Goal: Task Accomplishment & Management: Complete application form

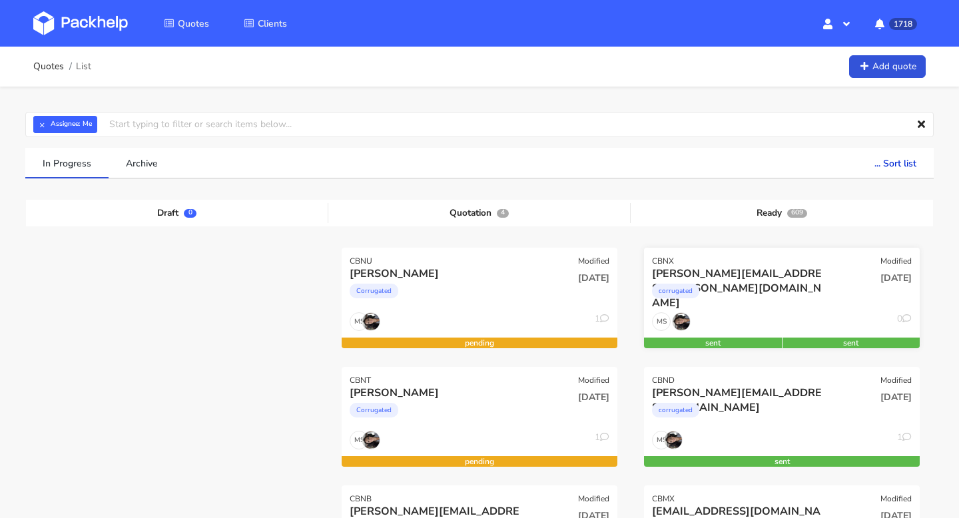
click at [760, 297] on div "corrugated" at bounding box center [740, 294] width 176 height 27
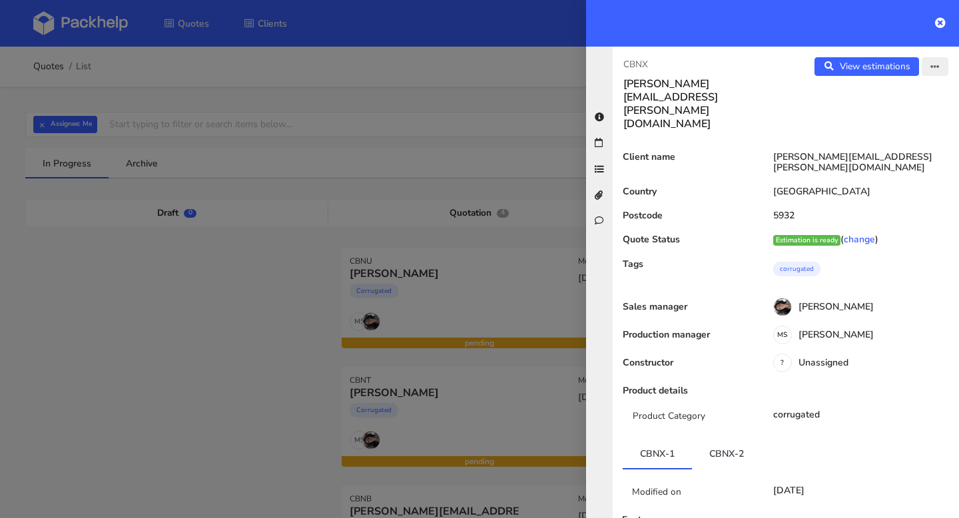
click at [924, 74] on button "button" at bounding box center [934, 66] width 27 height 19
click at [899, 109] on link "Edit quote" at bounding box center [891, 119] width 117 height 22
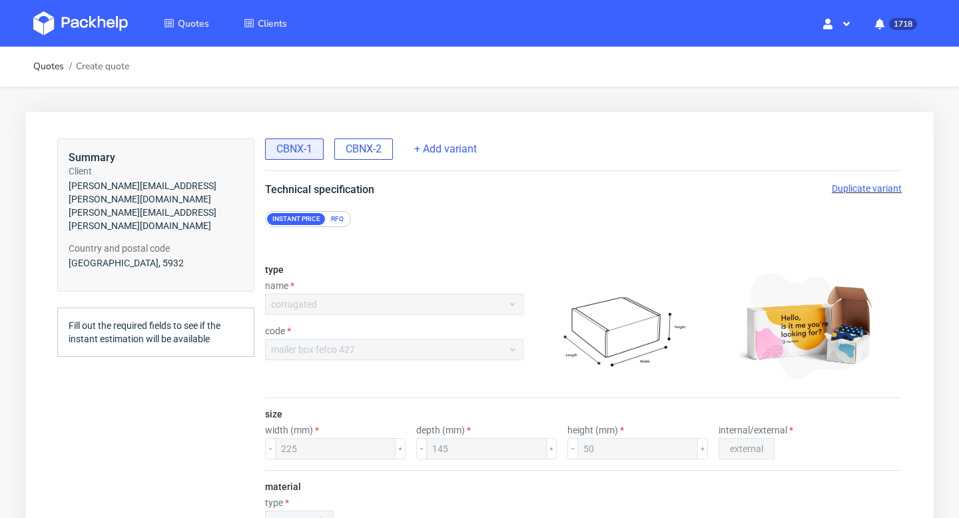
click at [356, 144] on span "CBNX-2" at bounding box center [364, 149] width 36 height 15
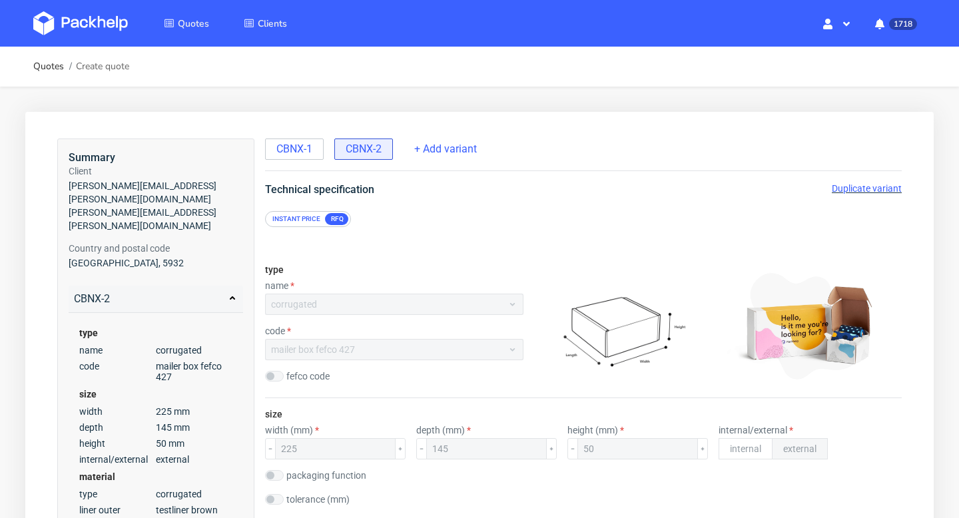
click at [879, 186] on span "Duplicate variant" at bounding box center [867, 188] width 70 height 11
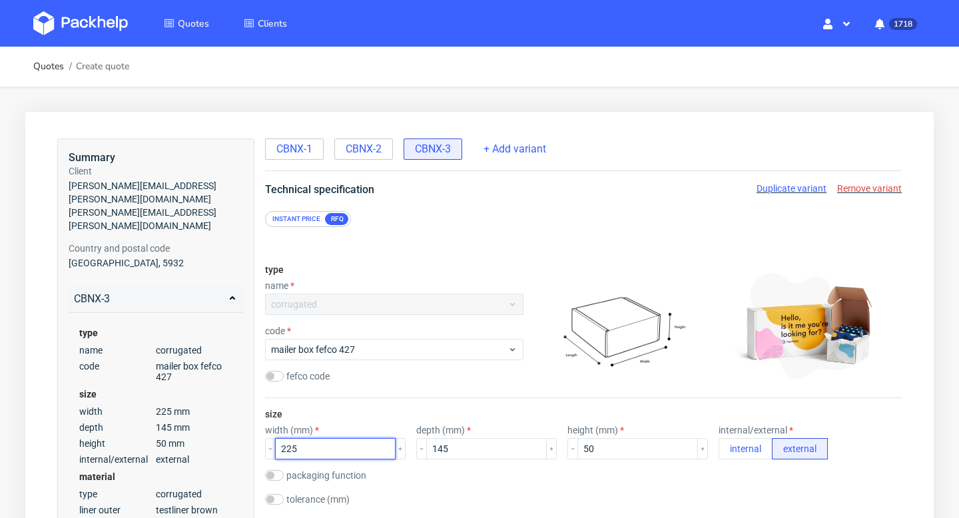
click at [315, 451] on input "225" at bounding box center [335, 448] width 121 height 21
type input "230"
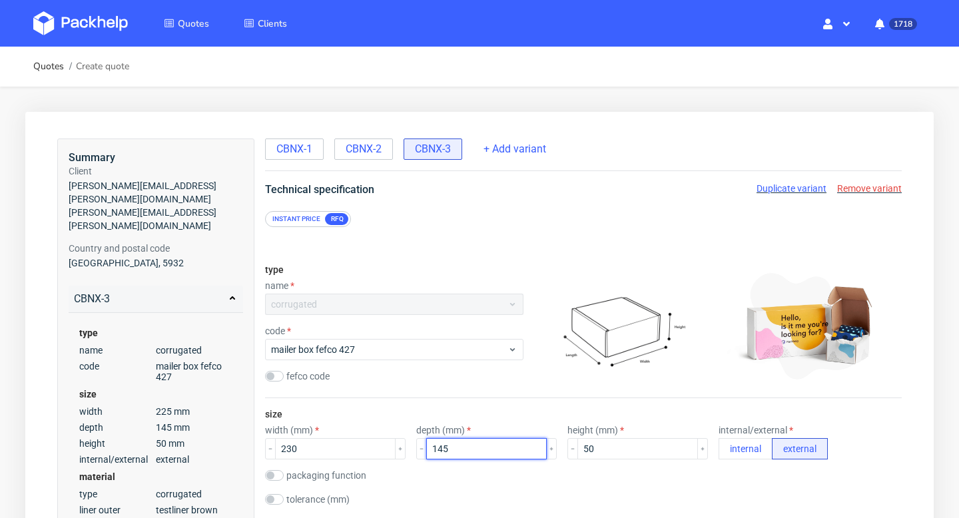
click at [447, 451] on input "145" at bounding box center [486, 448] width 121 height 21
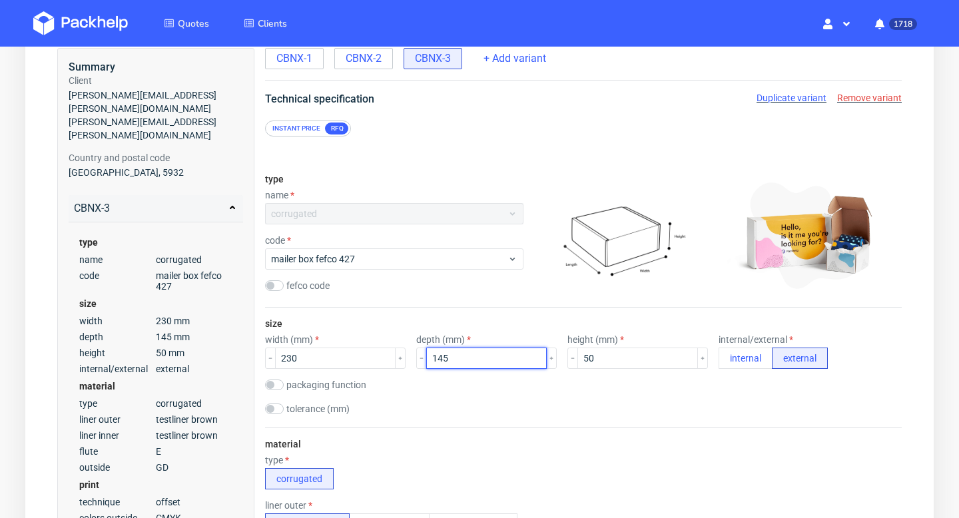
scroll to position [101, 0]
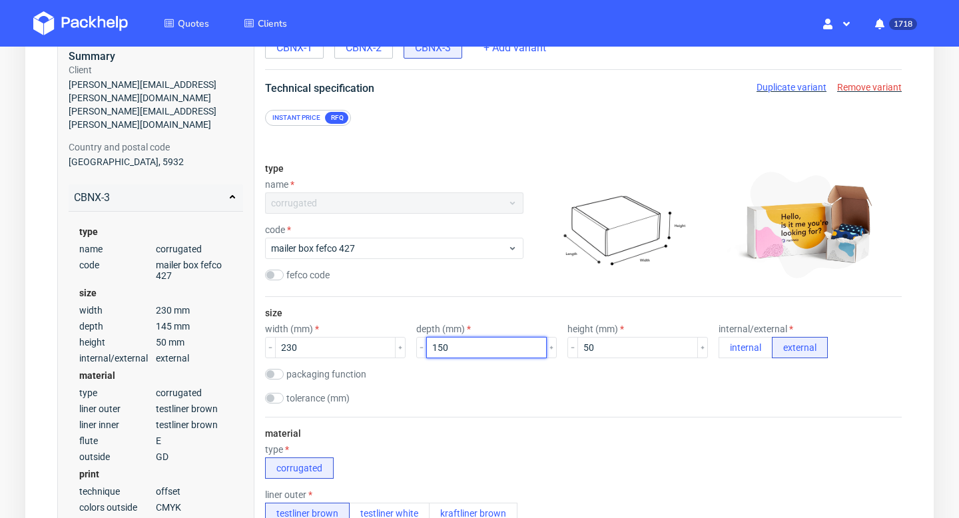
type input "150"
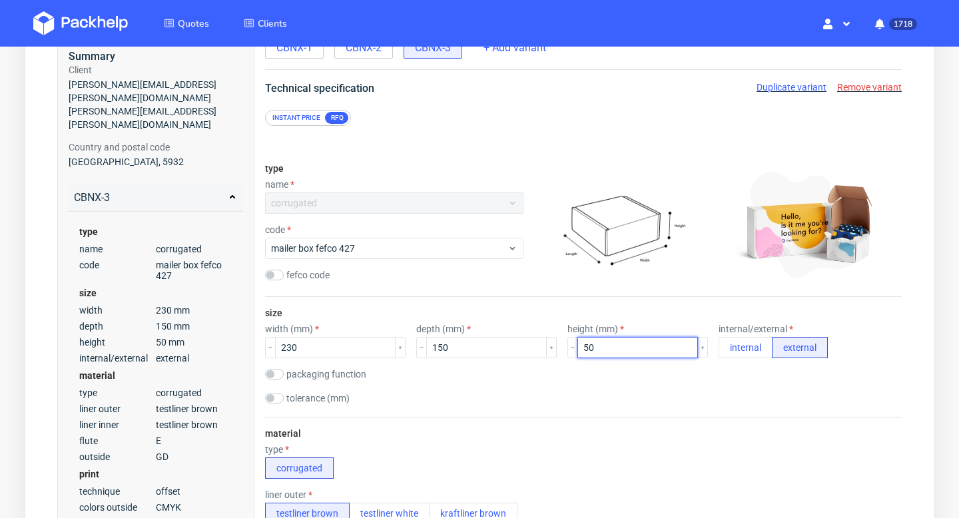
click at [591, 344] on input "50" at bounding box center [637, 347] width 121 height 21
type input "55"
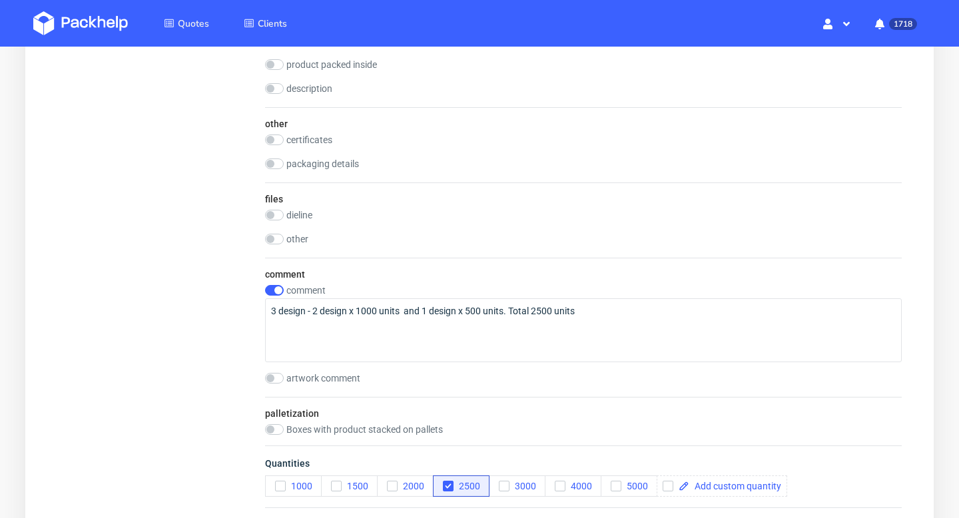
scroll to position [1508, 0]
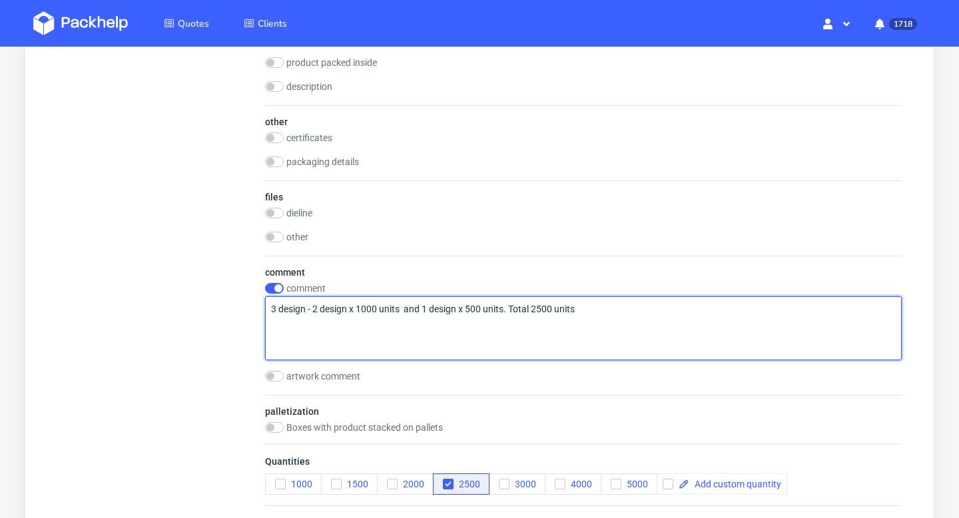
click at [419, 312] on textarea "3 design - 2 design x 1000 units and 1 design x 500 units. Total 2500 units" at bounding box center [583, 328] width 636 height 64
paste textarea "2,300 units: 300 in one design, 1,000 in another, and 1,000 in a third design."
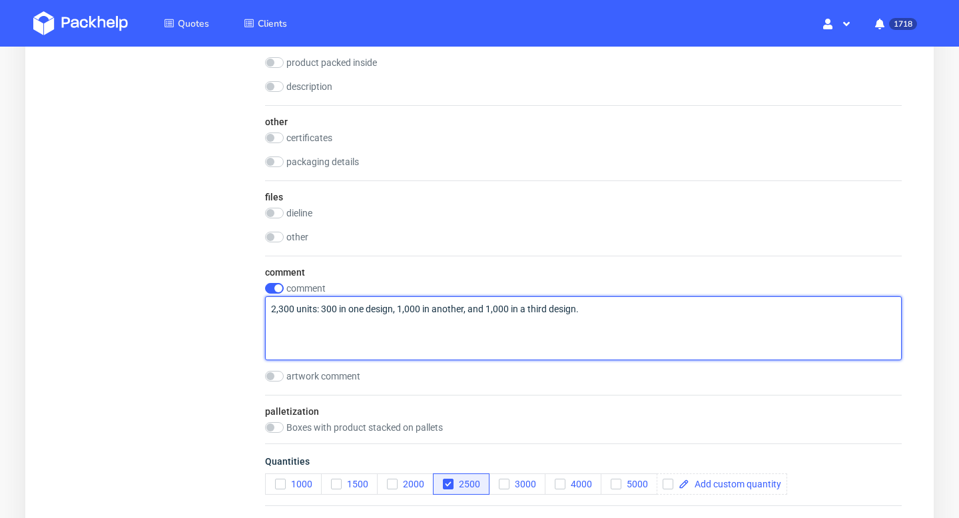
type textarea "2,300 units: 300 in one design, 1,000 in another, and 1,000 in a third design."
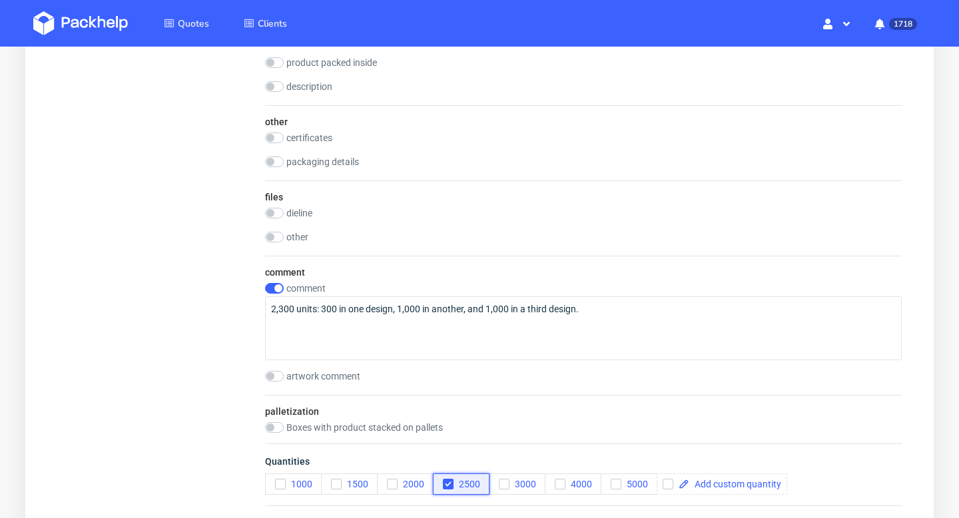
click at [467, 481] on span "2500" at bounding box center [466, 484] width 27 height 11
click at [736, 483] on span at bounding box center [735, 483] width 92 height 9
click at [744, 479] on div "Quantities 1000 1500 2000 2500 3000 4000 5000 2300" at bounding box center [583, 474] width 636 height 62
checkbox input "true"
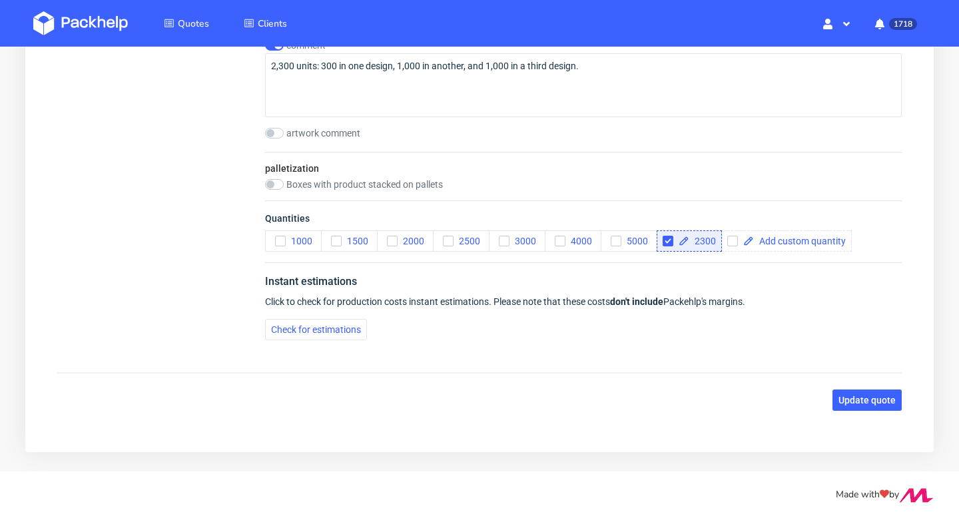
scroll to position [1672, 0]
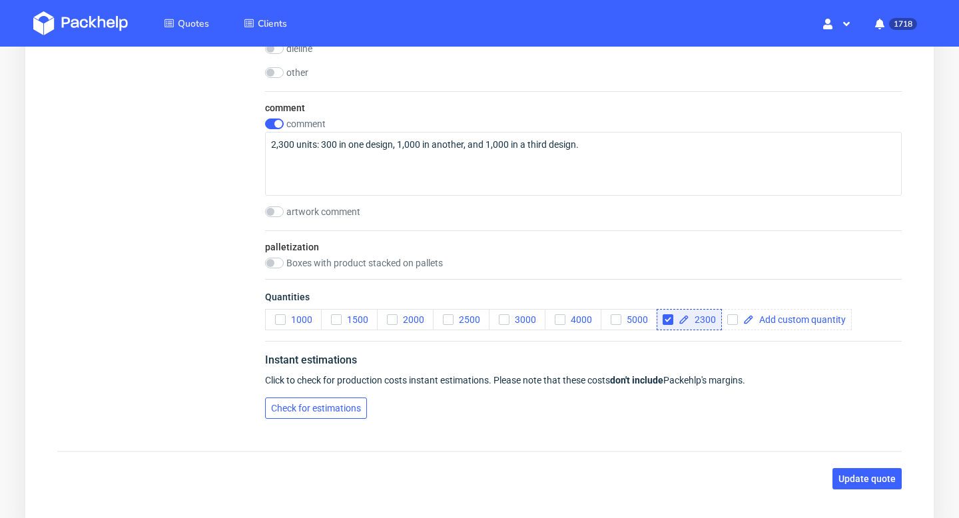
click at [329, 403] on span "Check for estimations" at bounding box center [316, 407] width 90 height 9
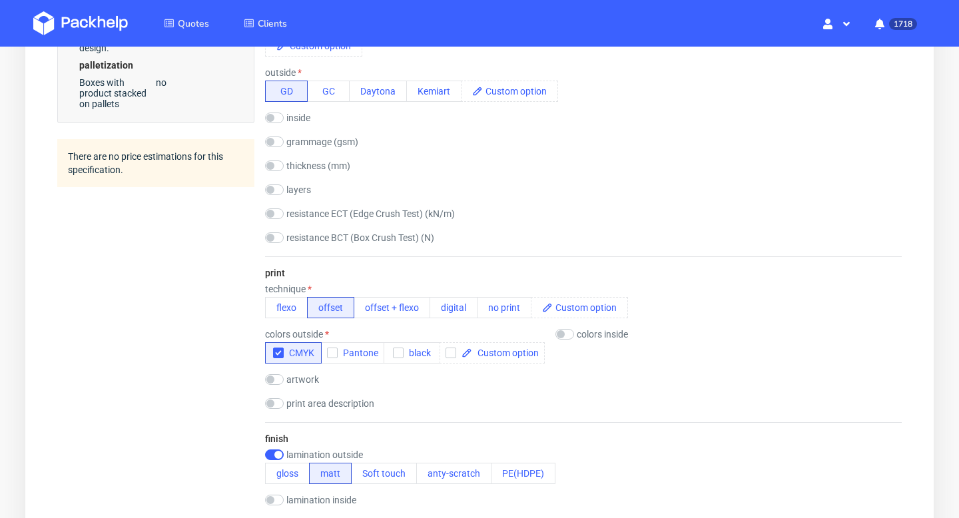
scroll to position [684, 0]
click at [278, 453] on input "checkbox" at bounding box center [274, 454] width 19 height 11
checkbox input "false"
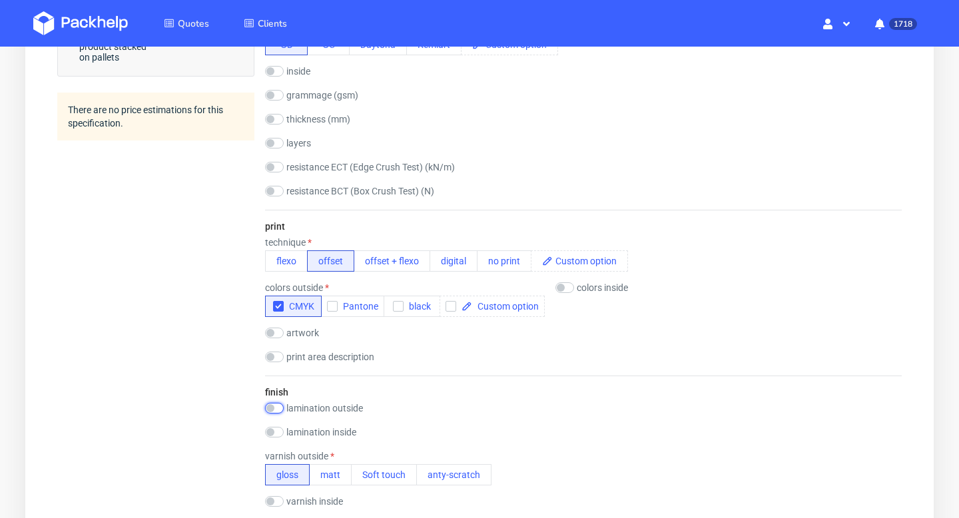
scroll to position [797, 0]
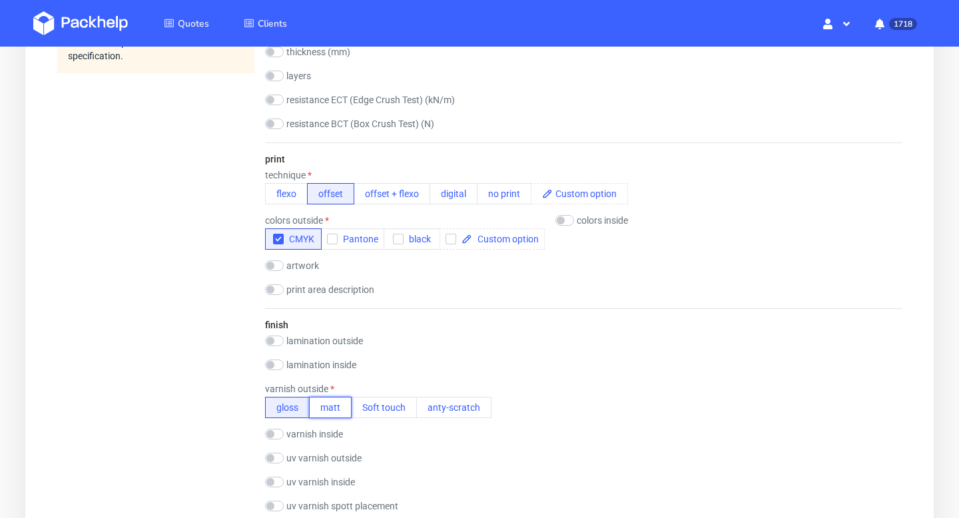
click at [335, 407] on button "matt" at bounding box center [330, 407] width 43 height 21
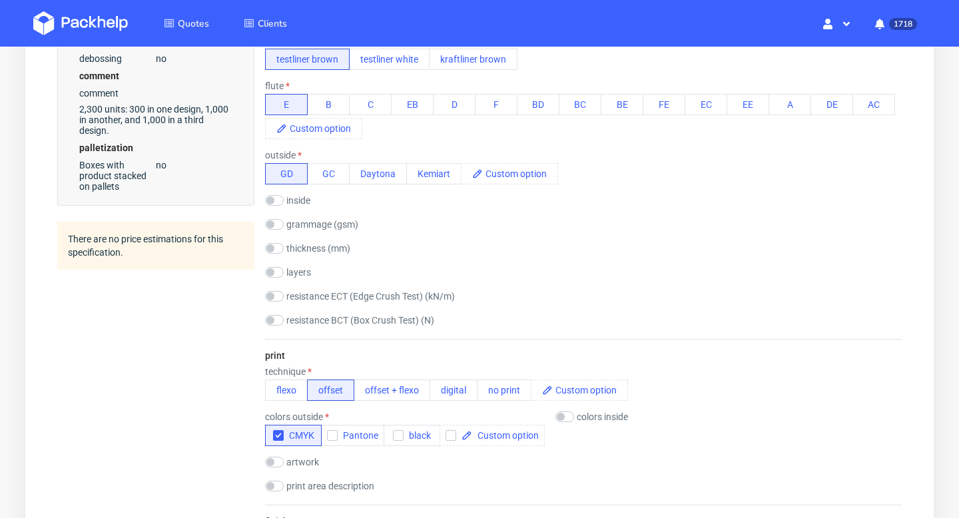
scroll to position [84, 0]
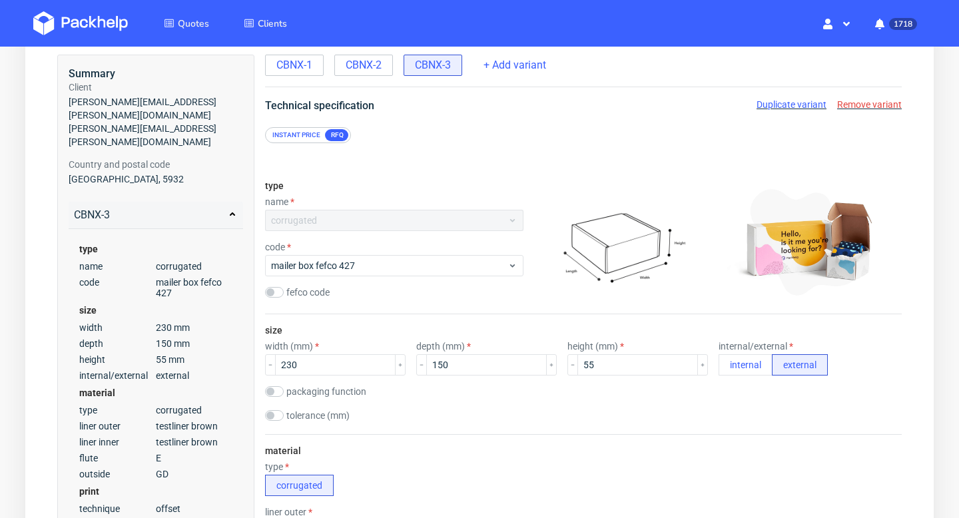
click at [807, 107] on span "Duplicate variant" at bounding box center [791, 104] width 70 height 11
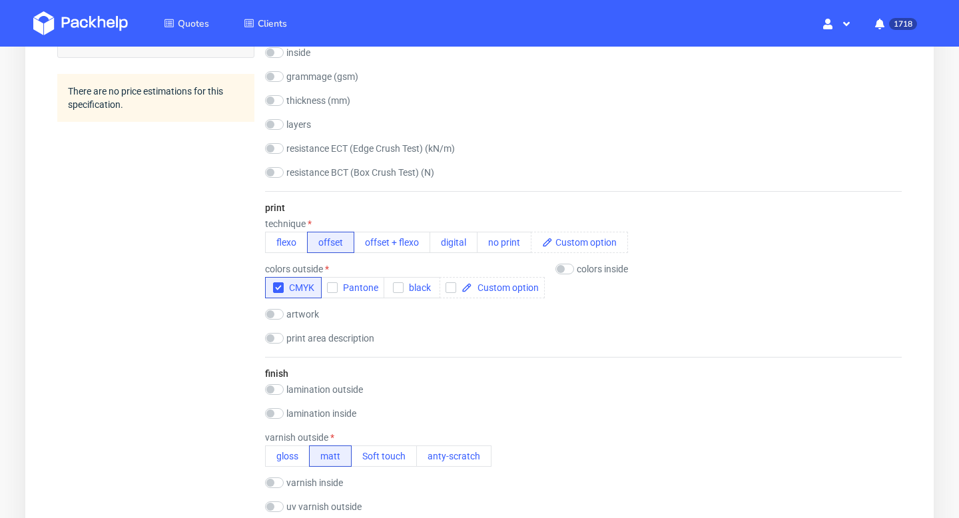
scroll to position [835, 0]
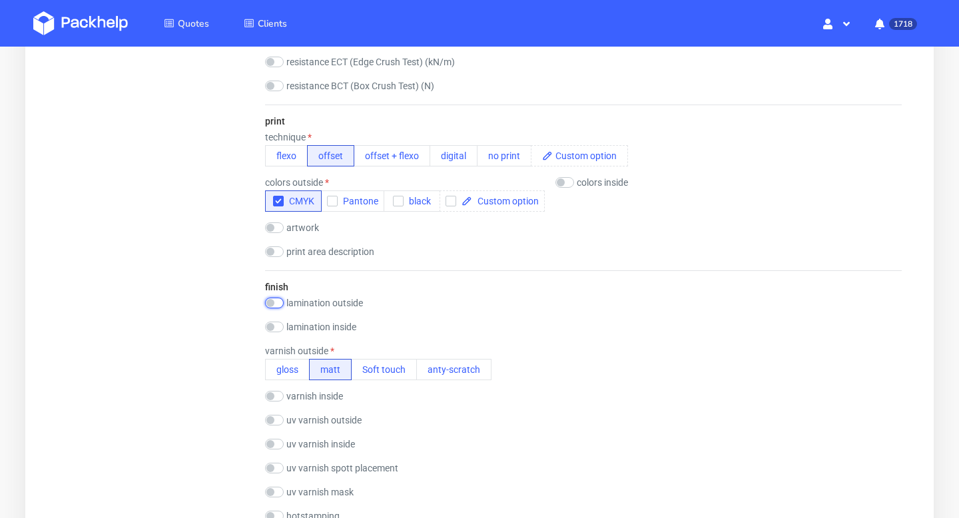
click at [276, 305] on input "checkbox" at bounding box center [274, 303] width 19 height 11
checkbox input "true"
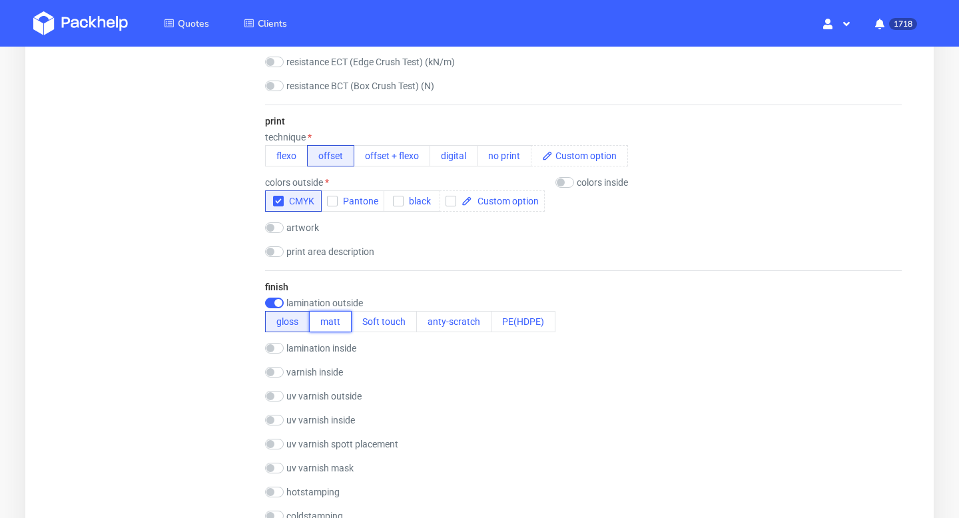
click at [327, 321] on button "matt" at bounding box center [330, 321] width 43 height 21
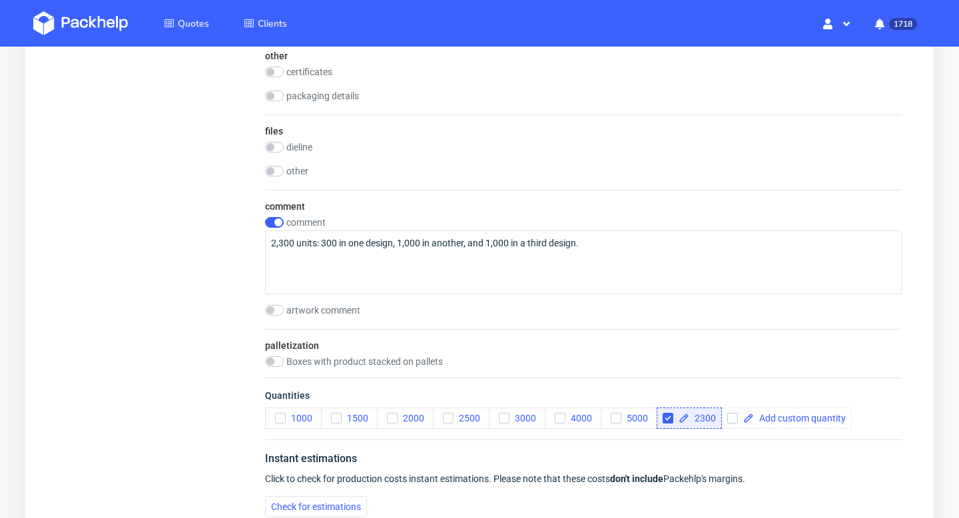
scroll to position [1581, 0]
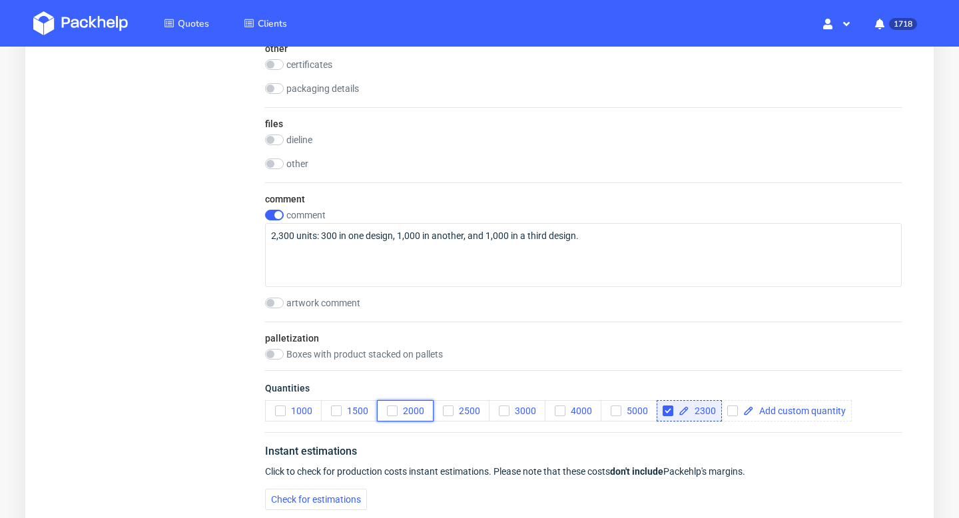
click at [395, 409] on icon "button" at bounding box center [391, 410] width 9 height 9
click at [668, 411] on input "checkbox" at bounding box center [667, 410] width 11 height 11
checkbox input "false"
click at [704, 413] on span at bounding box center [735, 410] width 92 height 9
click at [714, 407] on span "2000" at bounding box center [702, 410] width 27 height 9
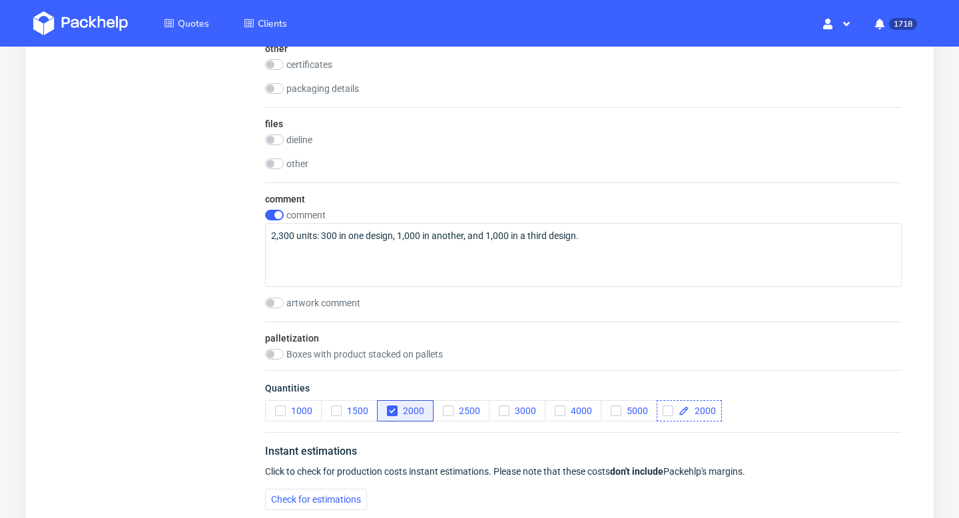
click at [714, 407] on span "2000" at bounding box center [702, 410] width 27 height 9
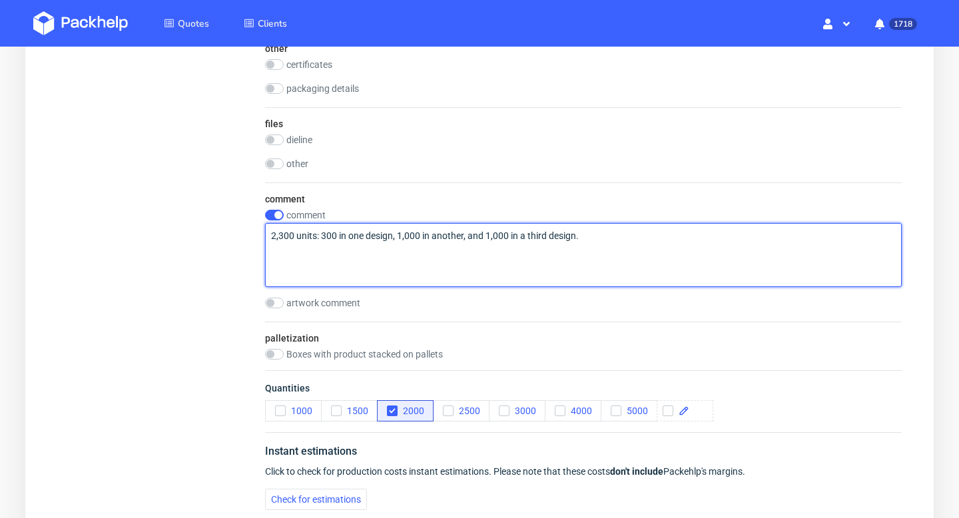
drag, startPoint x: 399, startPoint y: 236, endPoint x: 281, endPoint y: 233, distance: 117.9
click at [280, 233] on textarea "2,300 units: 300 in one design, 1,000 in another, and 1,000 in a third design." at bounding box center [583, 255] width 636 height 64
drag, startPoint x: 387, startPoint y: 234, endPoint x: 346, endPoint y: 234, distance: 40.6
click at [346, 234] on textarea "2,000 units: 1,000 in another, and 1,000 in a third design." at bounding box center [583, 255] width 636 height 64
drag, startPoint x: 510, startPoint y: 235, endPoint x: 439, endPoint y: 234, distance: 71.2
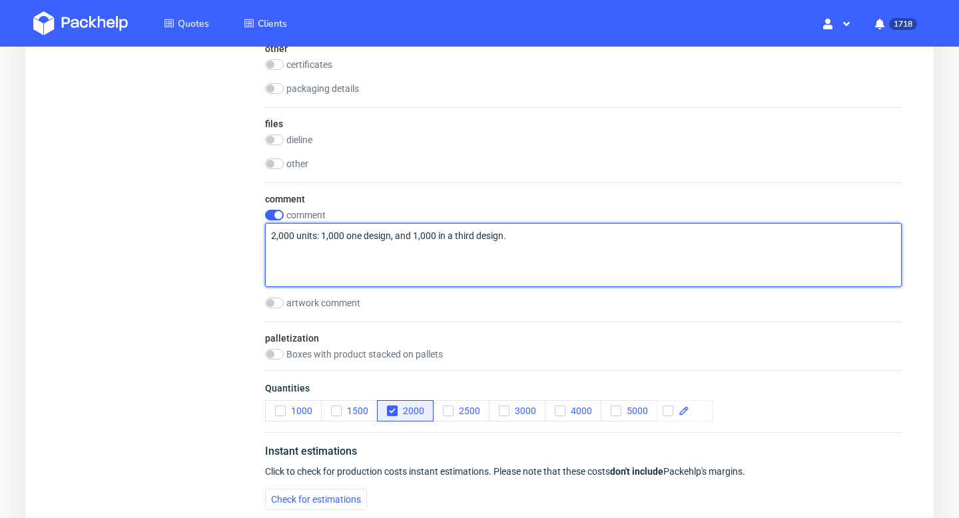
click at [438, 234] on textarea "2,000 units: 1,000 one design, and 1,000 in a third design." at bounding box center [583, 255] width 636 height 64
type textarea "2,000 units: 1,000 one design, and 1,000 second design"
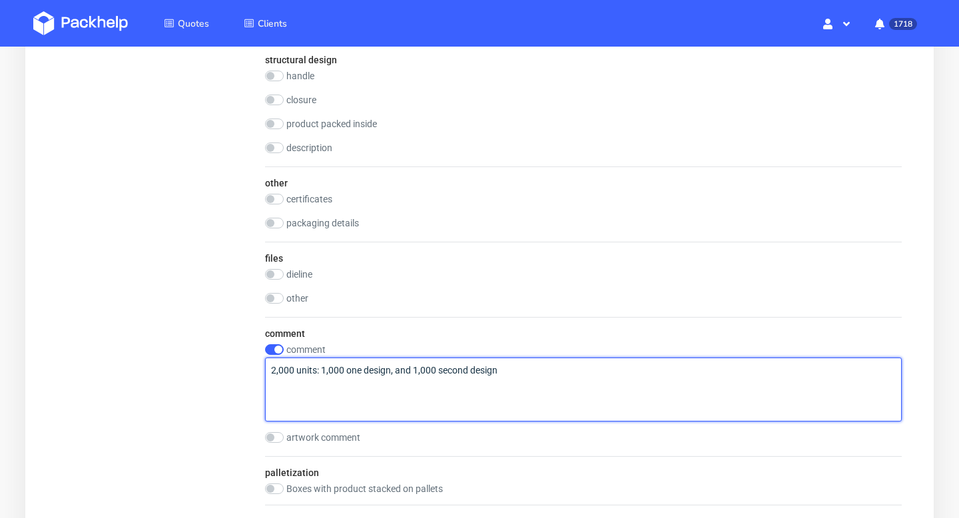
scroll to position [1426, 0]
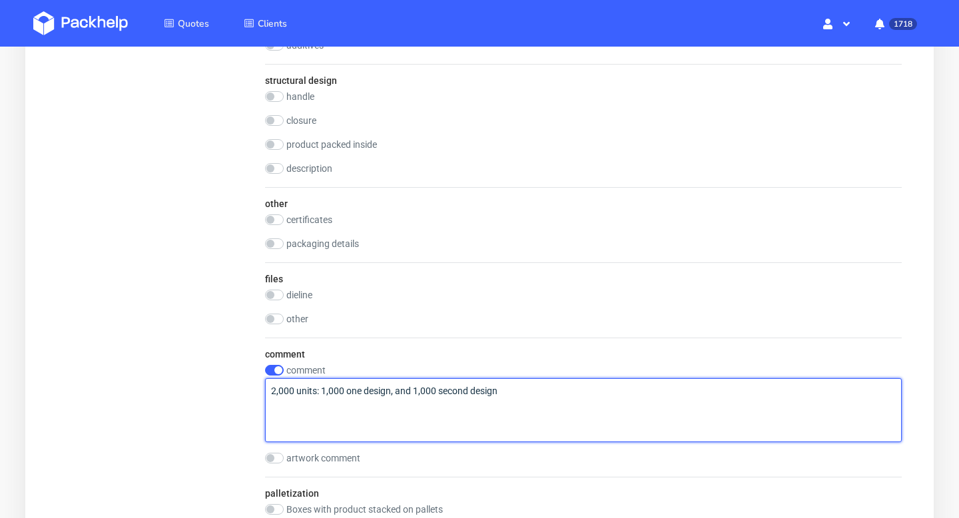
click at [491, 389] on textarea "2,000 units: 1,000 one design, and 1,000 second design" at bounding box center [583, 410] width 636 height 64
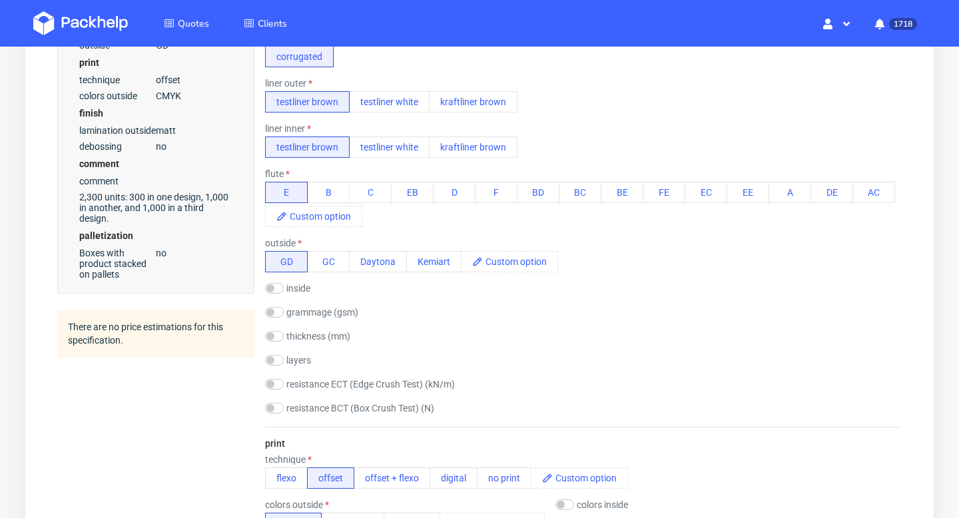
scroll to position [90, 0]
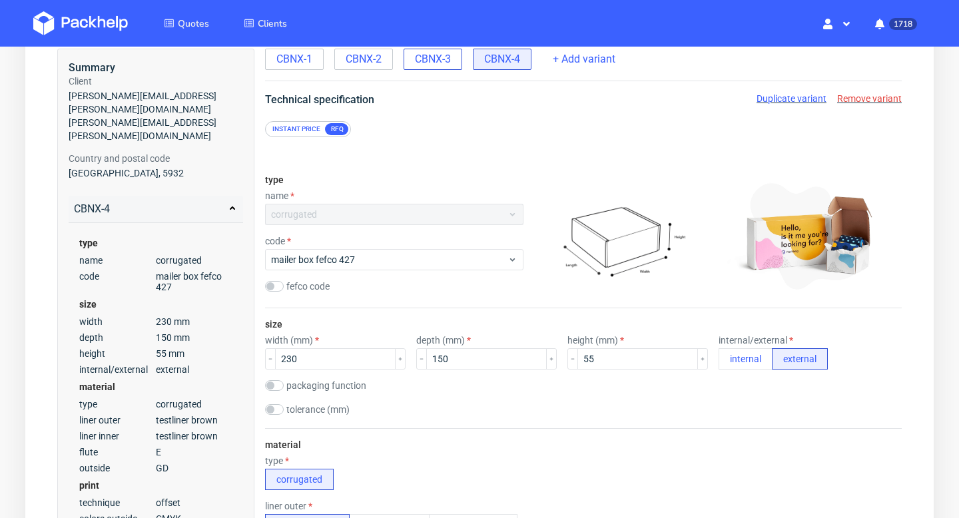
click at [439, 57] on span "CBNX-3" at bounding box center [433, 59] width 36 height 15
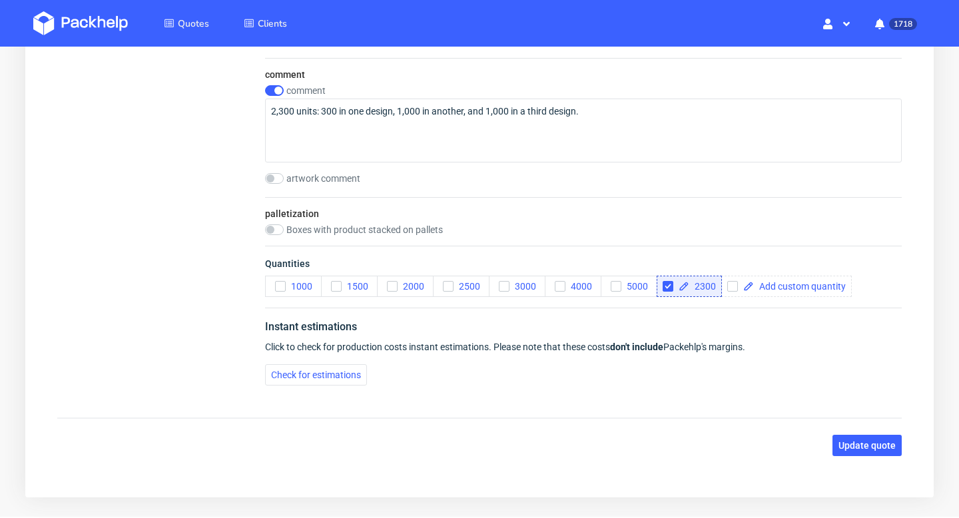
scroll to position [1672, 0]
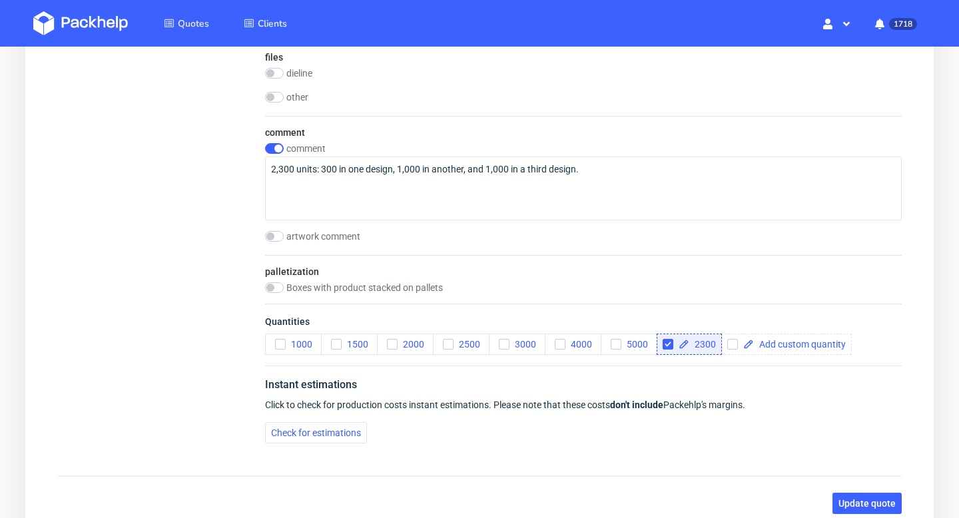
click at [377, 154] on div "comment 2,300 units: 300 in one design, 1,000 in another, and 1,000 in a third …" at bounding box center [583, 181] width 636 height 77
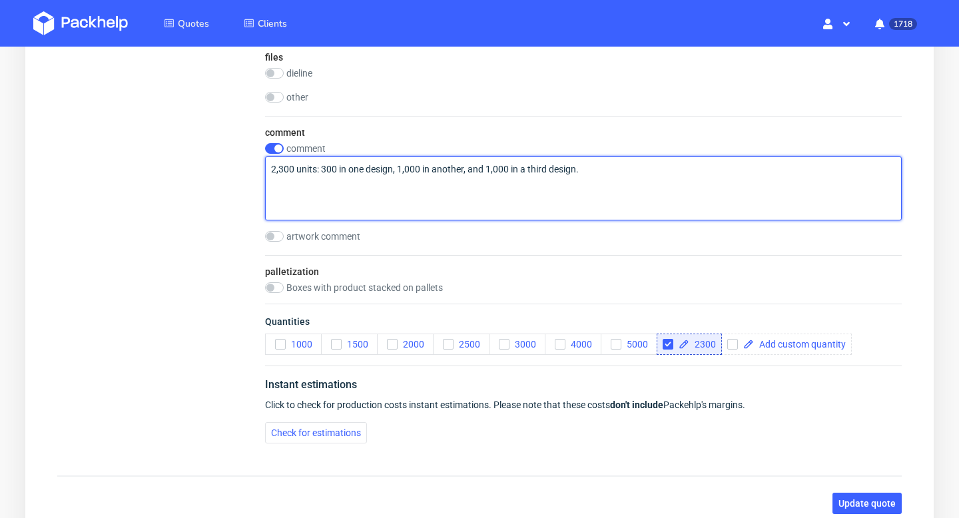
click at [377, 174] on textarea "2,300 units: 300 in one design, 1,000 in another, and 1,000 in a third design." at bounding box center [583, 188] width 636 height 64
paste textarea "000 units: 1,000 one design, and 1,000 second design"
type textarea "2,000 units: 1,000 one design, and 1,000 second design"
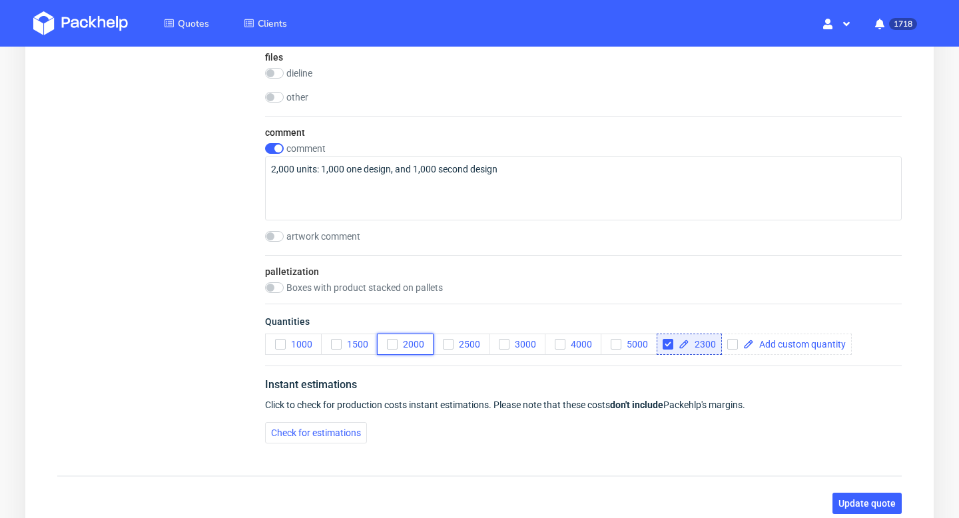
click at [395, 346] on icon "button" at bounding box center [391, 344] width 9 height 9
click at [668, 344] on input "checkbox" at bounding box center [667, 344] width 11 height 11
checkbox input "false"
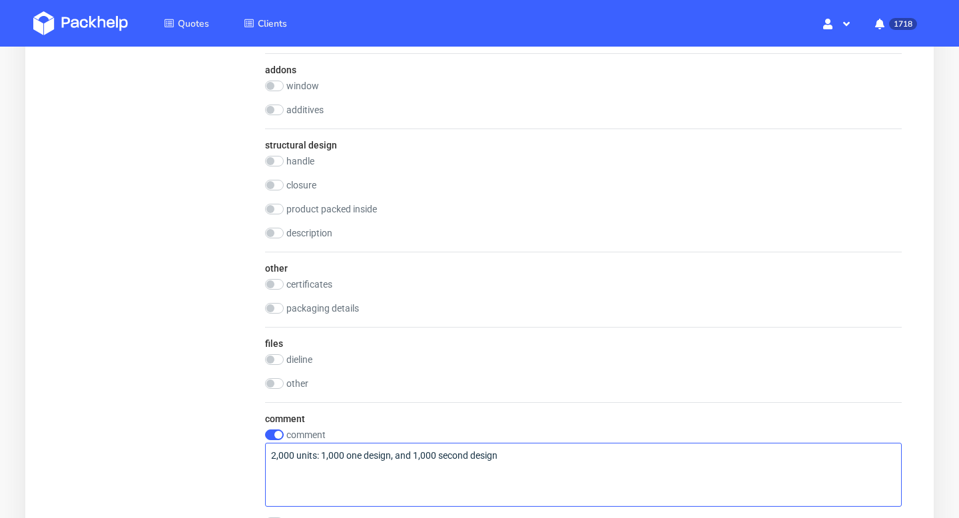
scroll to position [1441, 0]
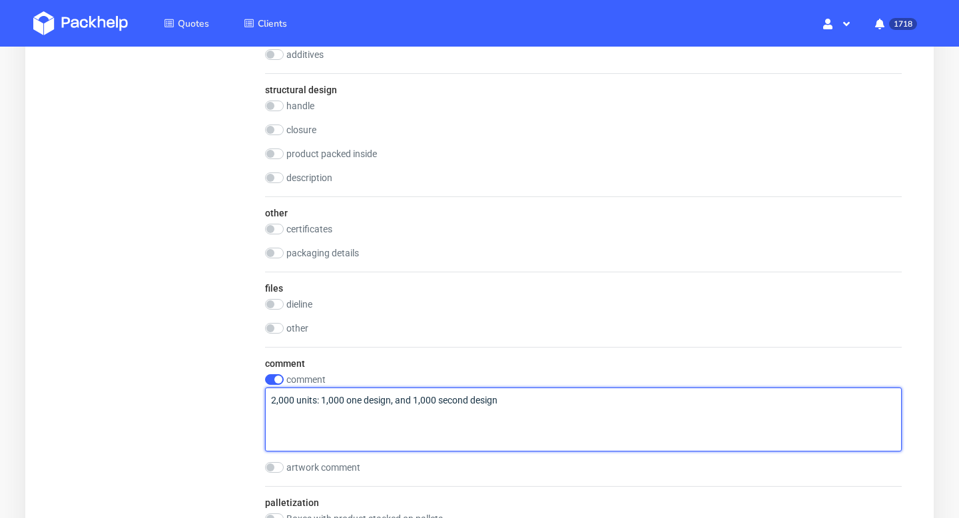
click at [271, 399] on textarea "2,000 units: 1,000 one design, and 1,000 second design" at bounding box center [583, 419] width 636 height 64
click at [319, 399] on textarea "2,000 units: 1,000 one design, and 1,000 second design" at bounding box center [583, 419] width 636 height 64
type textarea "2,000 units - 2 design: 1,000 one design, and 1,000 second design"
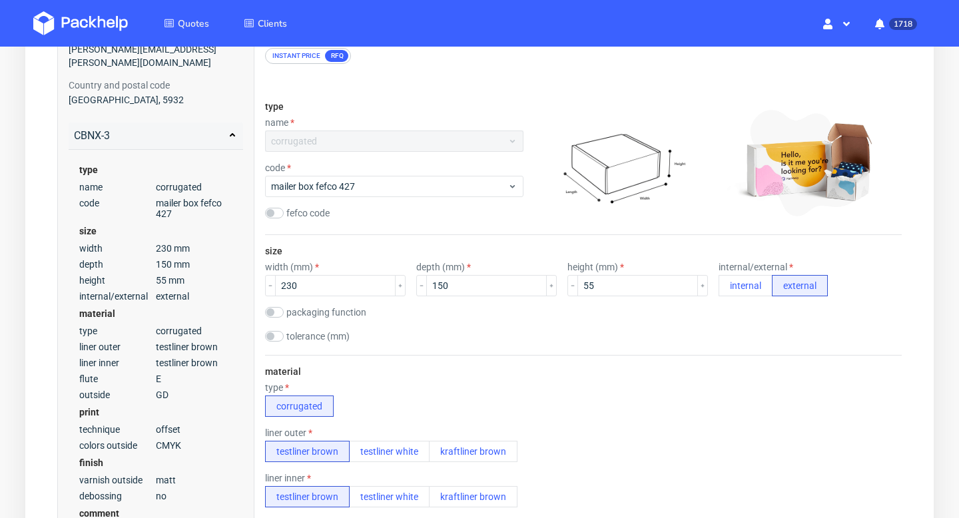
scroll to position [14, 0]
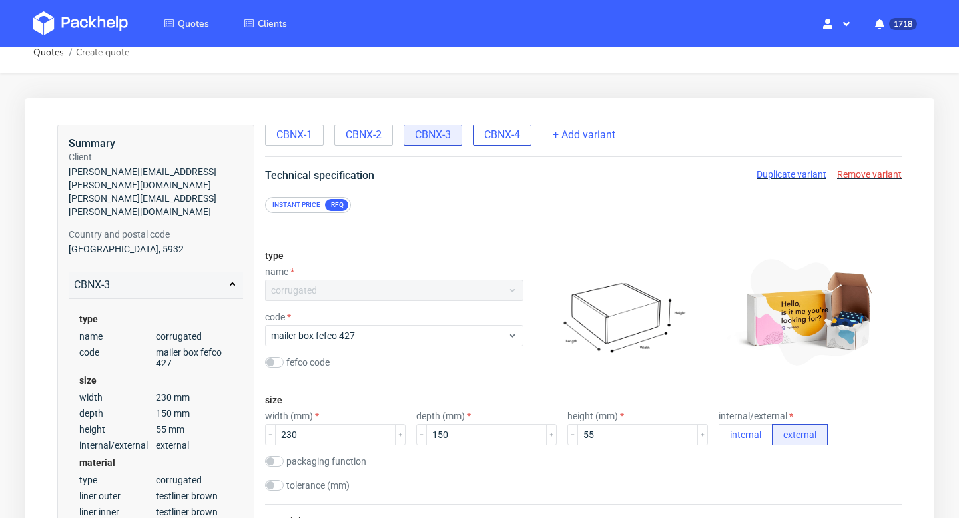
click at [503, 128] on span "CBNX-4" at bounding box center [502, 135] width 36 height 15
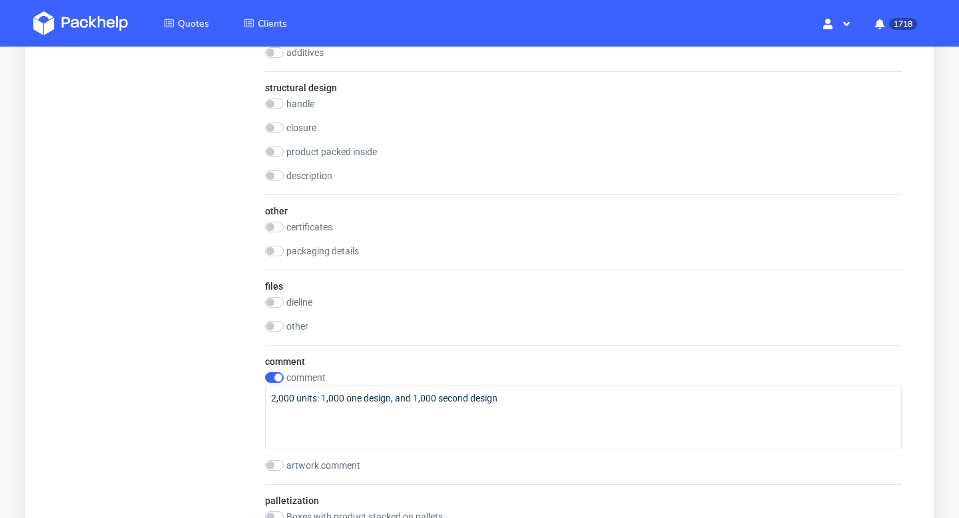
scroll to position [1445, 0]
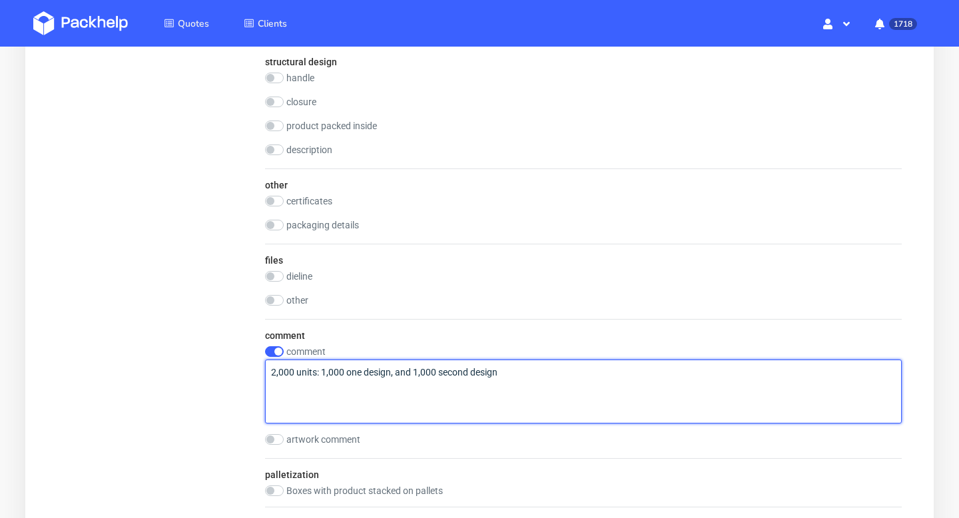
click at [319, 375] on textarea "2,000 units: 1,000 one design, and 1,000 second design" at bounding box center [583, 392] width 636 height 64
type textarea "2,000 units - 2 design: 1,000 one design, and 1,000 second design"
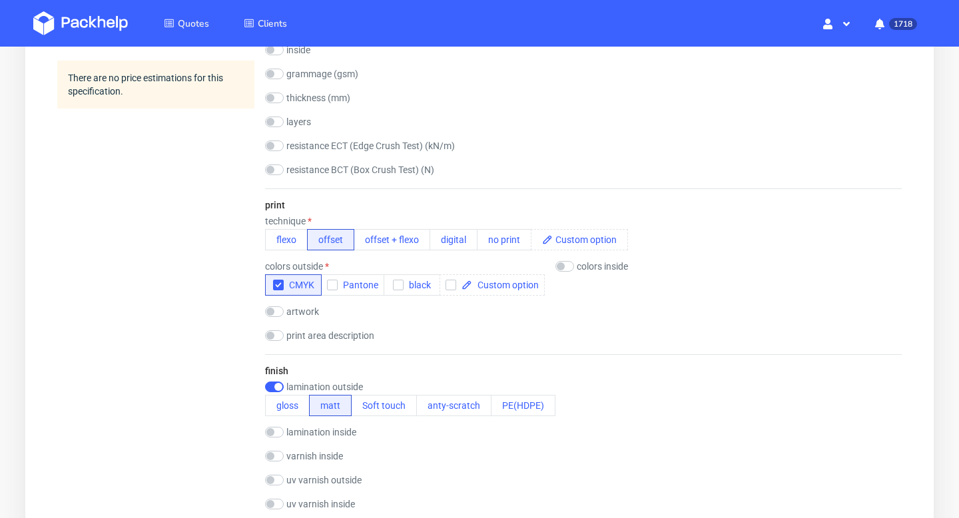
scroll to position [0, 0]
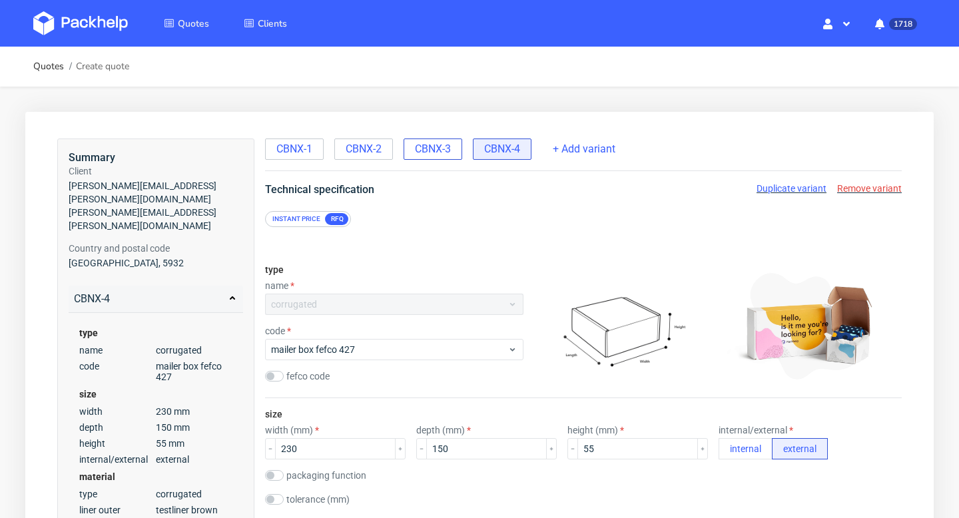
click at [450, 144] on span "CBNX-3" at bounding box center [433, 149] width 36 height 15
click at [772, 188] on span "Duplicate variant" at bounding box center [791, 188] width 70 height 11
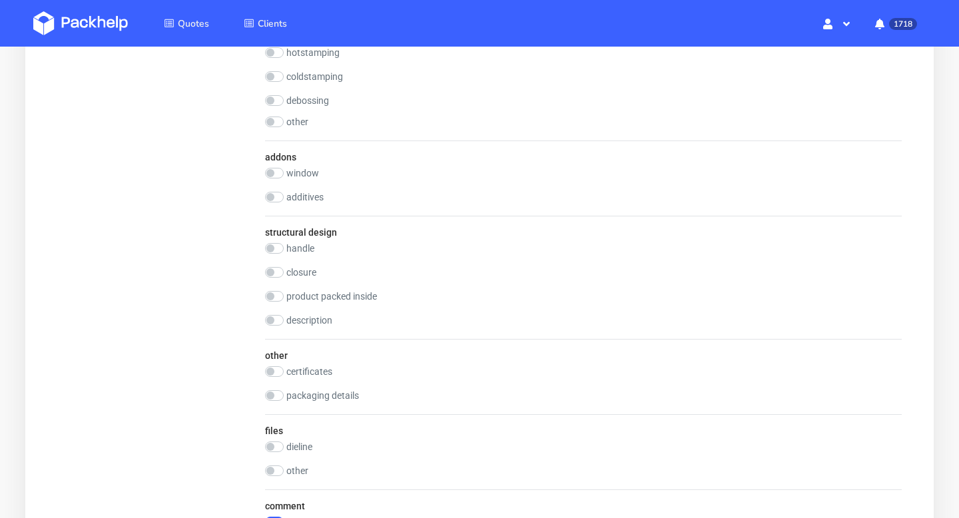
scroll to position [1720, 0]
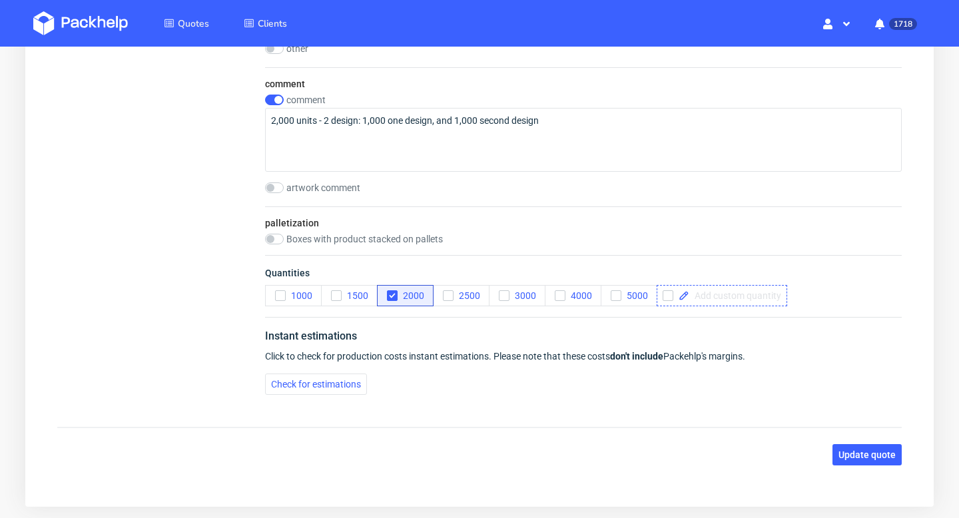
click at [744, 299] on span at bounding box center [735, 295] width 92 height 9
click at [635, 354] on b "don't include" at bounding box center [636, 356] width 53 height 11
checkbox input "true"
click at [391, 292] on icon "button" at bounding box center [391, 295] width 9 height 9
click at [764, 294] on span at bounding box center [794, 295] width 92 height 9
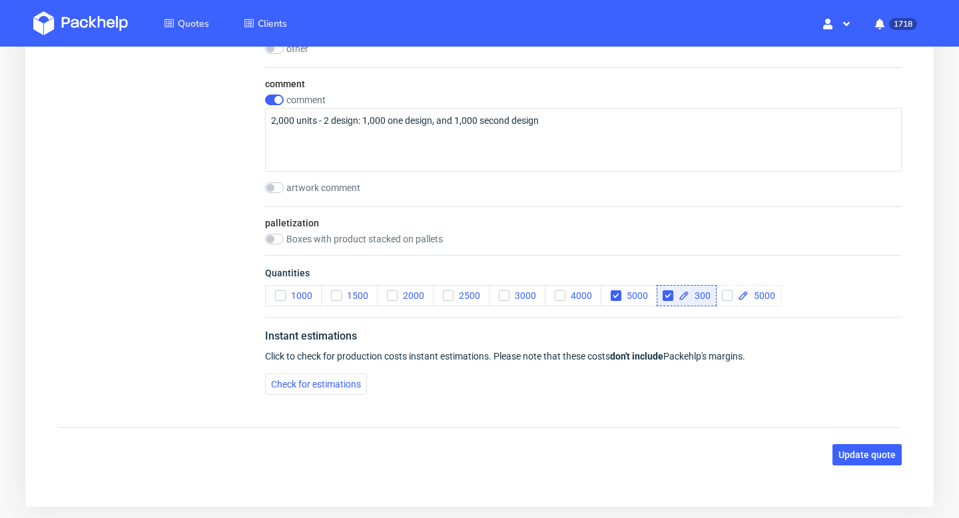
click at [799, 392] on div "Check for estimations" at bounding box center [583, 383] width 636 height 21
click at [621, 294] on span "5000" at bounding box center [634, 295] width 27 height 11
click at [630, 306] on div "Quantities 1000 1500 2000 2500 3000 4000 5000 300" at bounding box center [583, 286] width 636 height 62
click at [634, 296] on span "5000" at bounding box center [634, 295] width 27 height 11
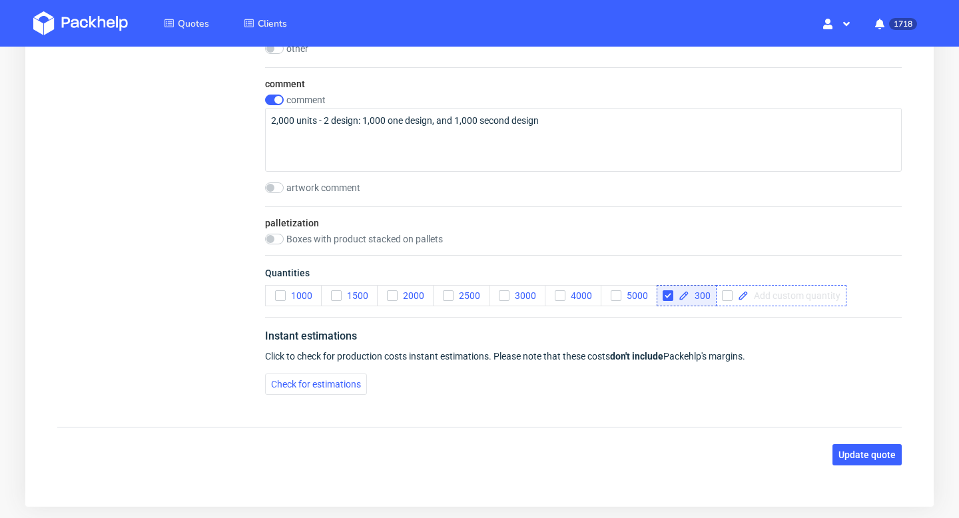
click at [754, 299] on span at bounding box center [794, 295] width 92 height 9
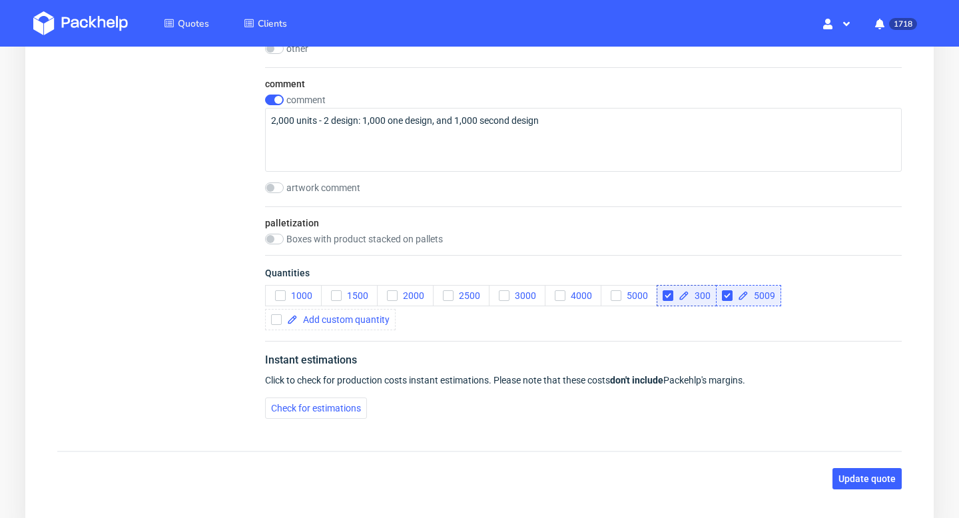
click at [763, 294] on span "5009" at bounding box center [761, 295] width 27 height 9
click at [770, 296] on span "5009" at bounding box center [761, 295] width 27 height 9
click at [772, 296] on span "5009" at bounding box center [761, 295] width 27 height 9
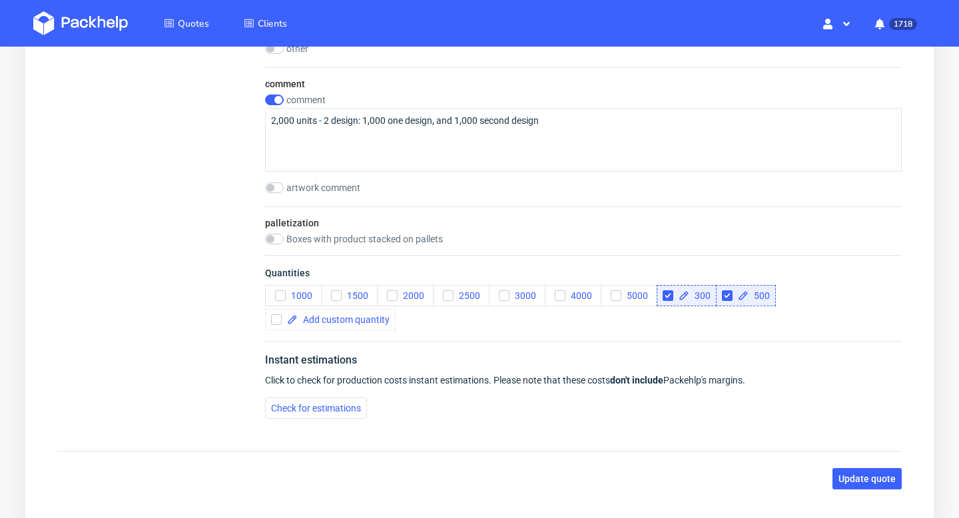
checkbox input "true"
click at [696, 328] on div "1000 1500 2000 2500 3000 4000 5000 300 500" at bounding box center [583, 307] width 636 height 45
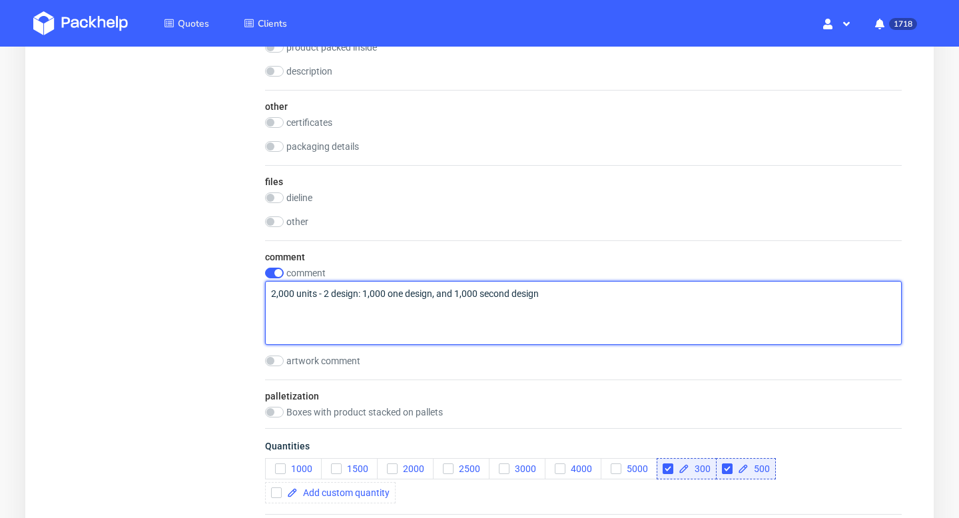
click at [401, 291] on textarea "2,000 units - 2 design: 1,000 one design, and 1,000 second design" at bounding box center [583, 313] width 636 height 64
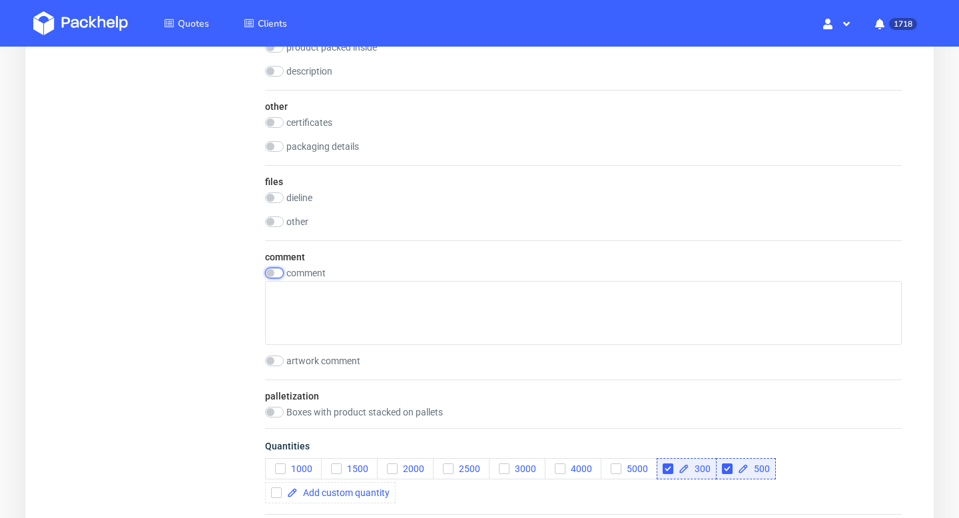
click at [269, 268] on input "checkbox" at bounding box center [274, 273] width 19 height 11
click at [276, 273] on input "checkbox" at bounding box center [274, 273] width 19 height 11
checkbox input "false"
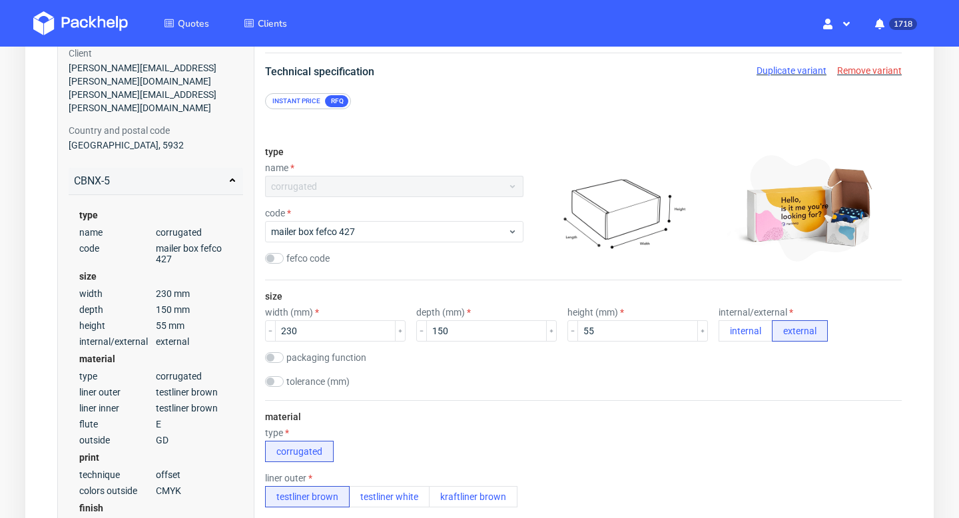
scroll to position [0, 0]
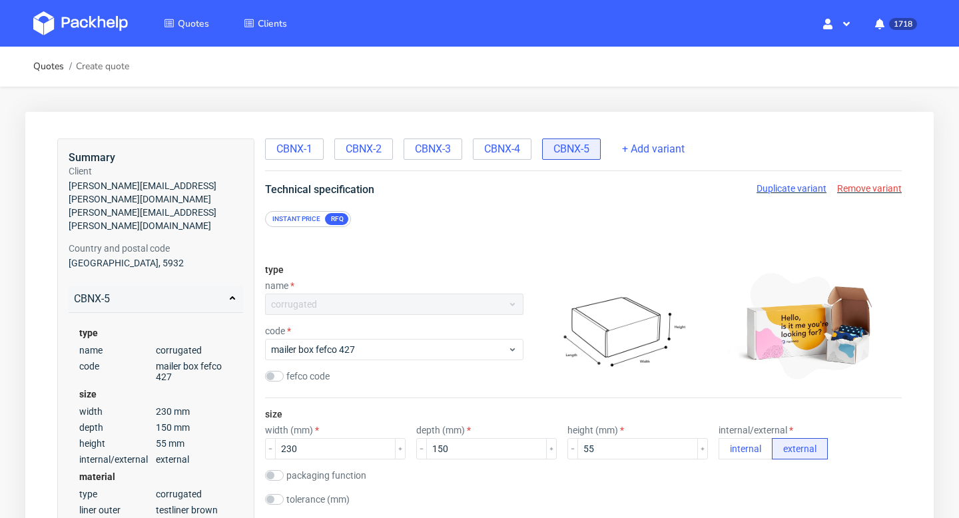
click at [796, 185] on span "Duplicate variant" at bounding box center [791, 188] width 70 height 11
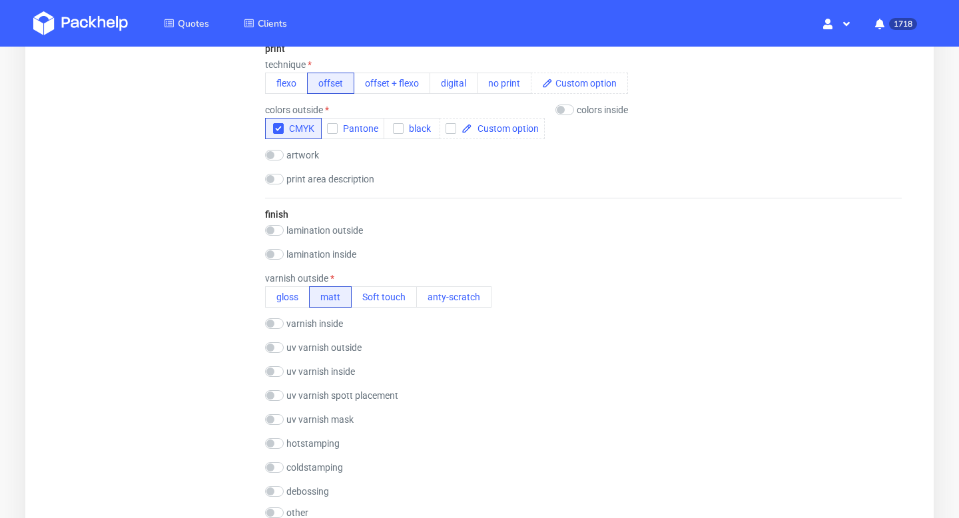
scroll to position [908, 0]
click at [272, 226] on input "checkbox" at bounding box center [274, 229] width 19 height 11
checkbox input "true"
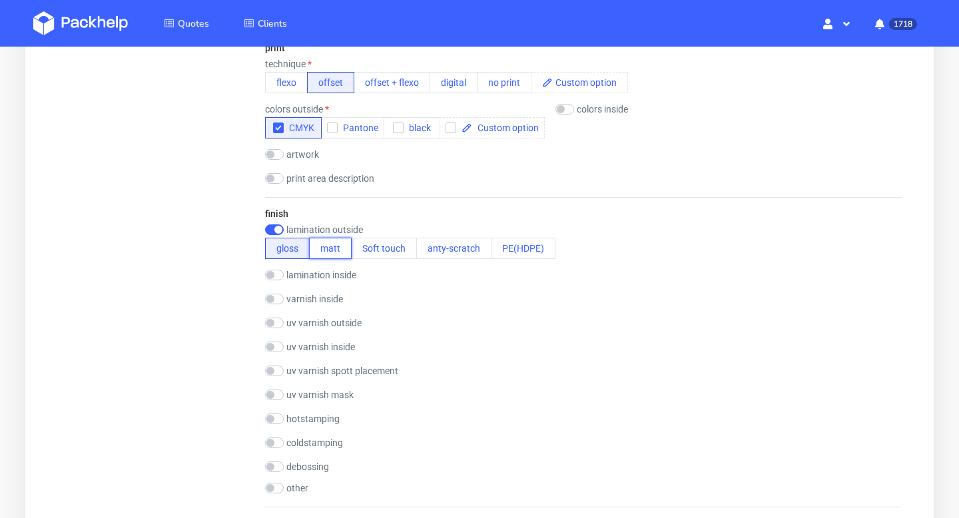
click at [323, 248] on button "matt" at bounding box center [330, 248] width 43 height 21
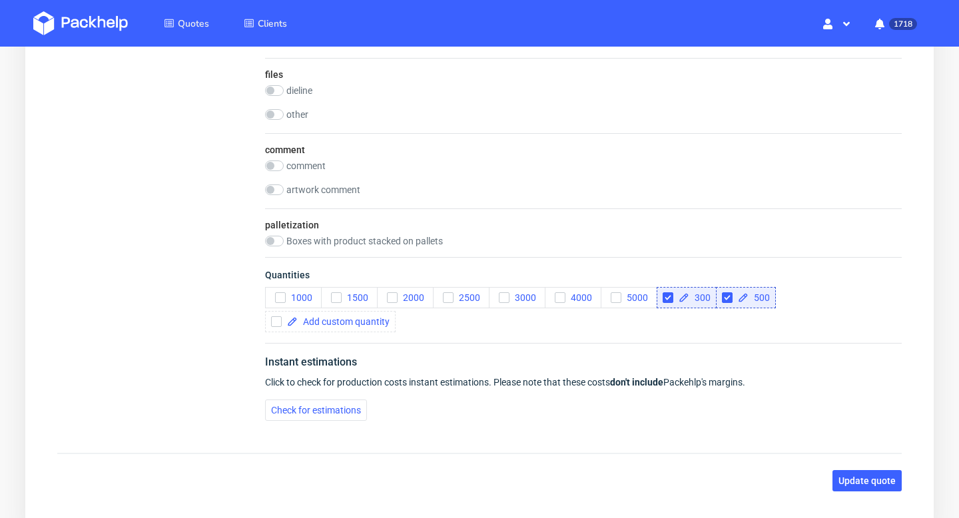
scroll to position [1711, 0]
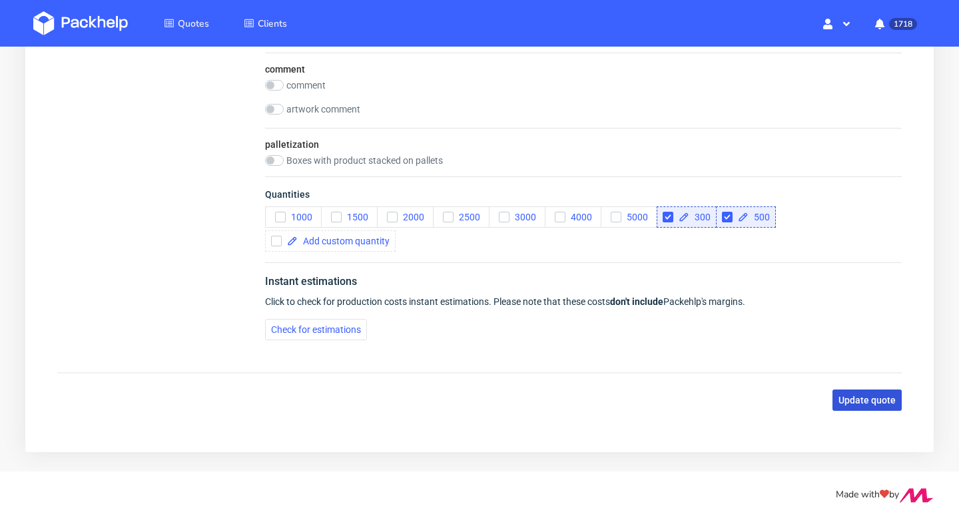
click at [861, 401] on span "Update quote" at bounding box center [866, 399] width 57 height 9
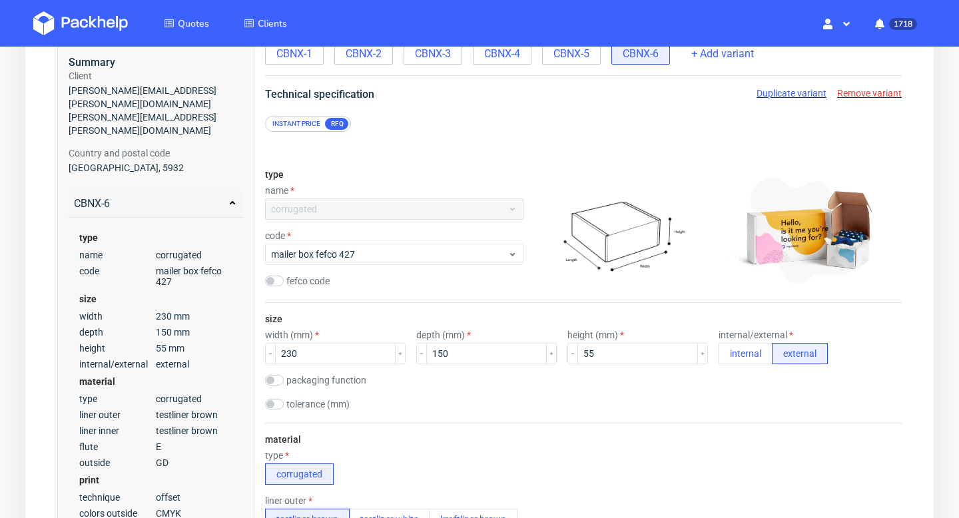
scroll to position [0, 0]
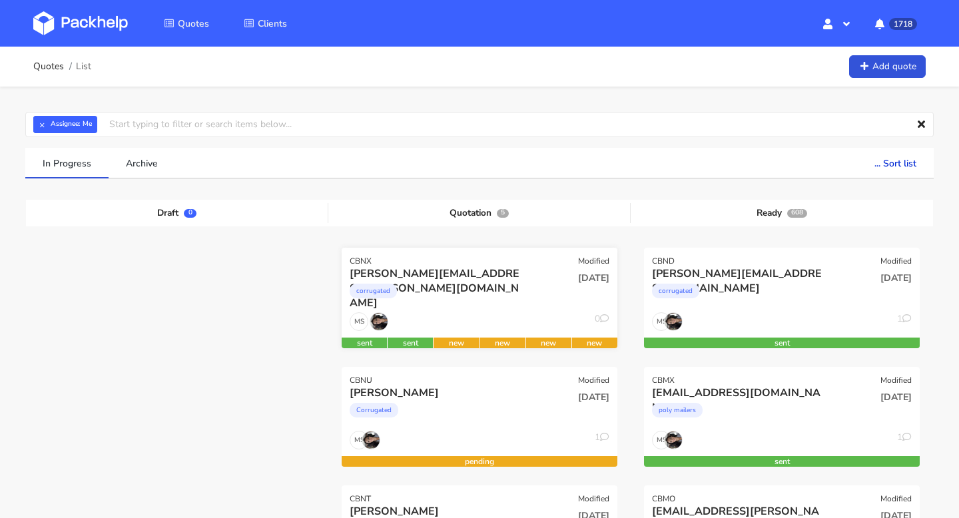
click at [521, 294] on div "corrugated" at bounding box center [438, 294] width 176 height 27
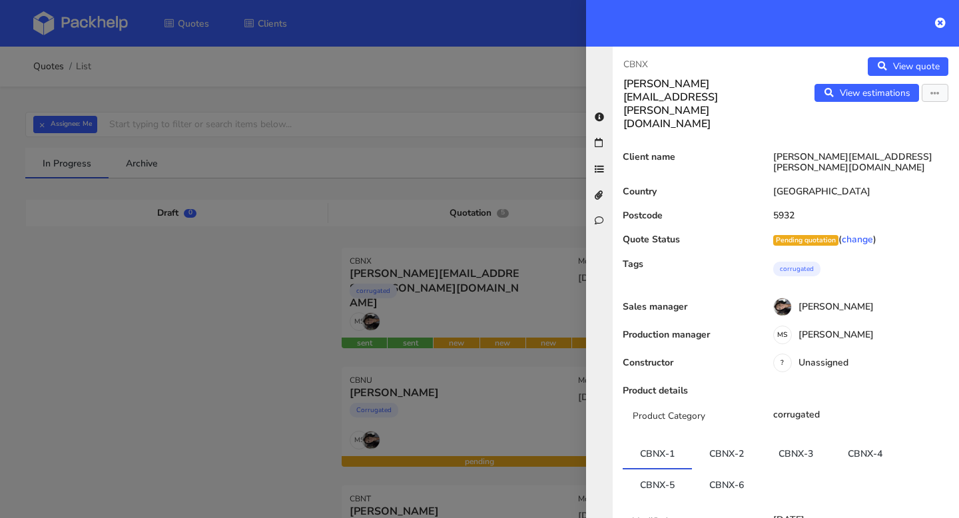
click at [788, 439] on link "CBNX-3" at bounding box center [795, 453] width 69 height 29
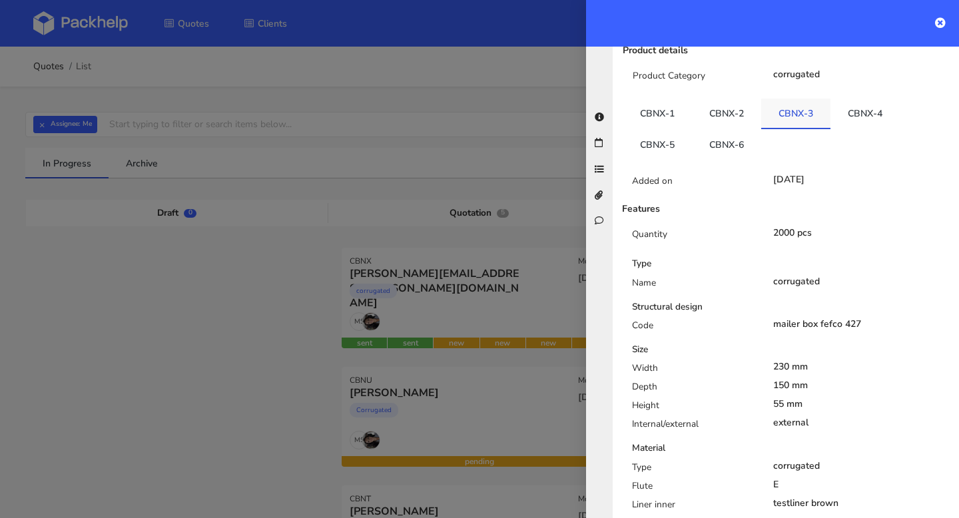
scroll to position [180, 0]
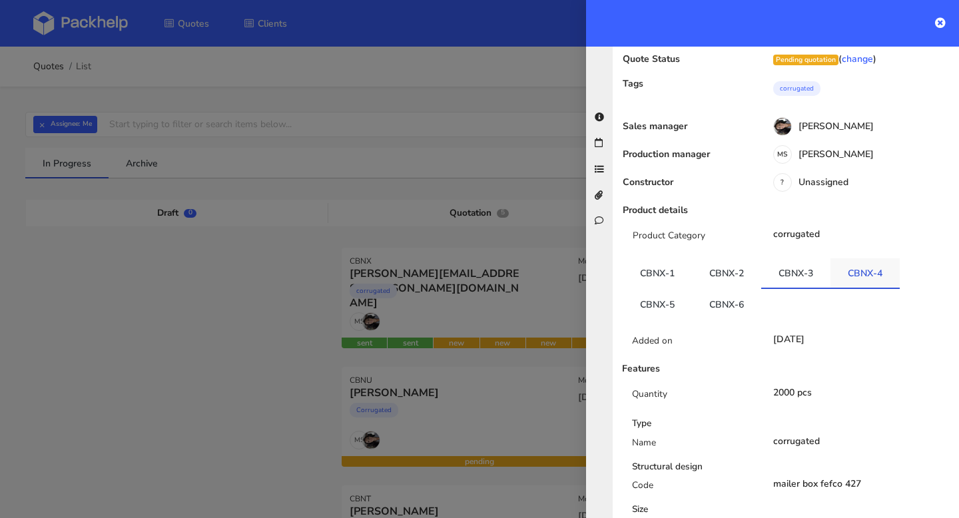
click at [852, 258] on link "CBNX-4" at bounding box center [864, 272] width 69 height 29
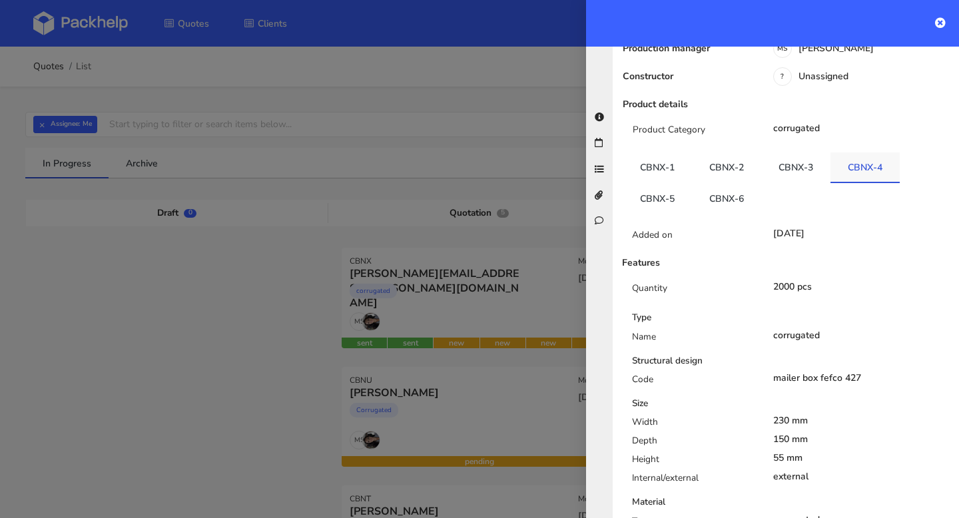
scroll to position [130, 0]
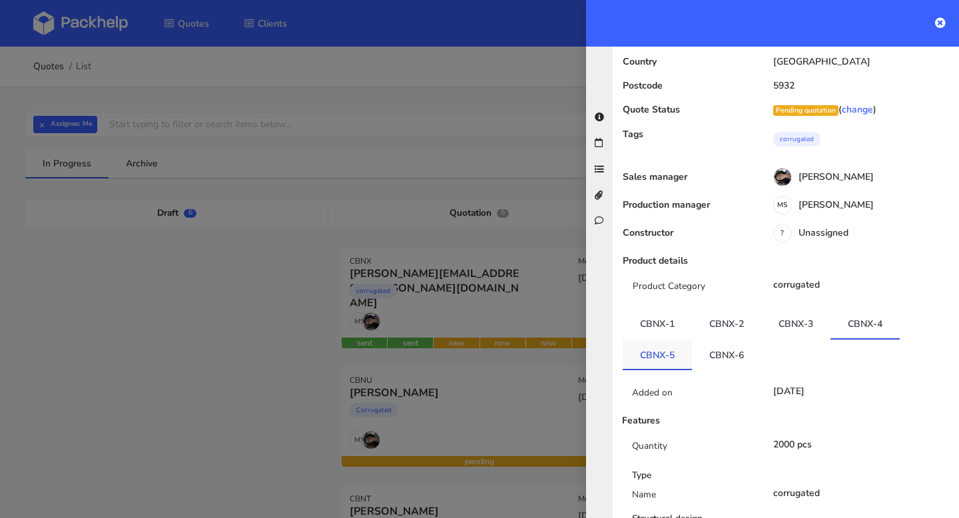
click at [656, 340] on link "CBNX-5" at bounding box center [656, 354] width 69 height 29
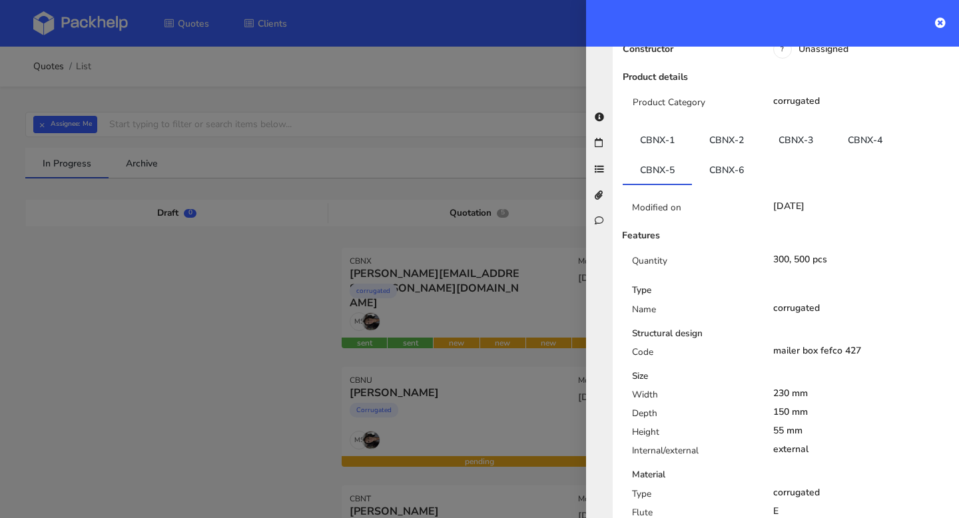
scroll to position [248, 0]
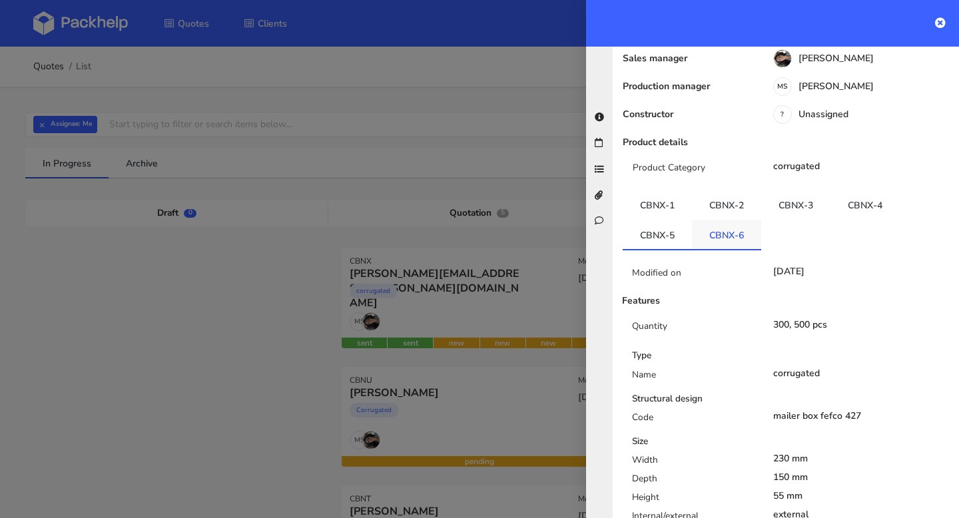
click at [724, 220] on link "CBNX-6" at bounding box center [726, 234] width 69 height 29
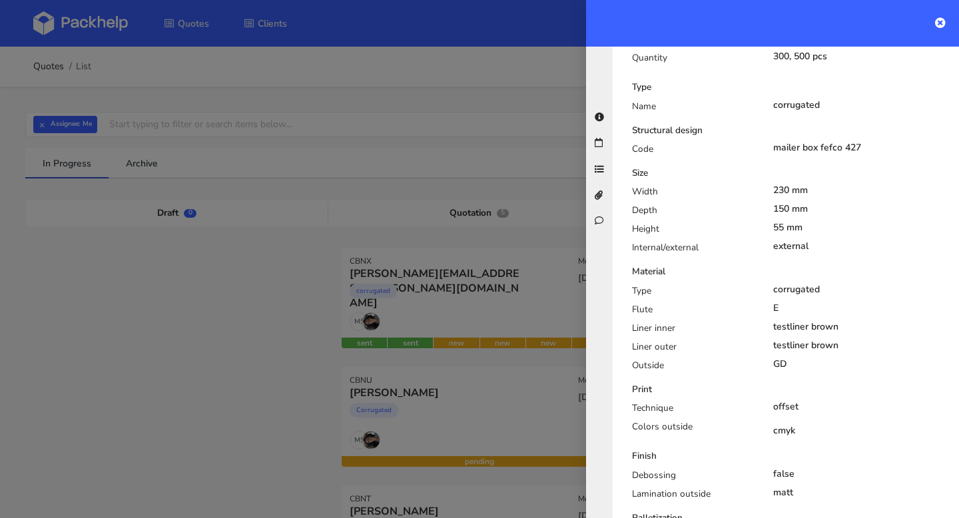
scroll to position [0, 0]
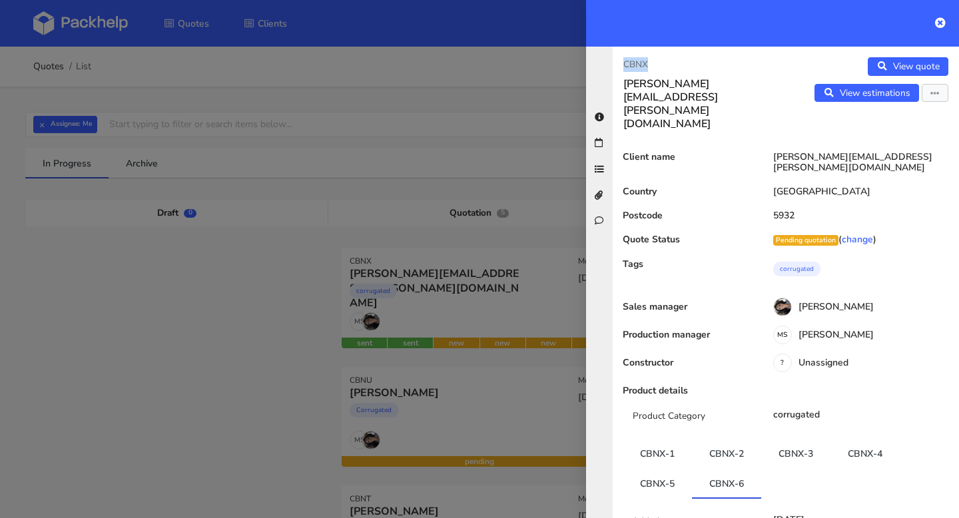
drag, startPoint x: 664, startPoint y: 65, endPoint x: 609, endPoint y: 65, distance: 55.9
click at [608, 65] on div "CBNX dominic.bohnen@naskorsports.com View quote View estimations Edit quote Rej…" at bounding box center [772, 282] width 373 height 471
copy p "CBNX"
click at [937, 93] on icon "button" at bounding box center [934, 93] width 9 height 9
click at [889, 127] on link "Edit quote" at bounding box center [891, 121] width 117 height 22
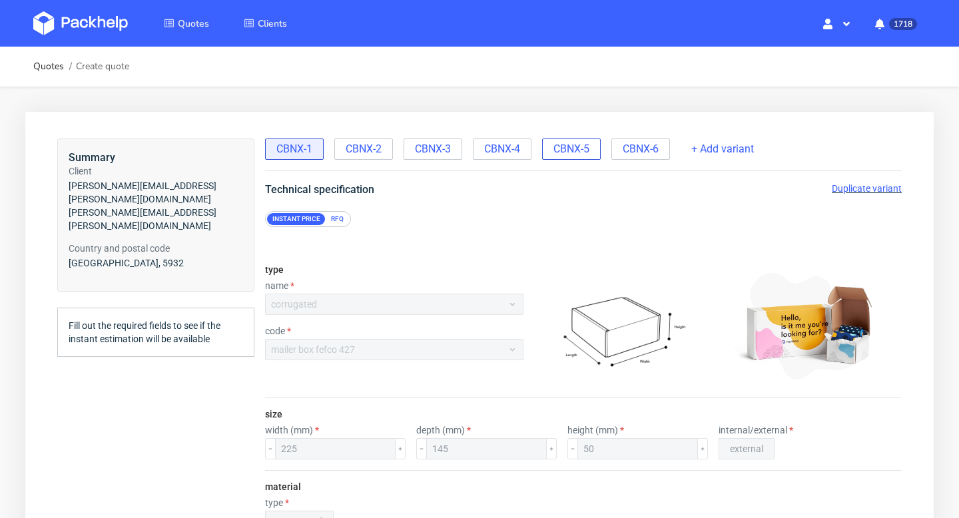
click at [573, 155] on span "CBNX-5" at bounding box center [571, 149] width 36 height 15
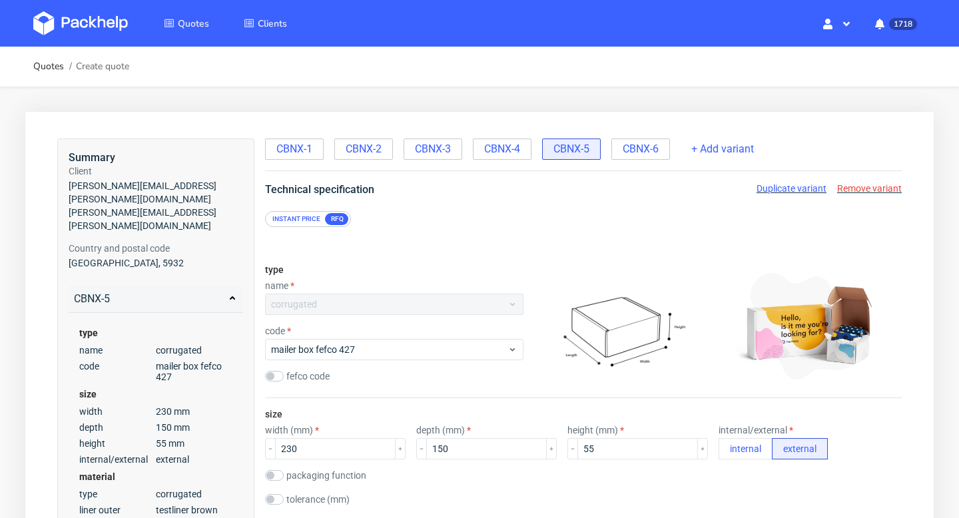
click at [298, 220] on div "Instant price" at bounding box center [296, 219] width 59 height 12
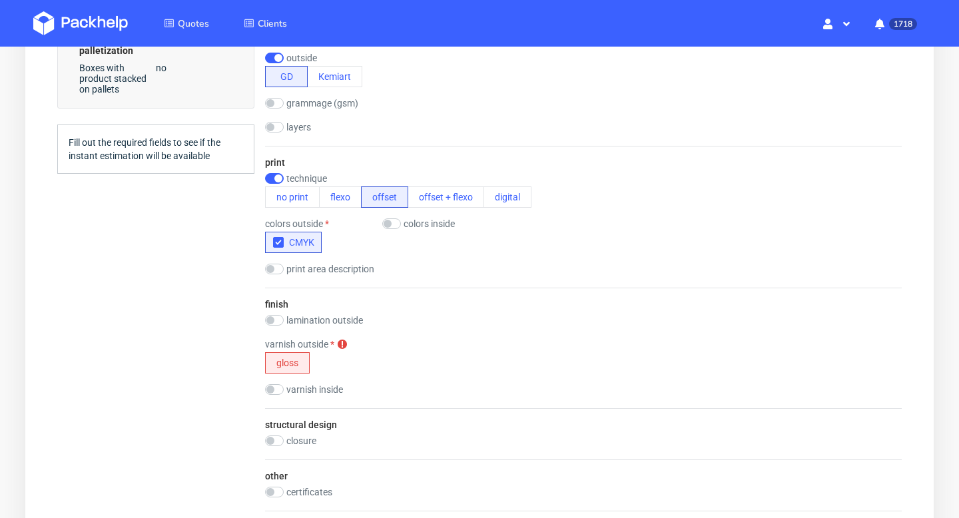
scroll to position [960, 0]
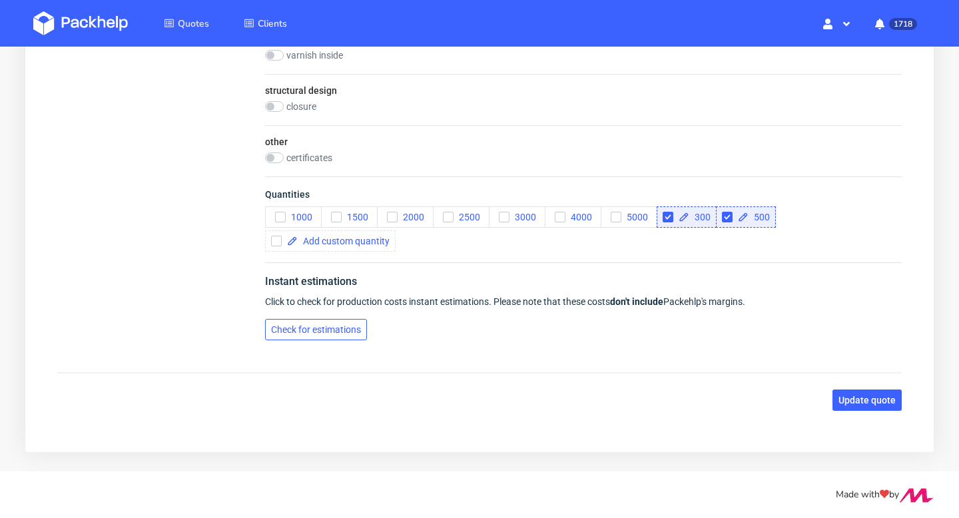
click at [326, 334] on span "Check for estimations" at bounding box center [316, 329] width 90 height 9
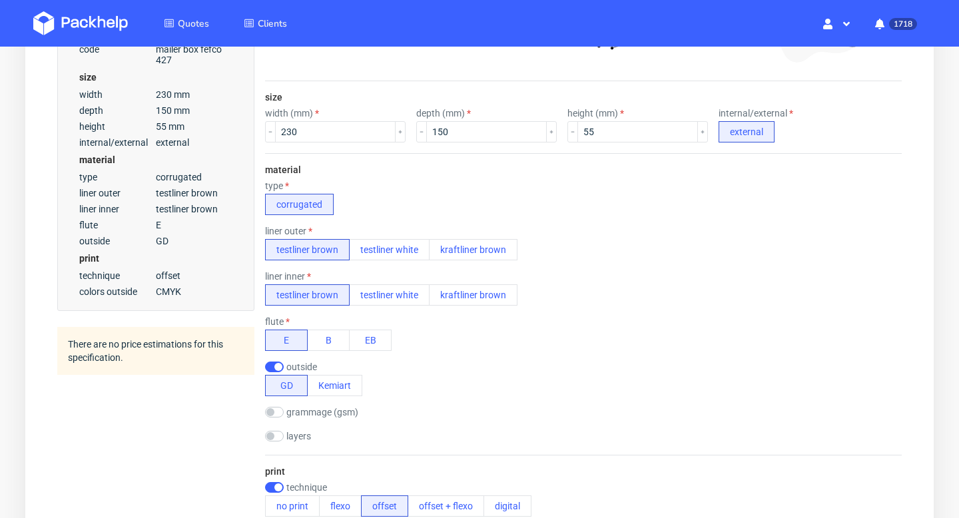
scroll to position [0, 0]
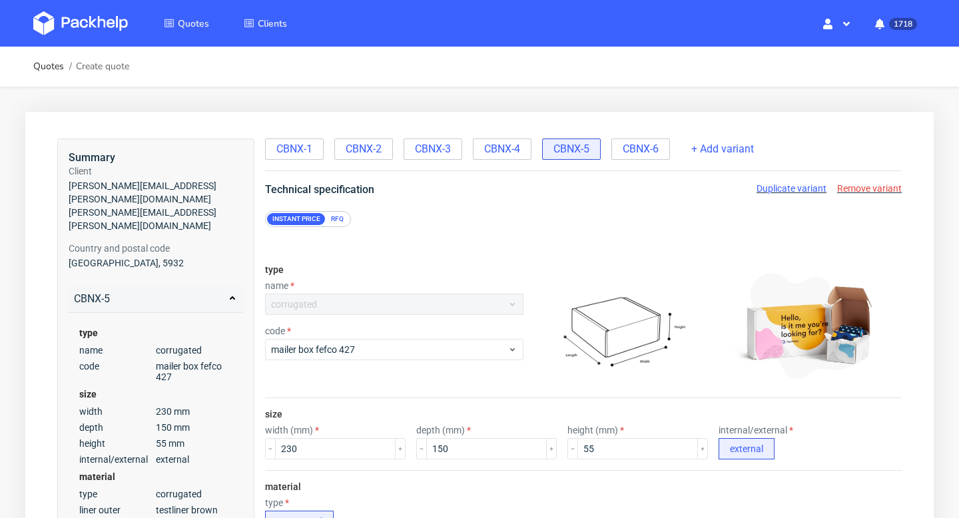
click at [339, 222] on div "RFQ" at bounding box center [337, 219] width 23 height 12
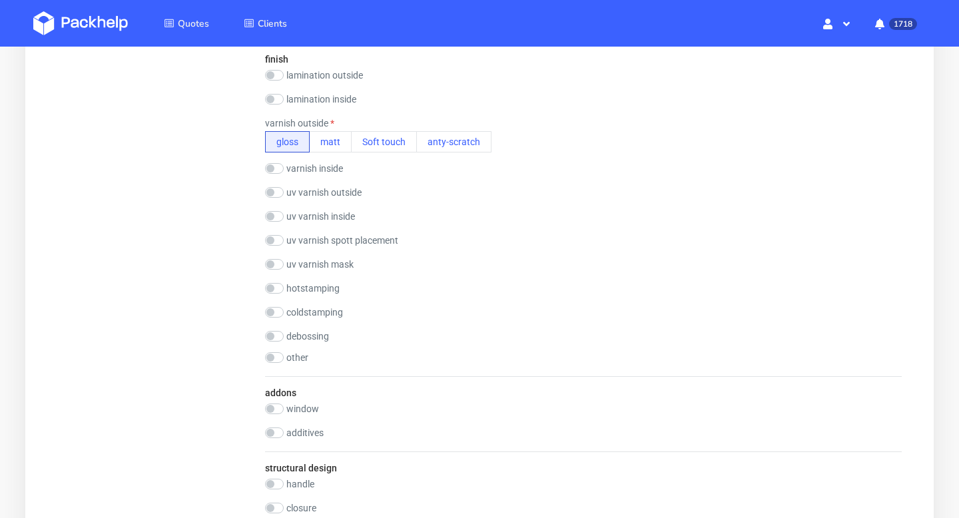
scroll to position [1067, 0]
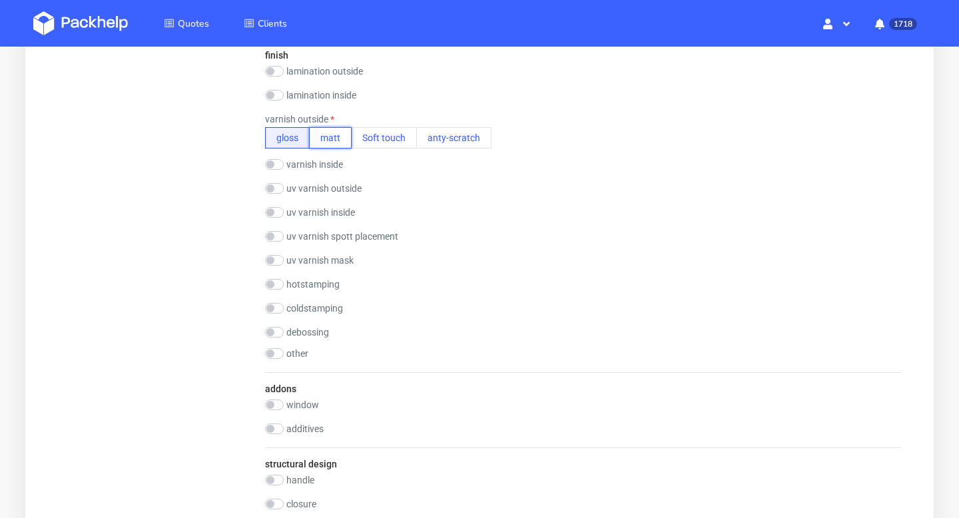
click at [338, 137] on button "matt" at bounding box center [330, 137] width 43 height 21
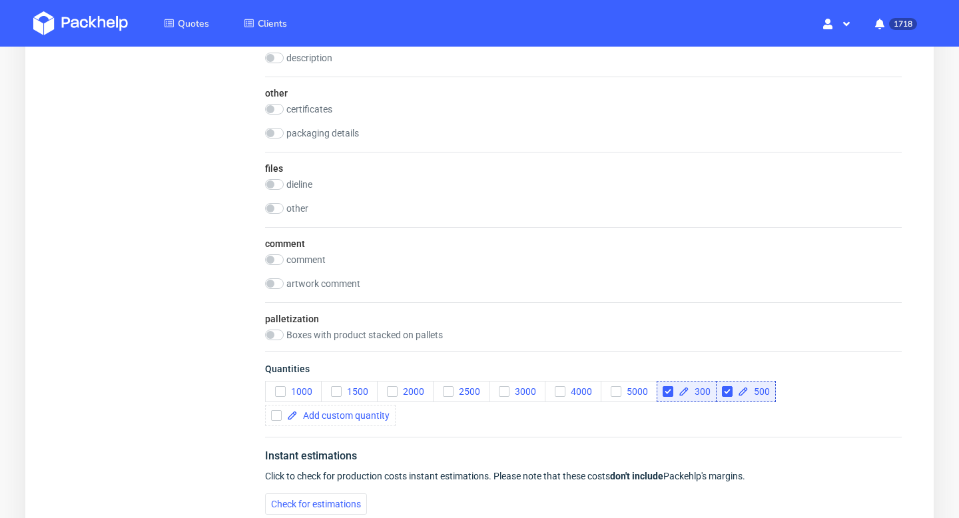
scroll to position [1735, 0]
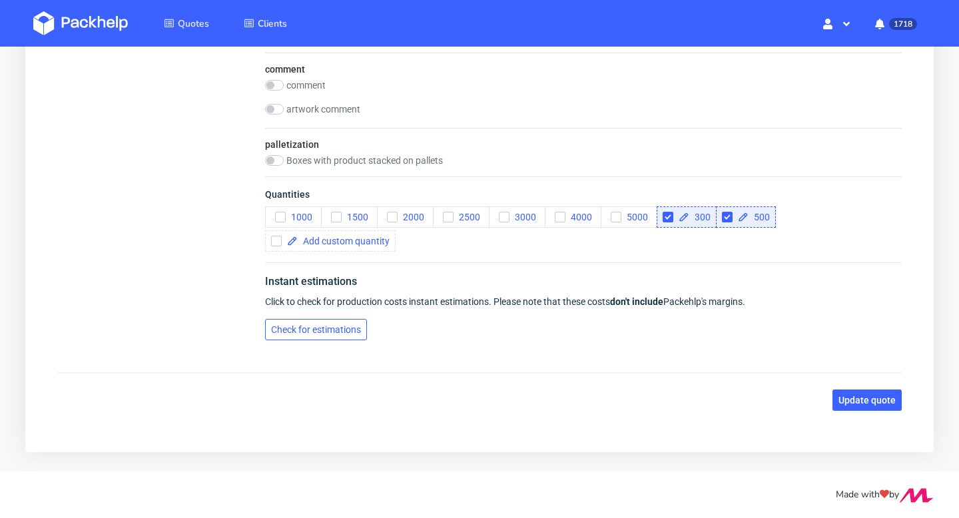
click at [337, 328] on span "Check for estimations" at bounding box center [316, 329] width 90 height 9
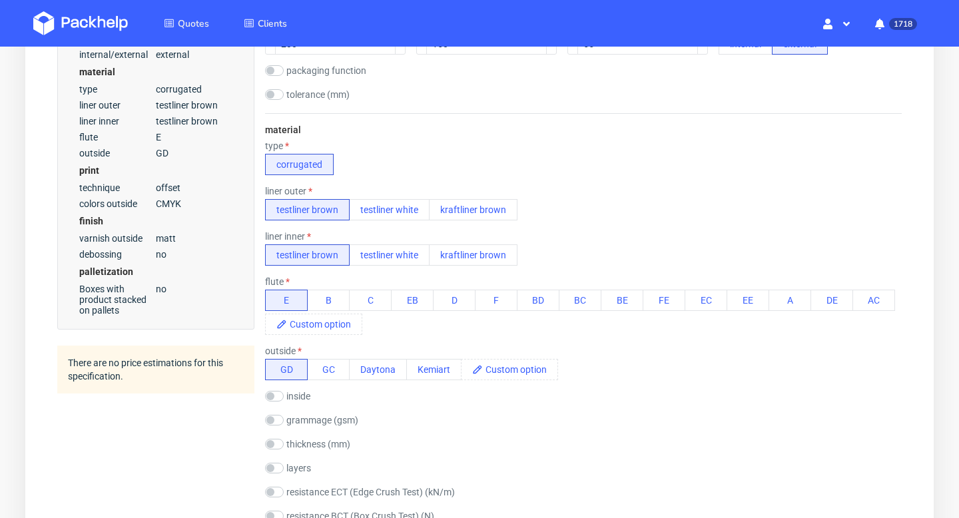
scroll to position [0, 0]
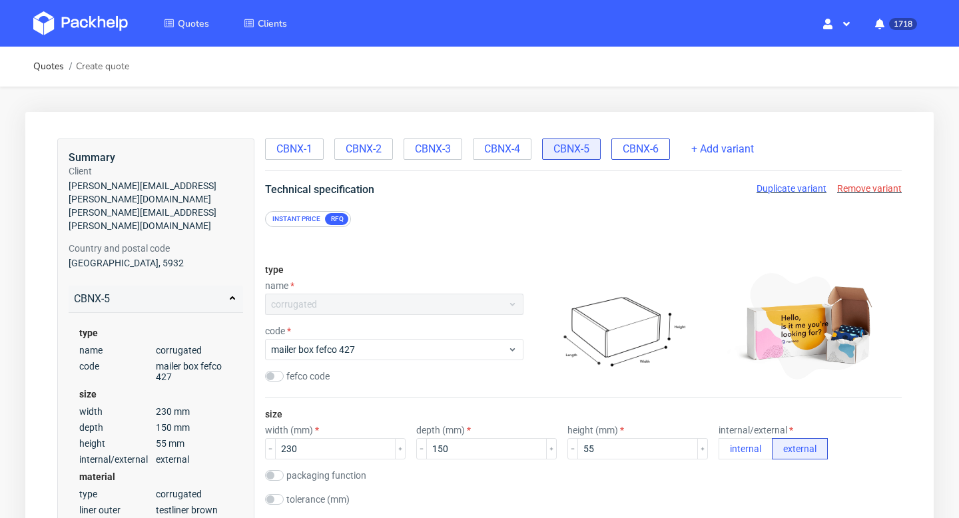
click at [638, 150] on span "CBNX-6" at bounding box center [640, 149] width 36 height 15
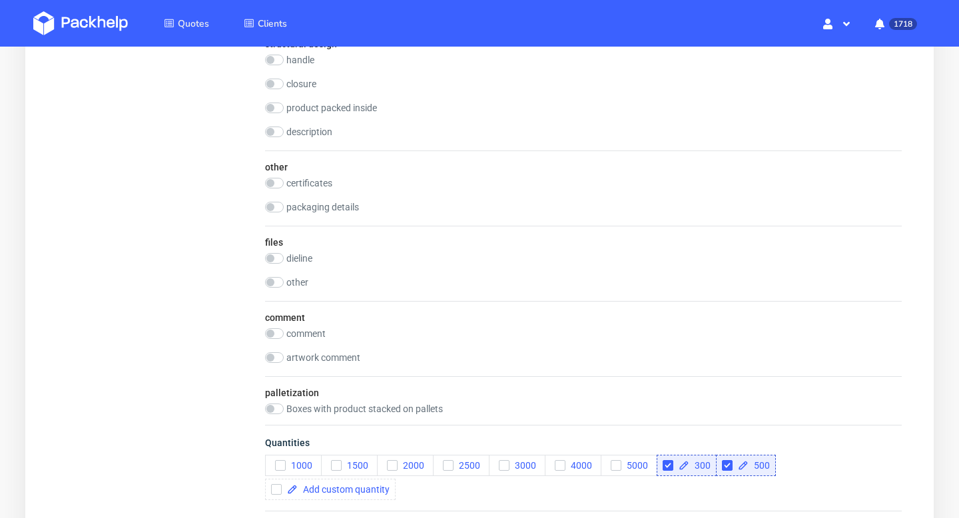
scroll to position [1546, 0]
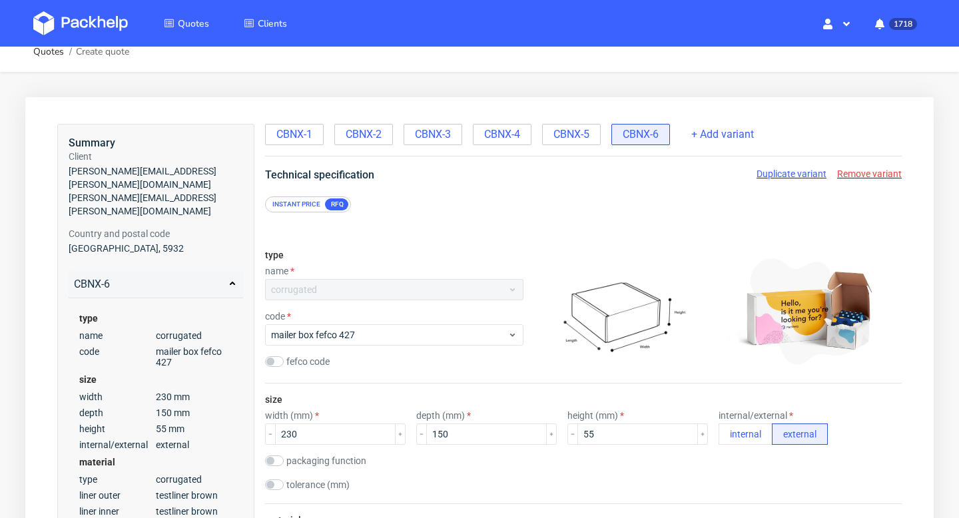
click at [307, 198] on div "Instant price" at bounding box center [296, 204] width 59 height 12
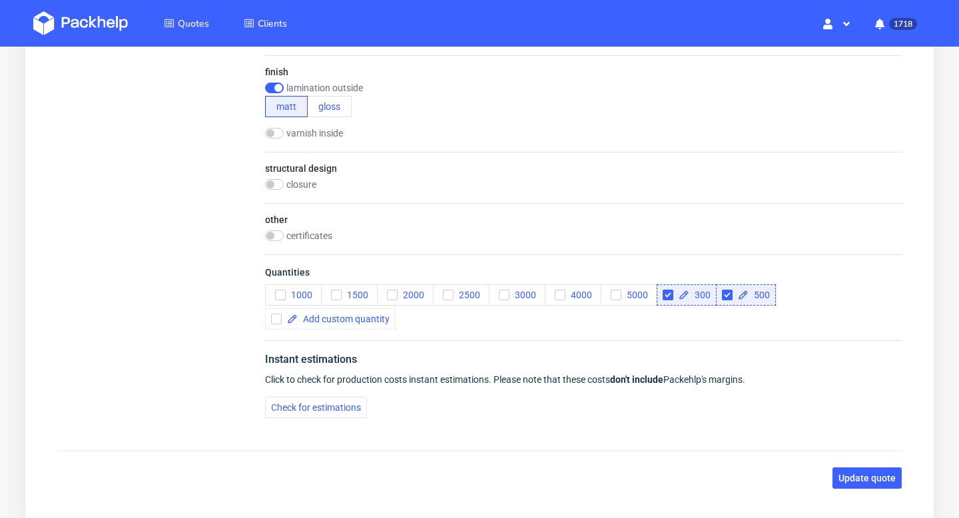
scroll to position [876, 0]
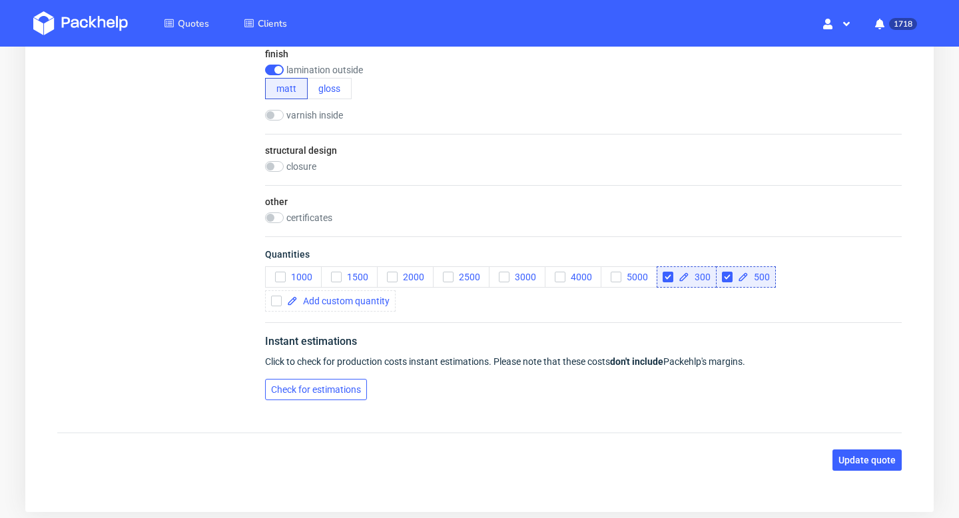
click at [323, 385] on span "Check for estimations" at bounding box center [316, 389] width 90 height 9
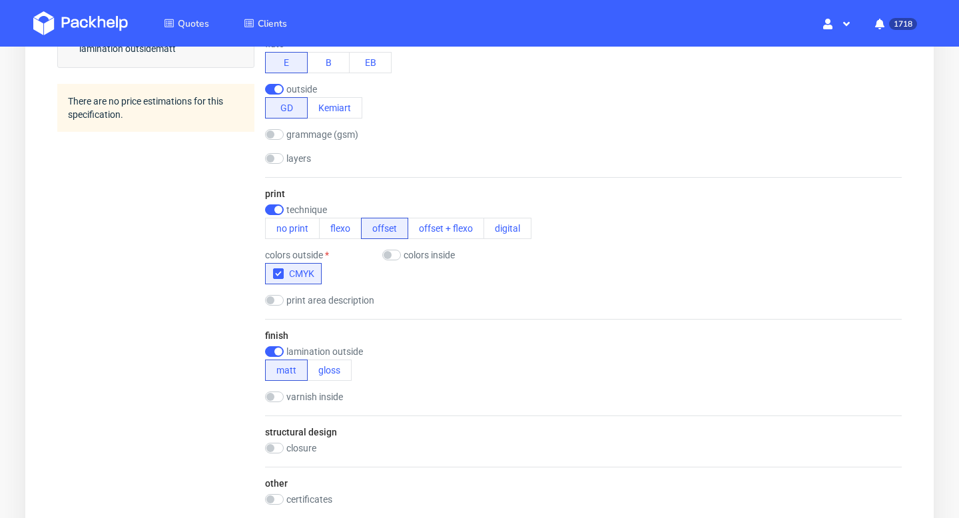
scroll to position [0, 0]
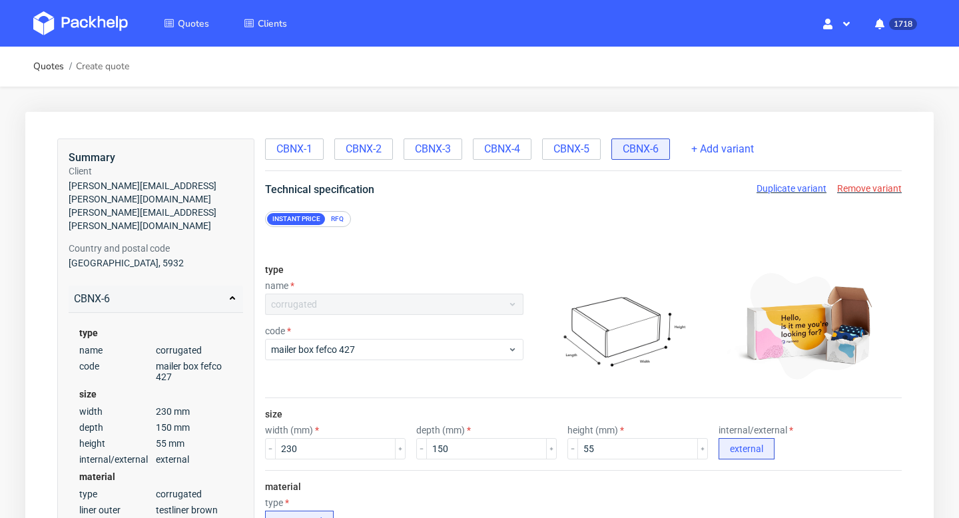
click at [336, 216] on div "RFQ" at bounding box center [337, 219] width 23 height 12
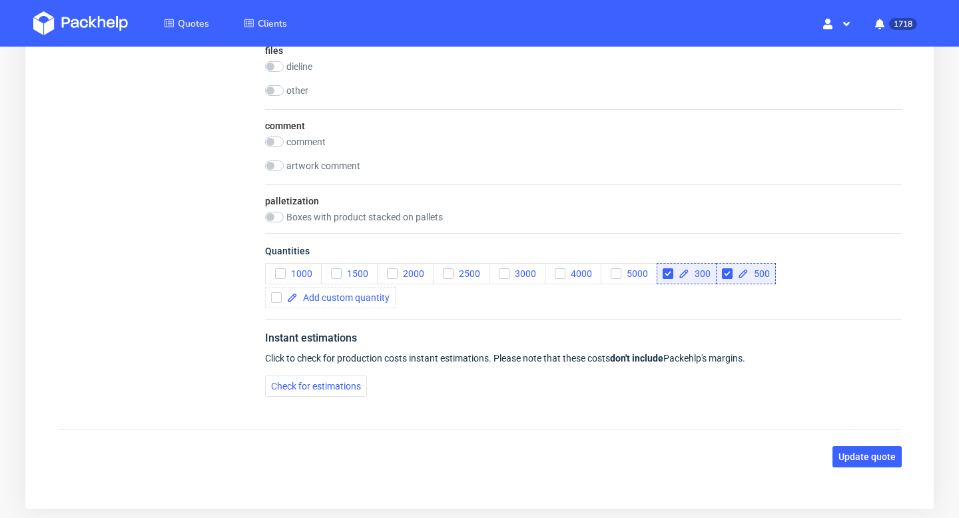
scroll to position [1711, 0]
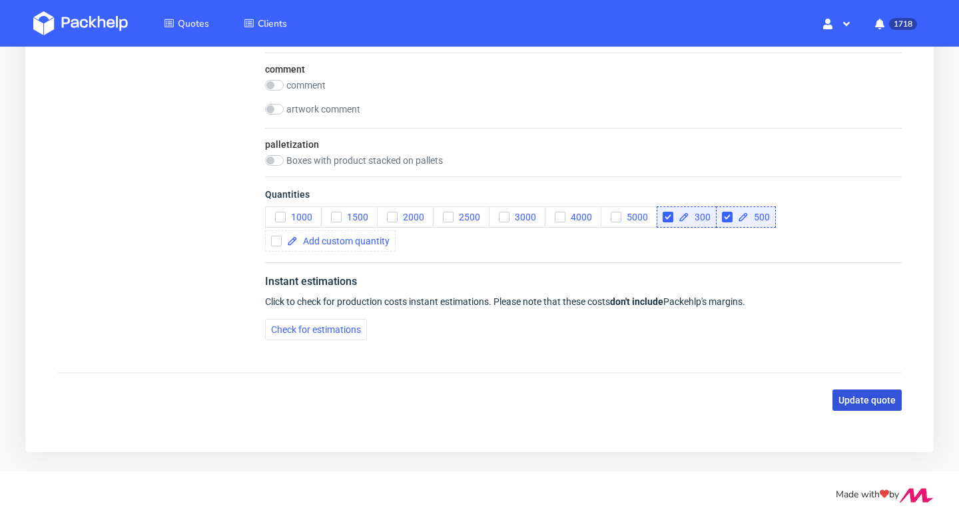
click at [865, 401] on span "Update quote" at bounding box center [866, 399] width 57 height 9
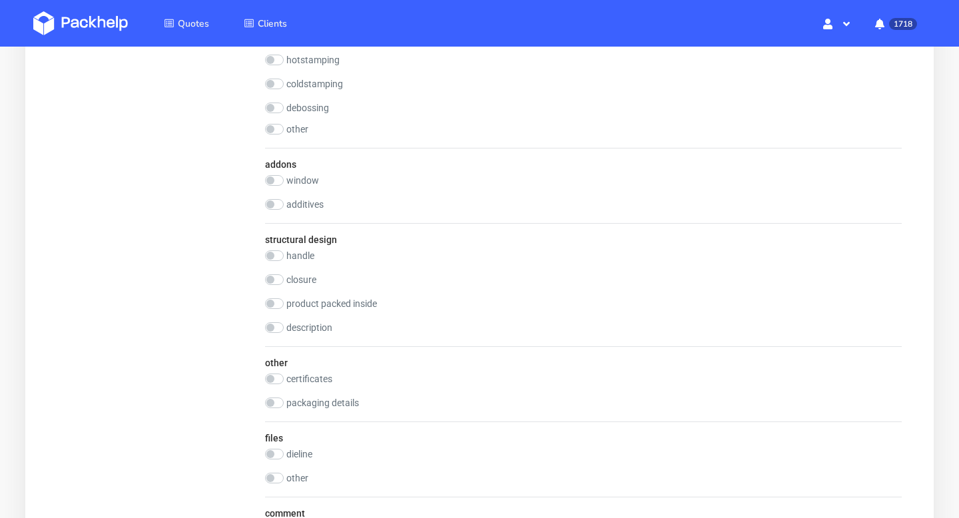
scroll to position [609, 0]
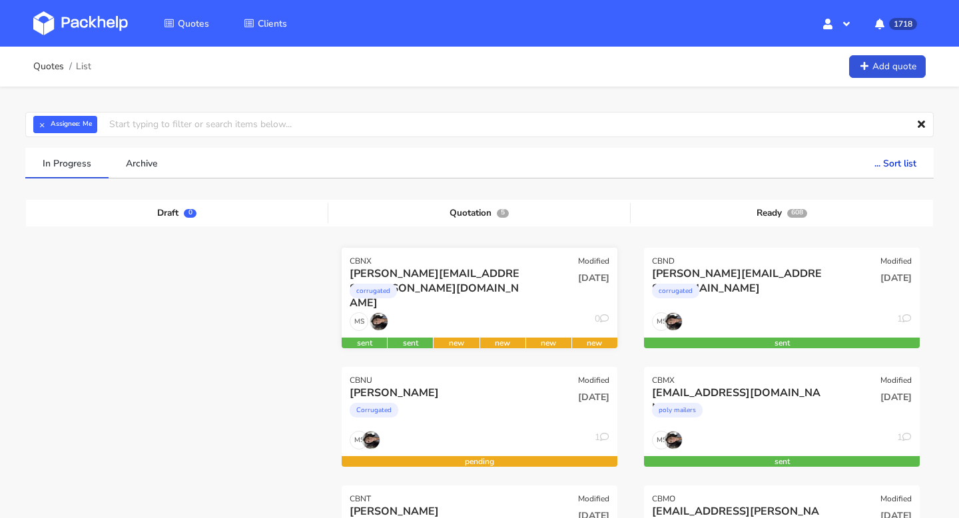
click at [449, 304] on div "corrugated" at bounding box center [438, 294] width 176 height 27
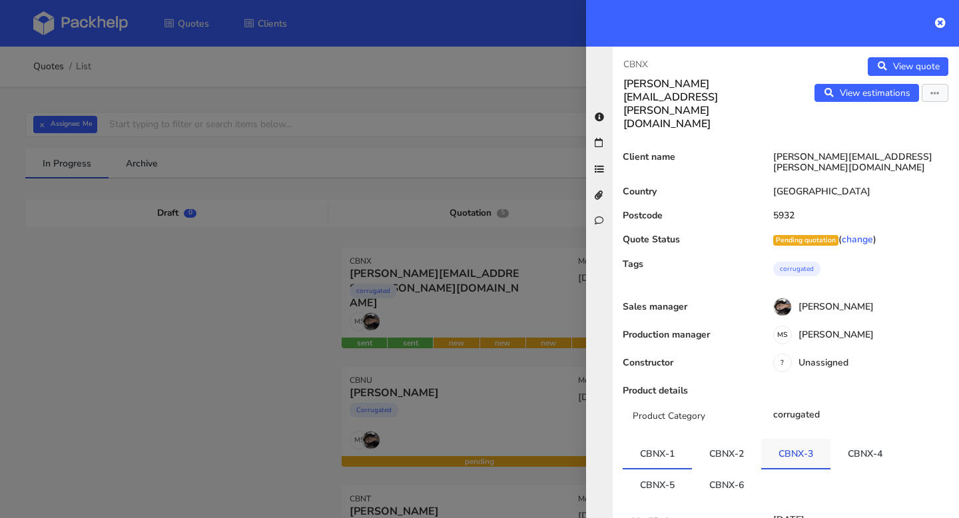
click at [798, 439] on link "CBNX-3" at bounding box center [795, 453] width 69 height 29
click at [856, 439] on link "CBNX-4" at bounding box center [864, 453] width 69 height 29
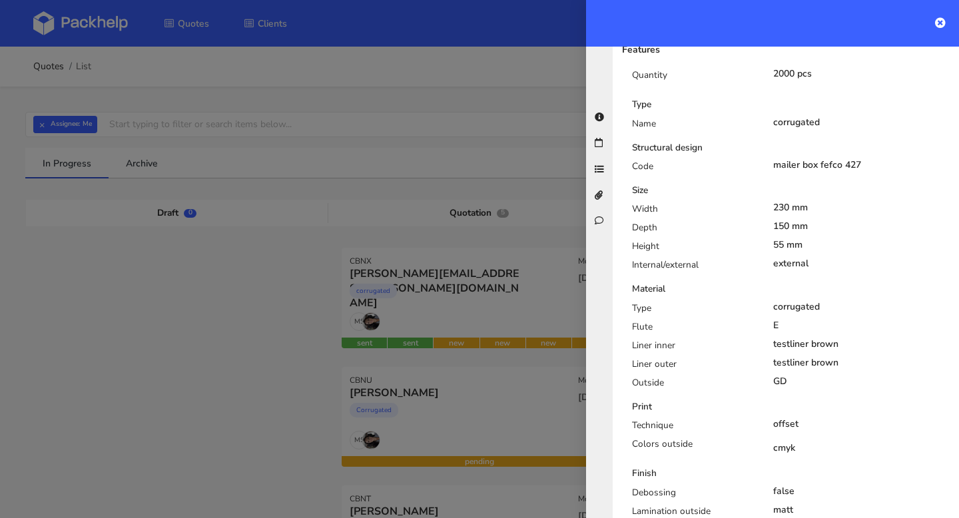
scroll to position [722, 0]
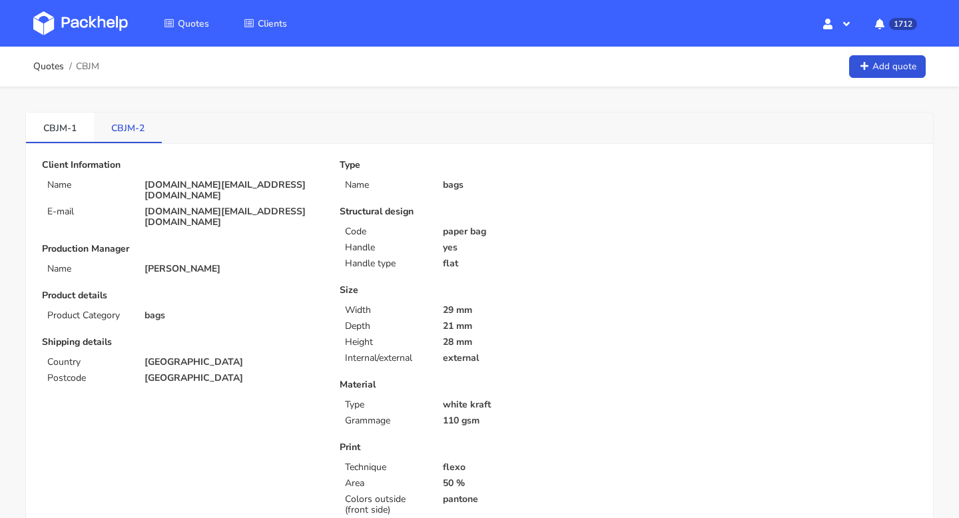
click at [144, 125] on link "CBJM-2" at bounding box center [128, 127] width 68 height 29
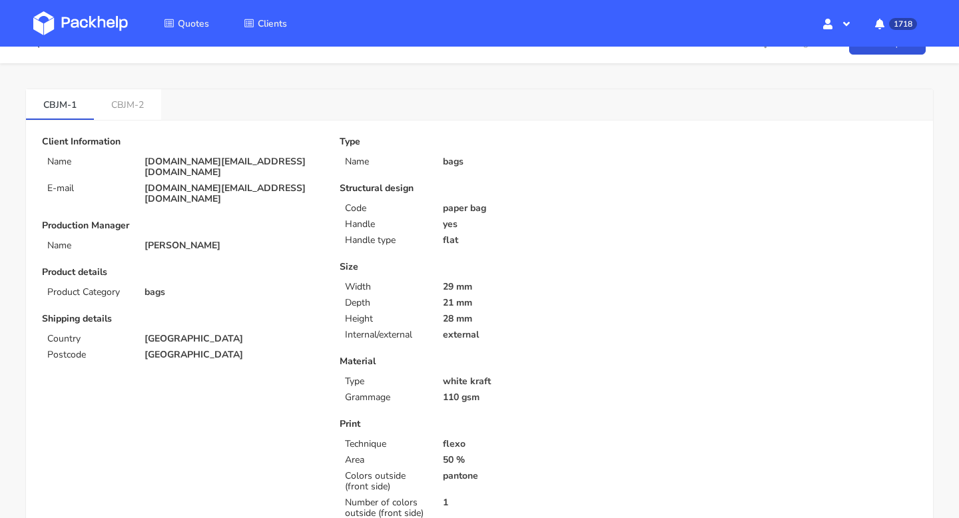
scroll to position [24, 0]
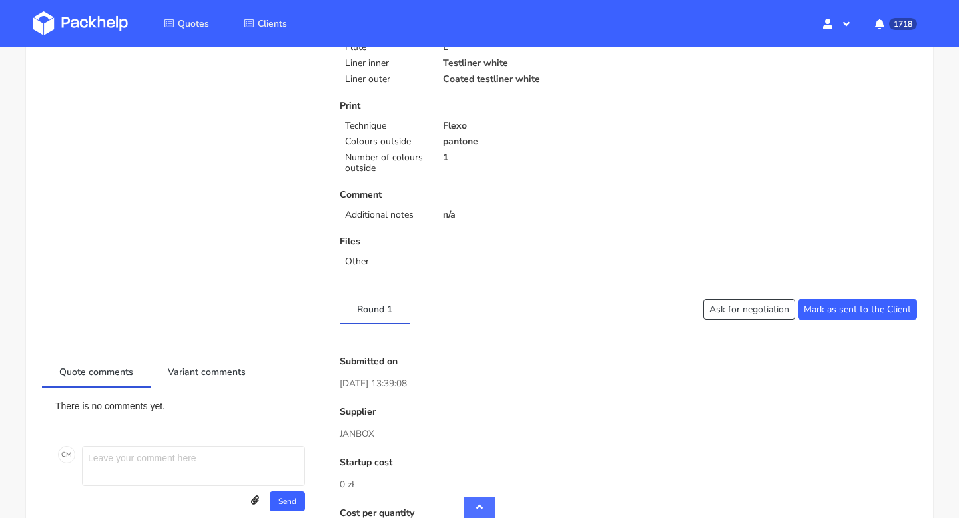
scroll to position [386, 0]
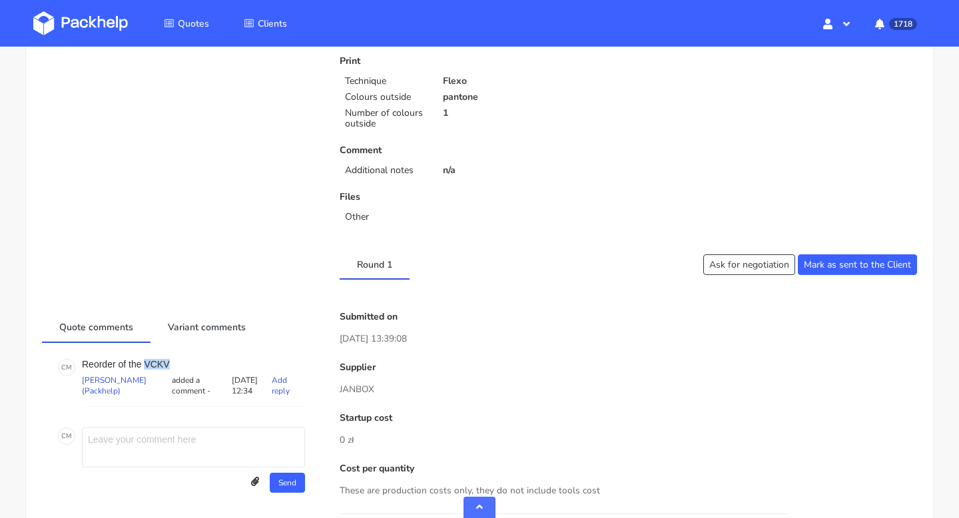
drag, startPoint x: 176, startPoint y: 364, endPoint x: 144, endPoint y: 364, distance: 32.0
click at [144, 364] on p "Reorder of the VCKV" at bounding box center [193, 364] width 223 height 11
copy p "VCKV"
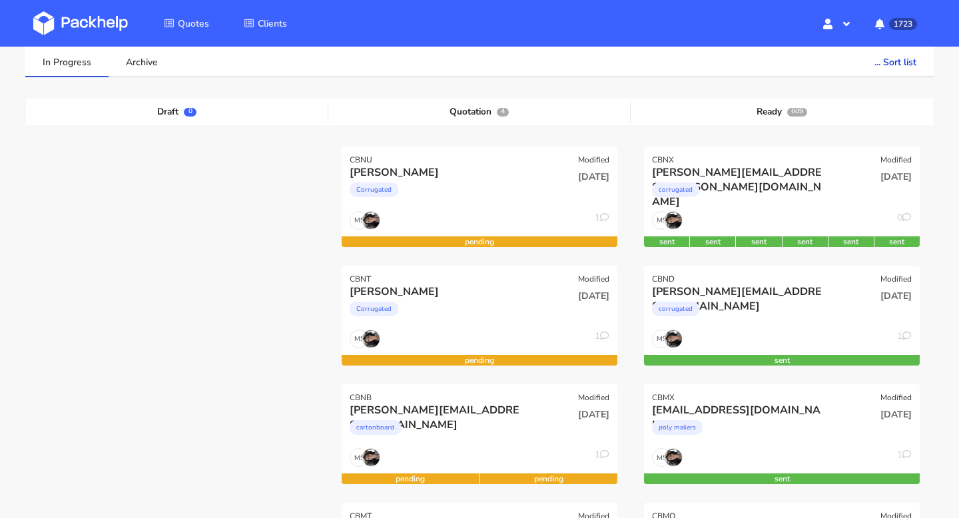
scroll to position [264, 0]
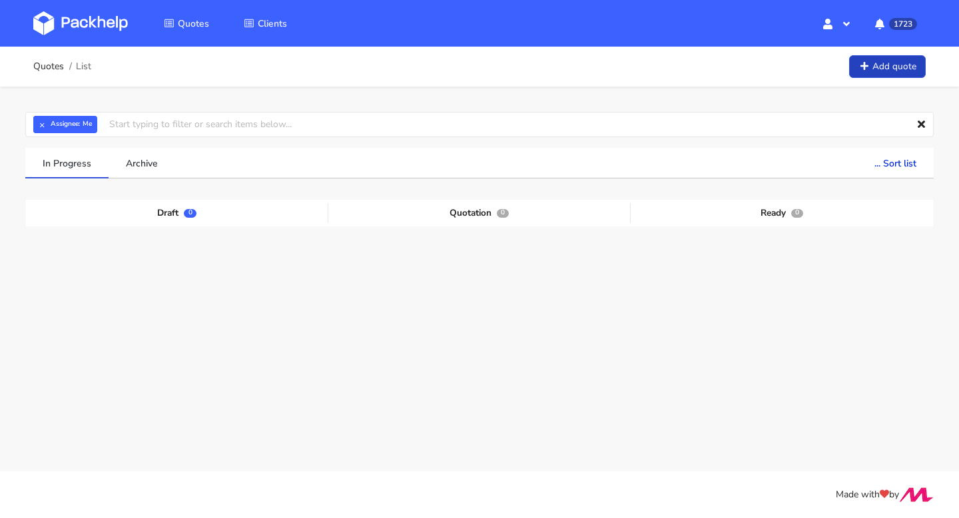
click at [883, 68] on link "Add quote" at bounding box center [887, 66] width 77 height 23
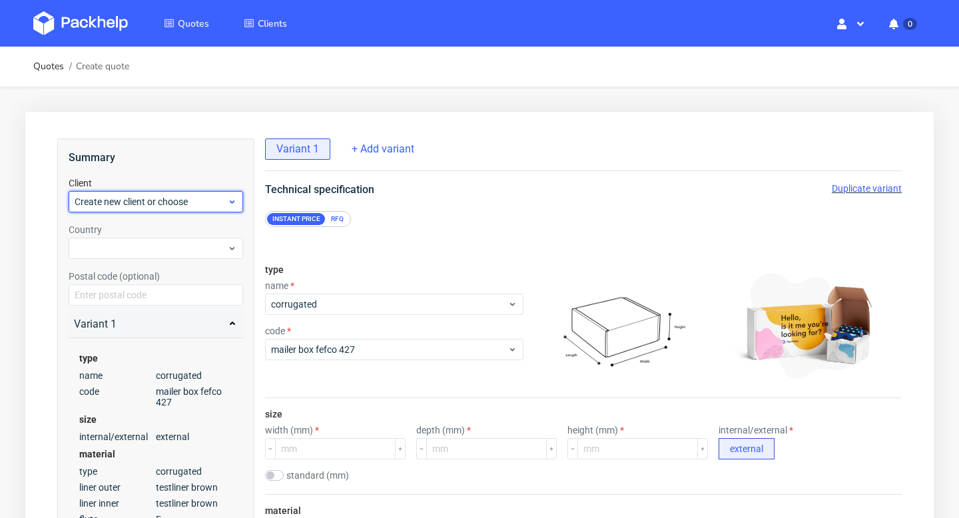
click at [166, 204] on span "Create new client or choose" at bounding box center [151, 201] width 152 height 13
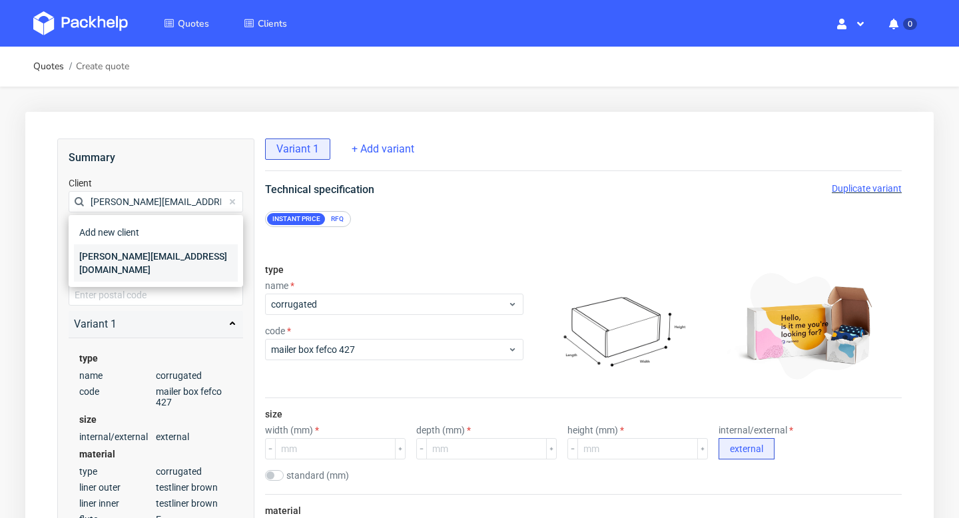
type input "[PERSON_NAME][EMAIL_ADDRESS][DOMAIN_NAME]"
click at [118, 256] on div "[PERSON_NAME][EMAIL_ADDRESS][DOMAIN_NAME]" at bounding box center [156, 262] width 164 height 37
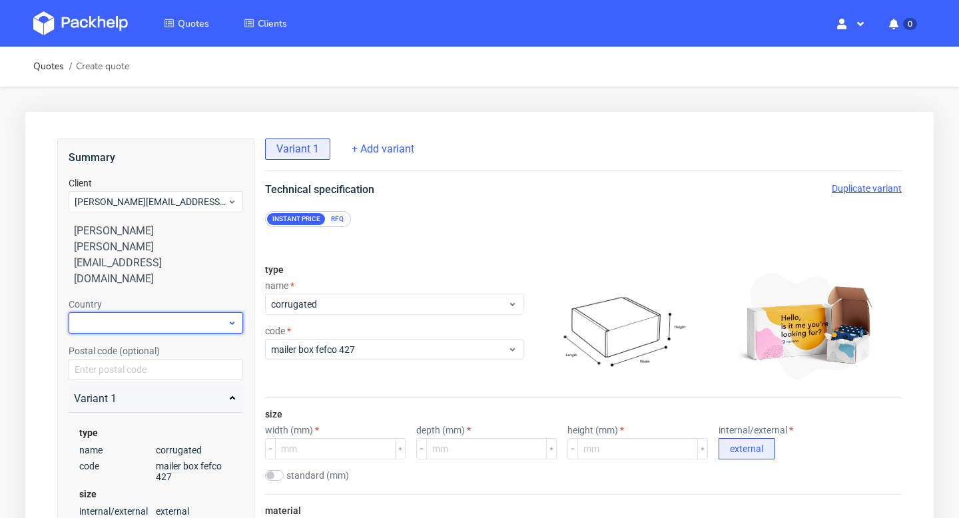
click at [115, 312] on div at bounding box center [156, 322] width 174 height 21
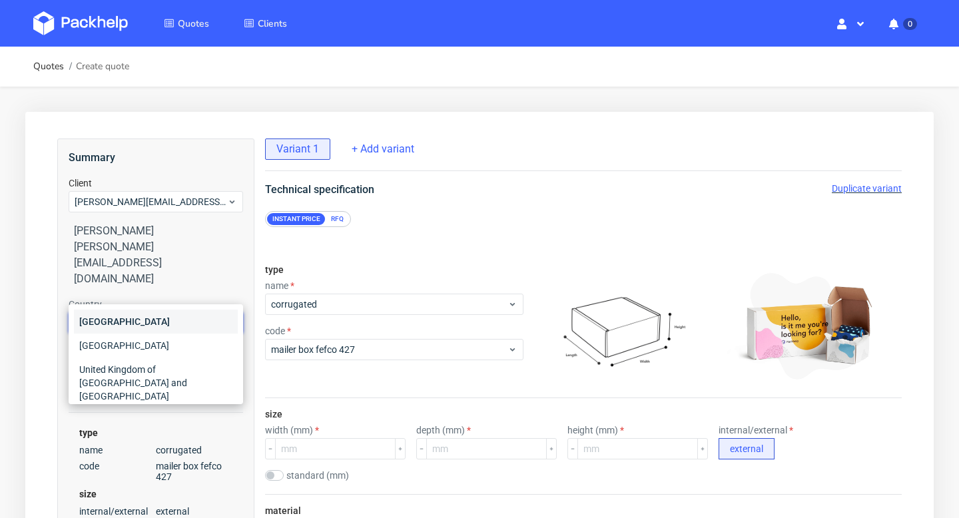
type input "ita"
click at [140, 314] on div "[GEOGRAPHIC_DATA]" at bounding box center [156, 322] width 164 height 24
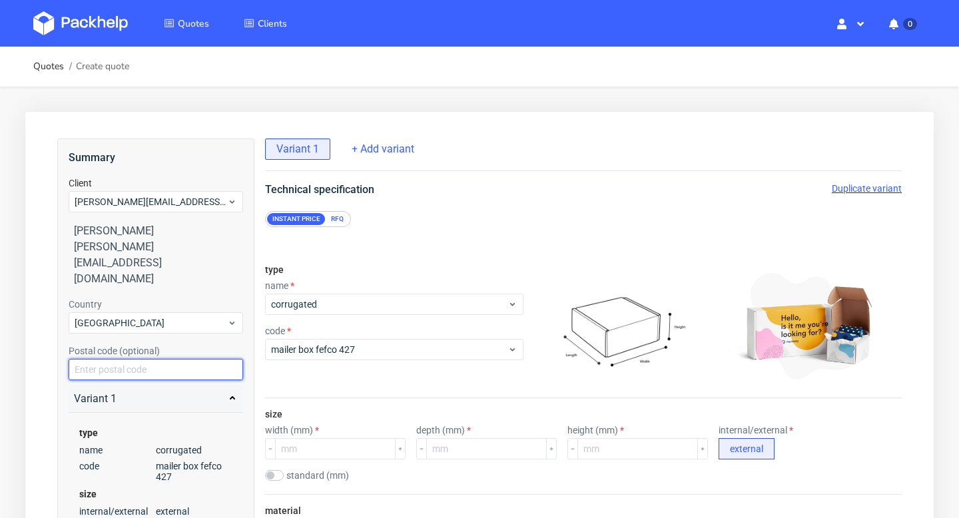
click at [138, 359] on input "text" at bounding box center [156, 369] width 174 height 21
paste input "90143"
type input "90143"
click at [134, 385] on div "Variant 1" at bounding box center [156, 398] width 174 height 27
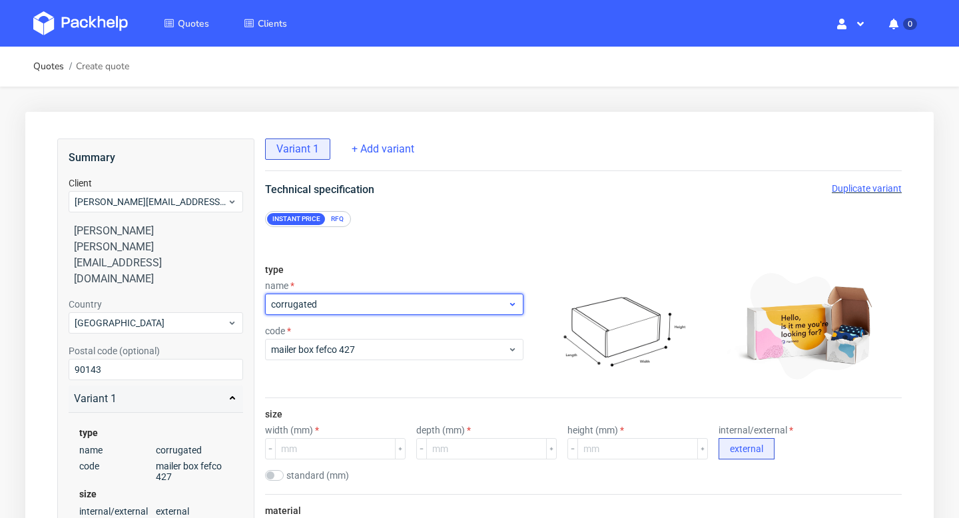
click at [367, 308] on span "corrugated" at bounding box center [389, 304] width 236 height 13
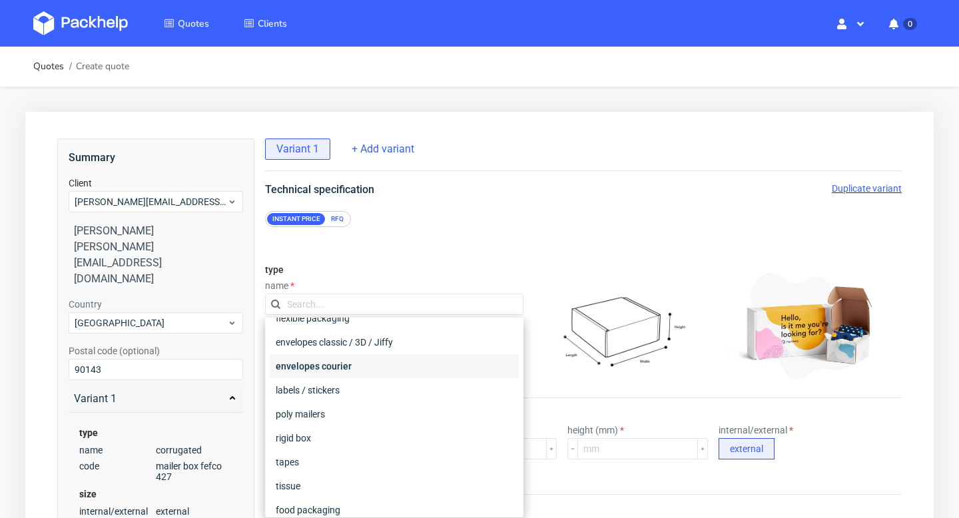
scroll to position [90, 0]
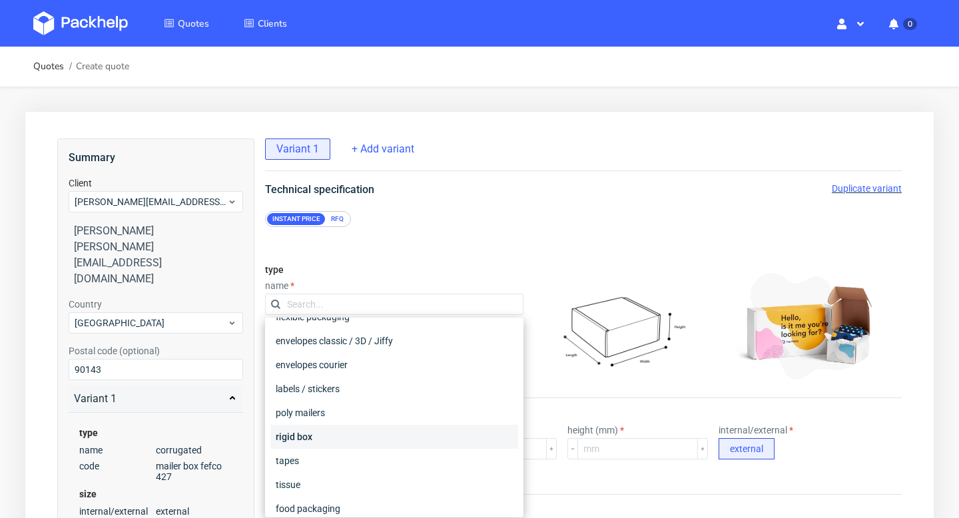
click at [329, 439] on div "rigid box" at bounding box center [394, 437] width 248 height 24
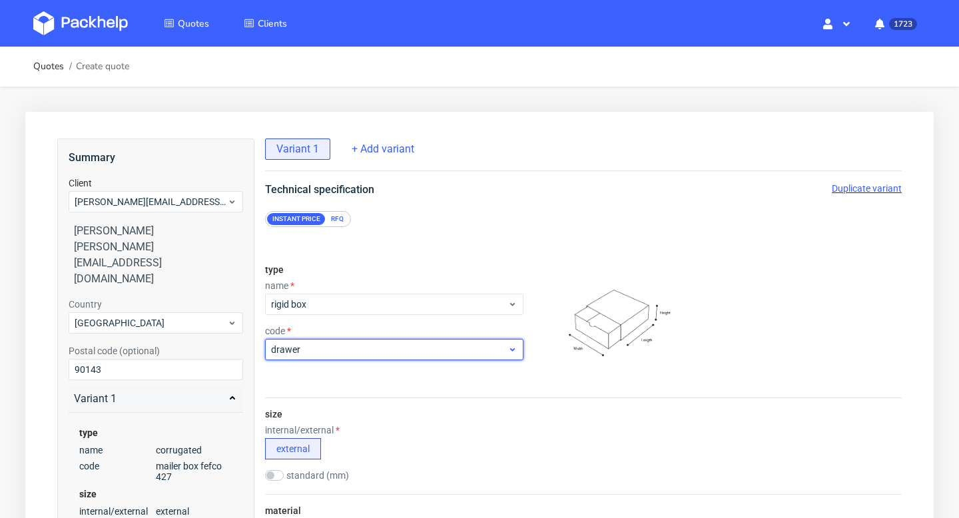
click at [356, 352] on span "drawer" at bounding box center [389, 349] width 236 height 13
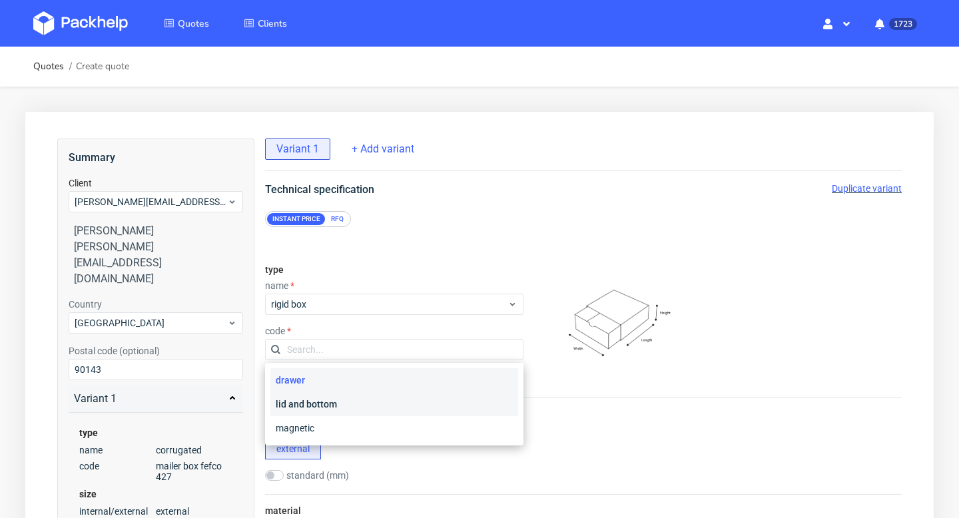
click at [344, 404] on div "lid and bottom" at bounding box center [394, 404] width 248 height 24
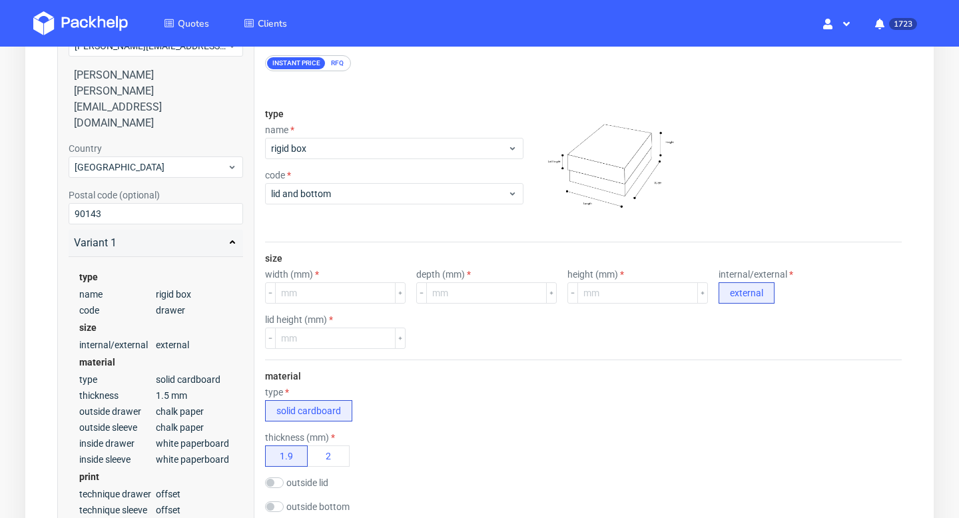
scroll to position [159, 0]
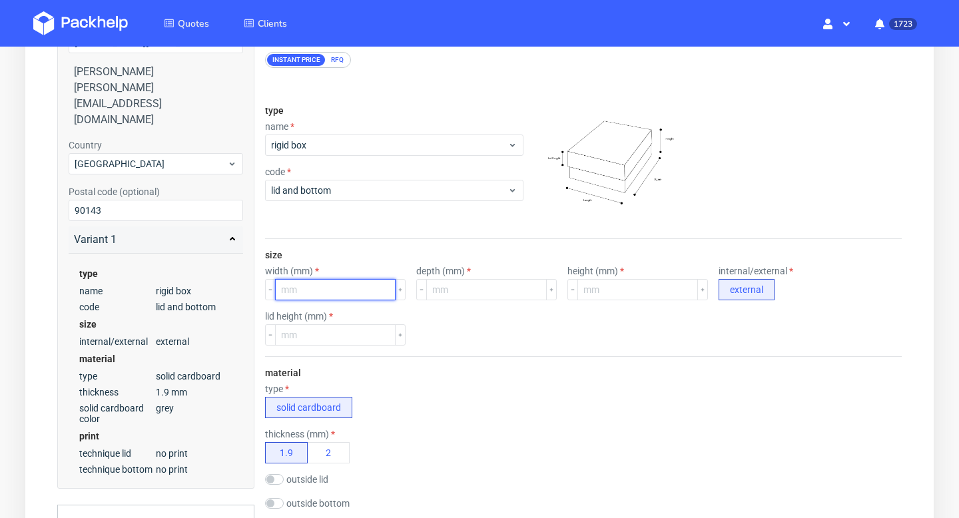
click at [352, 288] on input "number" at bounding box center [335, 289] width 121 height 21
type input "200"
click at [445, 295] on input "number" at bounding box center [486, 289] width 121 height 21
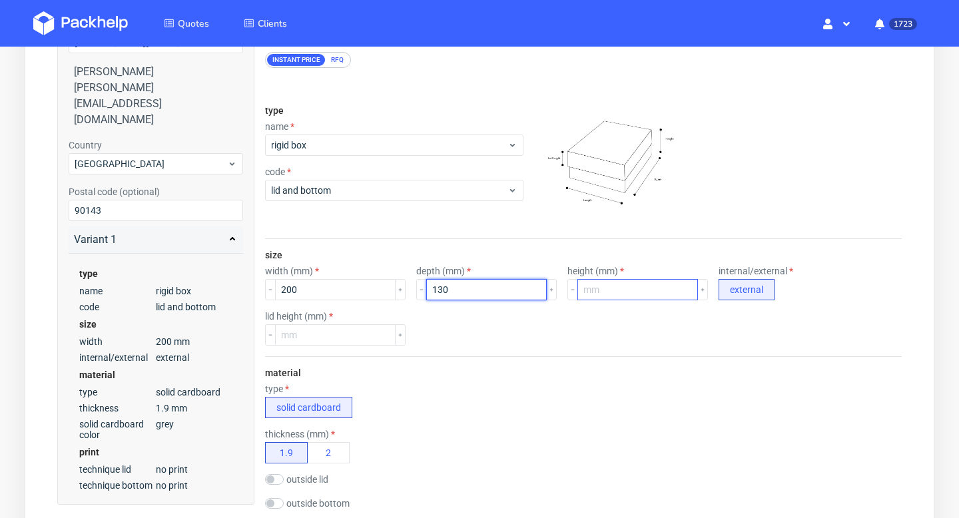
type input "130"
click at [577, 292] on input "number" at bounding box center [637, 289] width 121 height 21
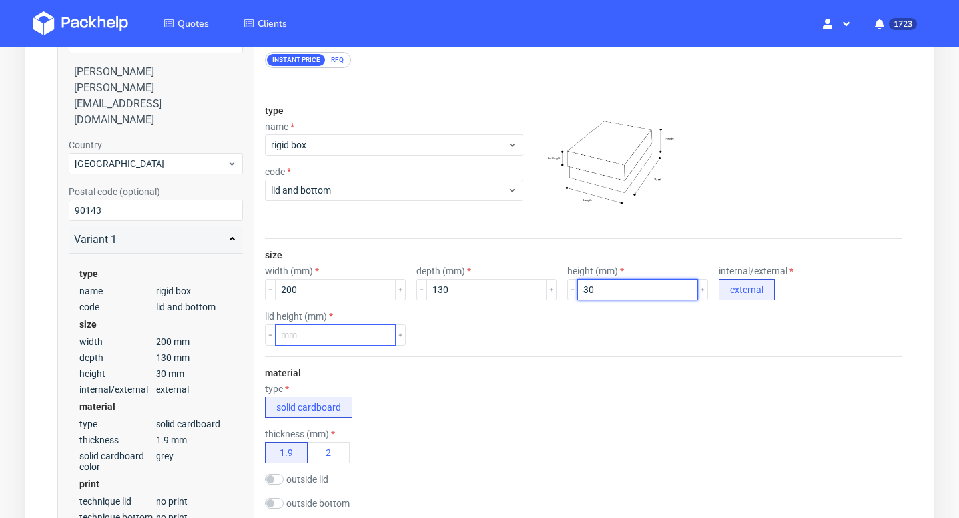
type input "30"
click at [326, 340] on input "number" at bounding box center [335, 334] width 121 height 21
type input "15"
click at [383, 383] on div "type solid cardboard" at bounding box center [583, 400] width 636 height 35
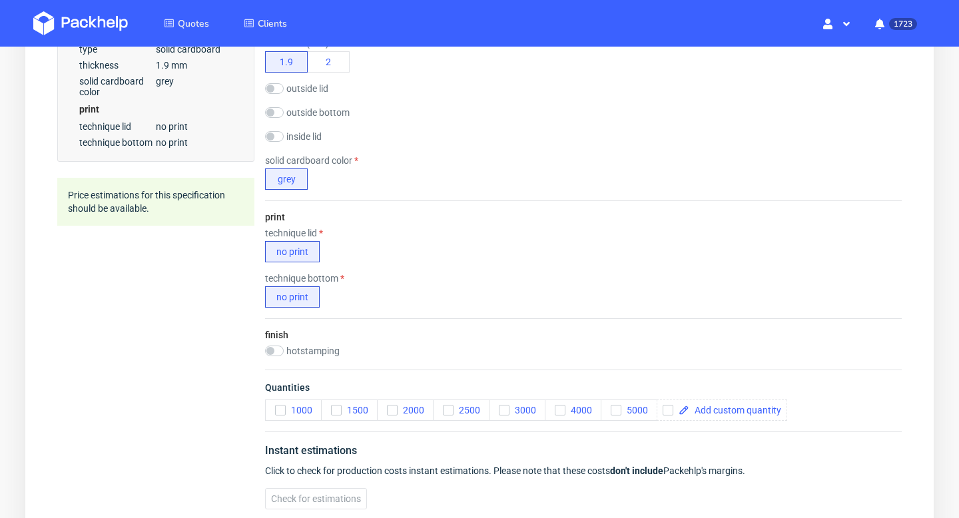
scroll to position [551, 0]
click at [752, 417] on div at bounding box center [721, 409] width 130 height 21
checkbox input "true"
click at [684, 322] on div "finish hotstamping gold silver" at bounding box center [583, 343] width 636 height 51
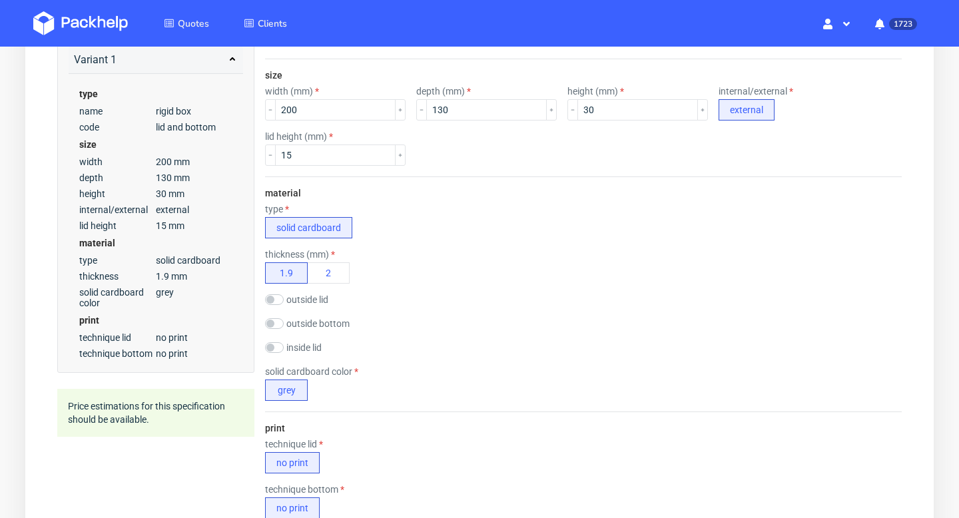
scroll to position [366, 0]
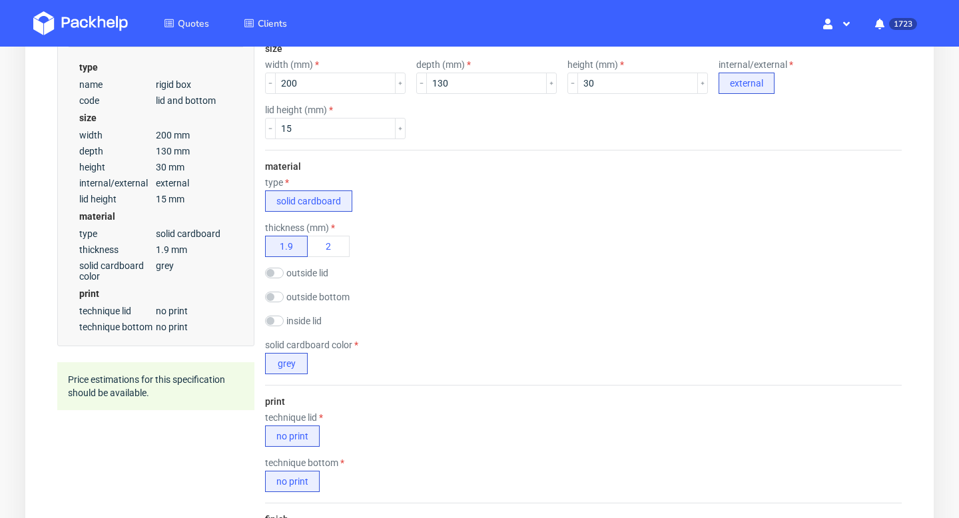
click at [313, 272] on label "outside lid" at bounding box center [307, 273] width 42 height 11
checkbox input "true"
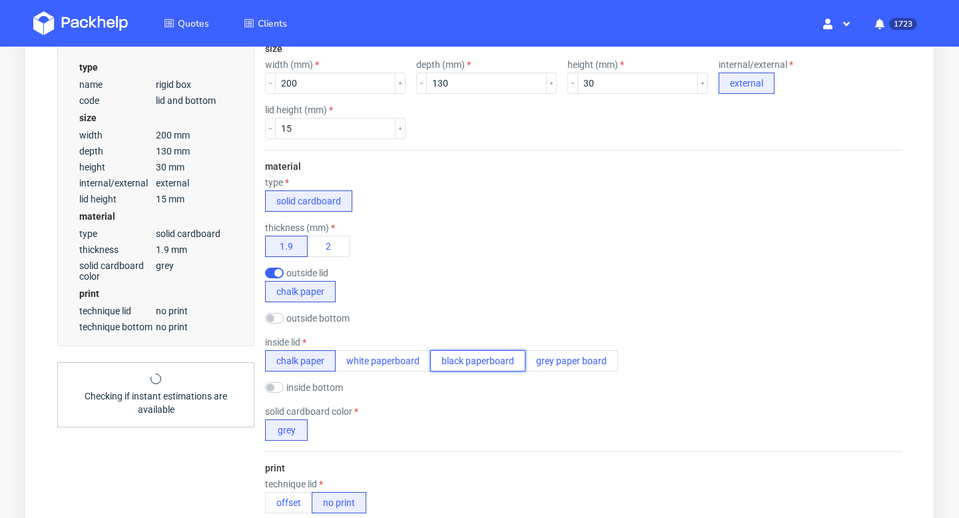
click at [485, 369] on button "black paperboard" at bounding box center [477, 360] width 95 height 21
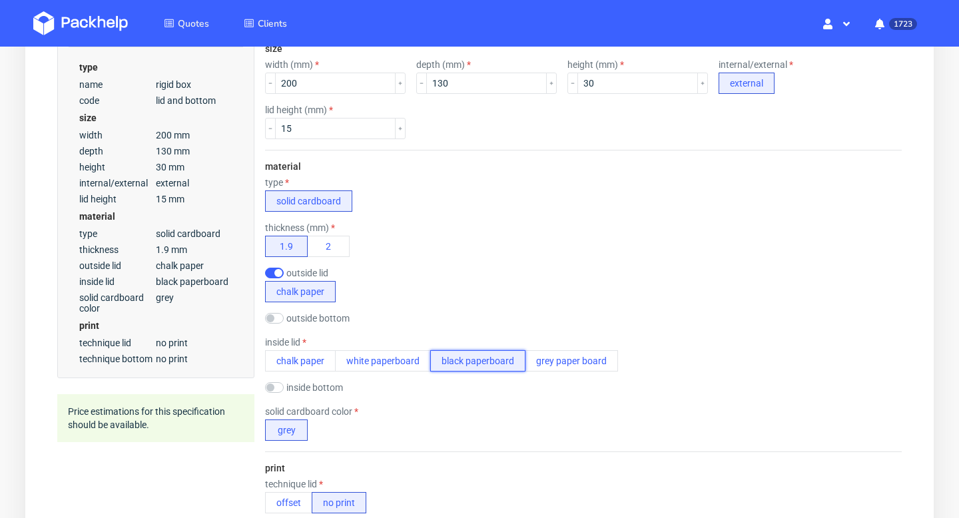
scroll to position [75, 0]
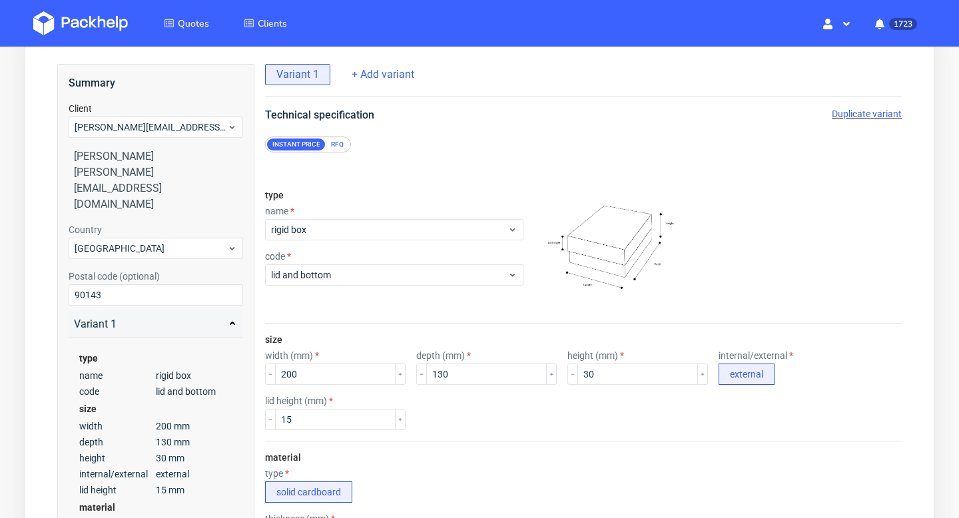
click at [340, 147] on div "RFQ" at bounding box center [337, 144] width 23 height 12
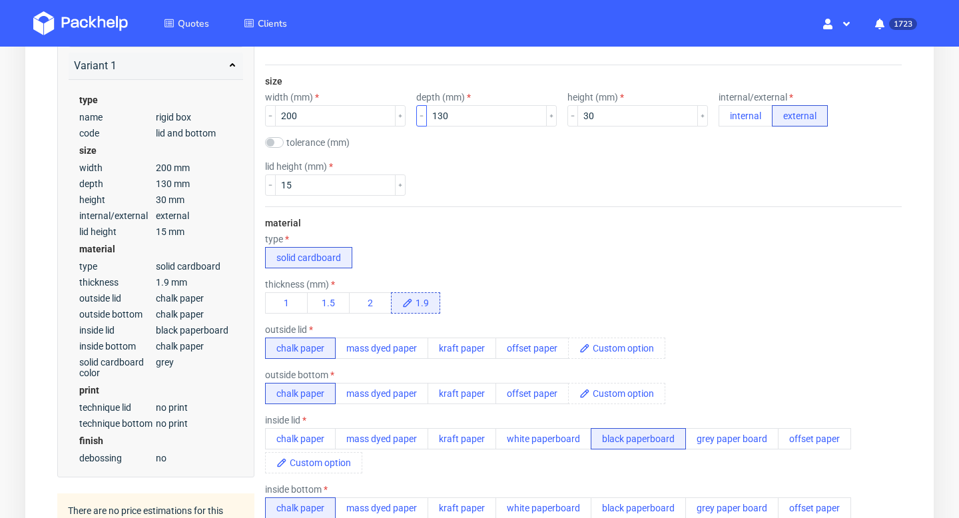
scroll to position [334, 0]
click at [397, 352] on button "mass dyed paper" at bounding box center [381, 347] width 93 height 21
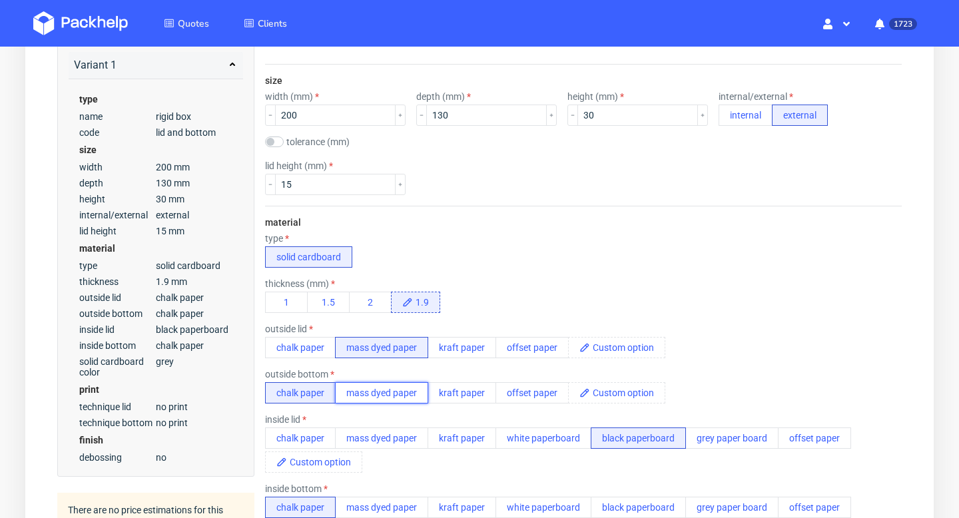
click at [397, 396] on button "mass dyed paper" at bounding box center [381, 392] width 93 height 21
click at [395, 433] on button "mass dyed paper" at bounding box center [381, 437] width 93 height 21
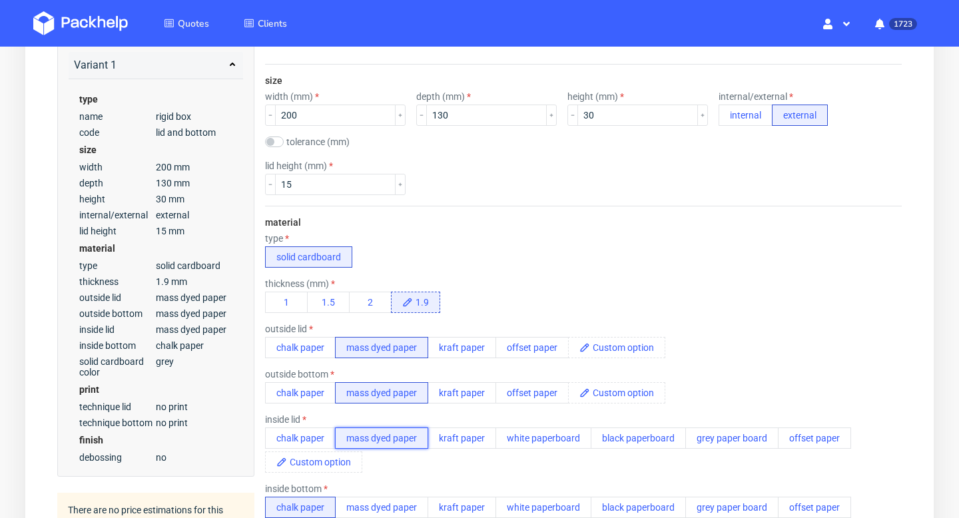
drag, startPoint x: 419, startPoint y: 440, endPoint x: 336, endPoint y: 440, distance: 83.2
click at [336, 440] on button "mass dyed paper" at bounding box center [381, 437] width 93 height 21
drag, startPoint x: 343, startPoint y: 349, endPoint x: 418, endPoint y: 352, distance: 75.3
click at [419, 352] on button "mass dyed paper" at bounding box center [381, 347] width 93 height 21
click at [628, 348] on span at bounding box center [627, 348] width 75 height 20
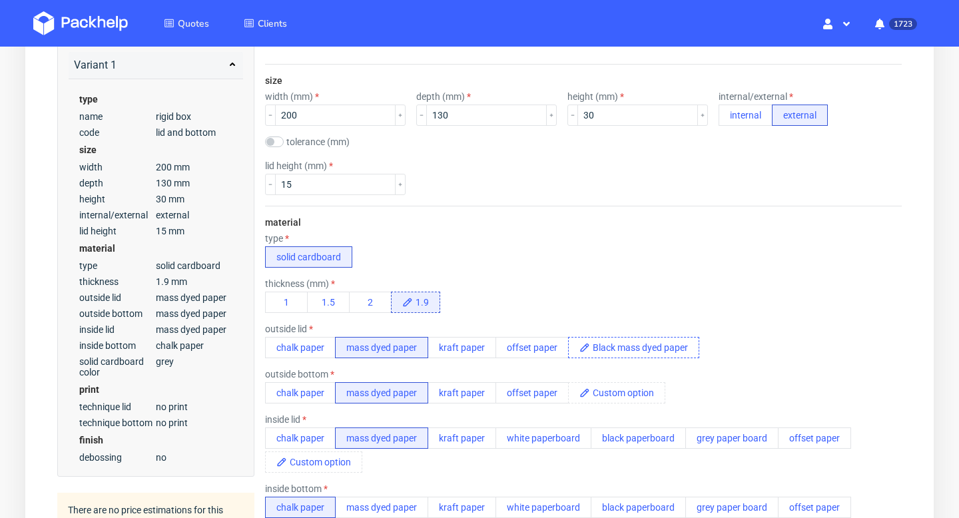
click at [665, 352] on span "Black mass dyed paper" at bounding box center [644, 348] width 109 height 20
copy span "Black mass dyed paper"
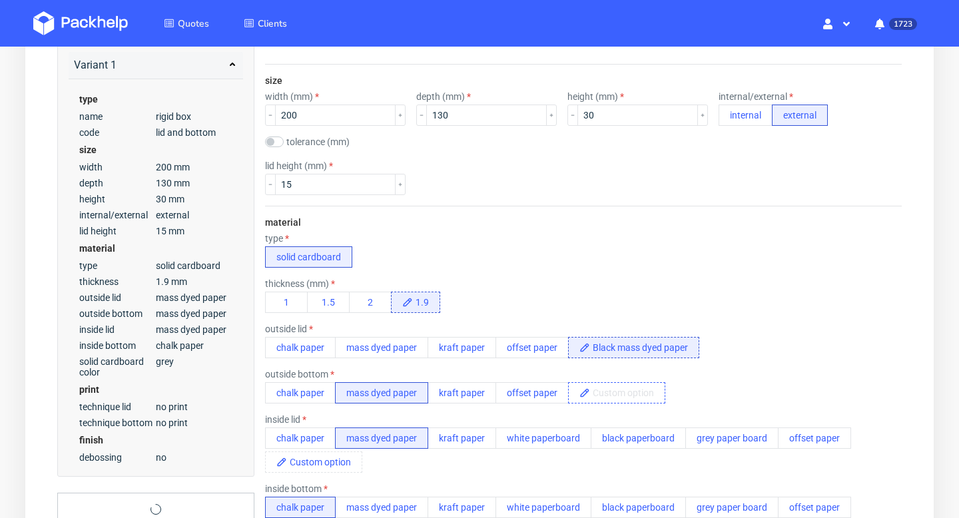
click at [630, 383] on span at bounding box center [627, 393] width 75 height 20
paste span
click at [729, 366] on div "material type solid cardboard thickness (mm) 1 1.5 2 1.9 outside lid chalk pape…" at bounding box center [583, 426] width 636 height 440
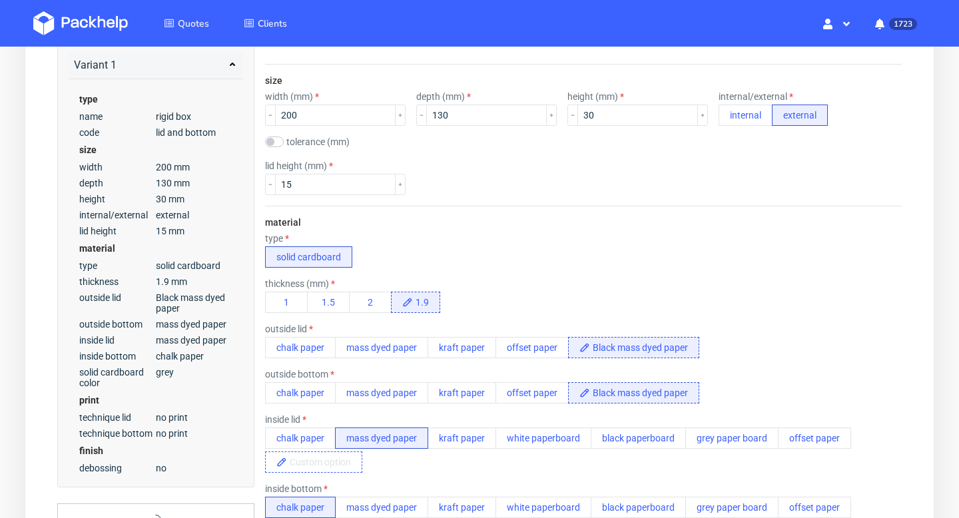
click at [332, 469] on span at bounding box center [324, 462] width 75 height 20
paste span
click at [431, 471] on div "chalk paper mass dyed paper kraft paper white paperboard black paperboard grey …" at bounding box center [583, 449] width 636 height 45
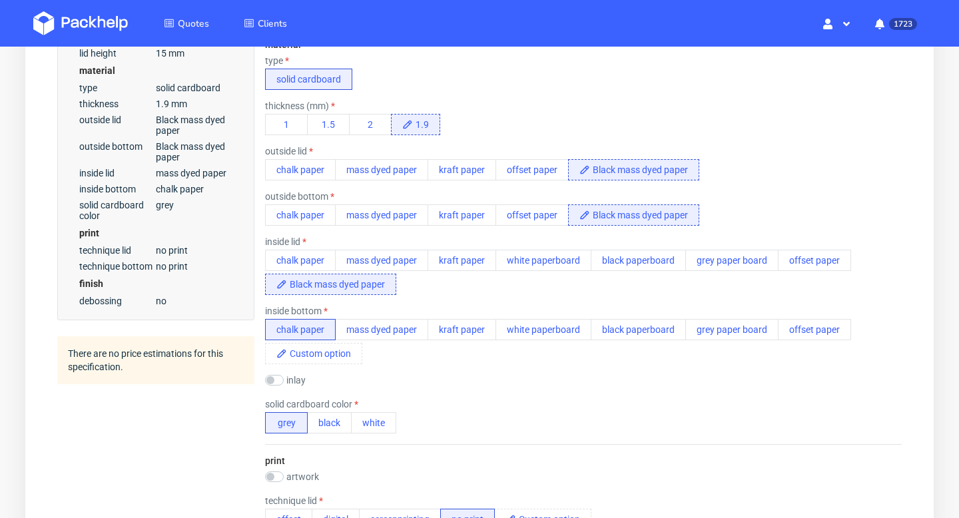
scroll to position [525, 0]
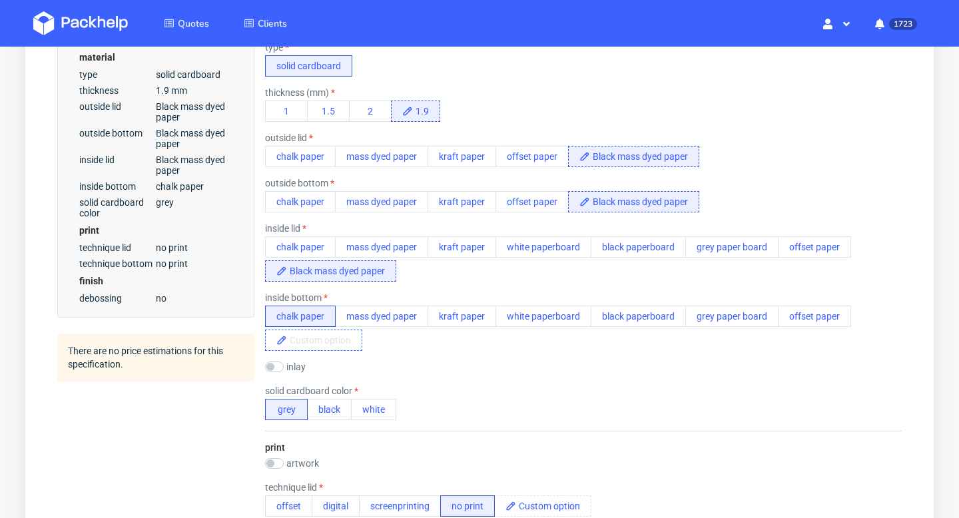
click at [332, 340] on span at bounding box center [324, 340] width 75 height 20
paste span
click at [473, 358] on div "material type solid cardboard thickness (mm) 1 1.5 2 1.9 outside lid chalk pape…" at bounding box center [583, 223] width 636 height 416
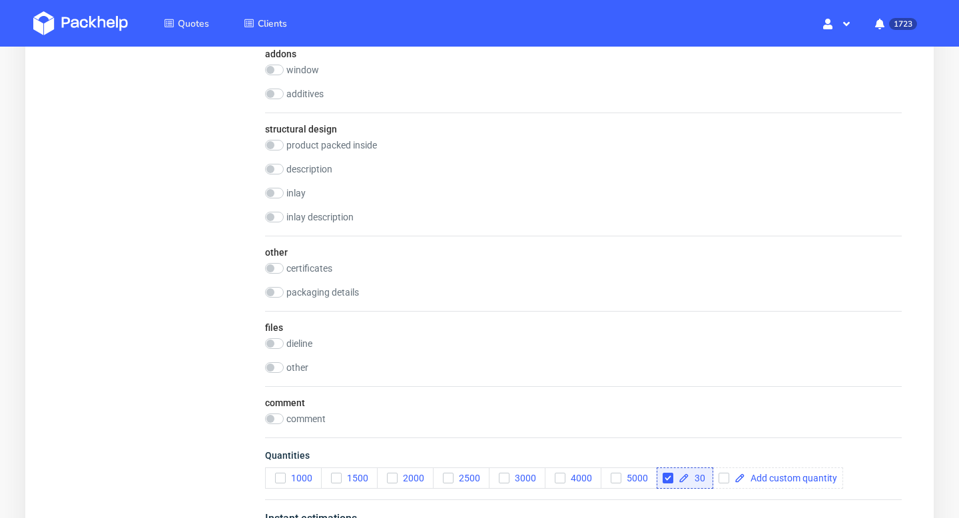
scroll to position [1694, 0]
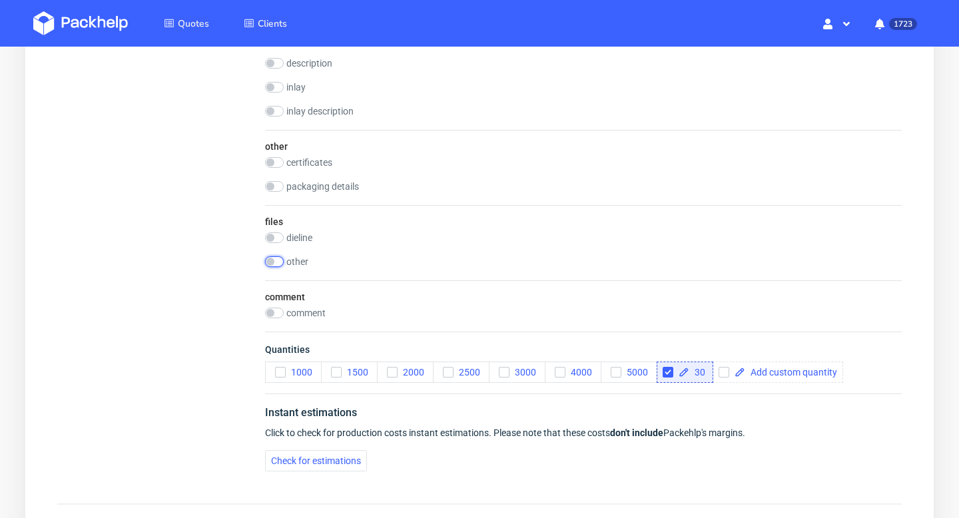
click at [275, 263] on input "checkbox" at bounding box center [274, 261] width 19 height 11
checkbox input "true"
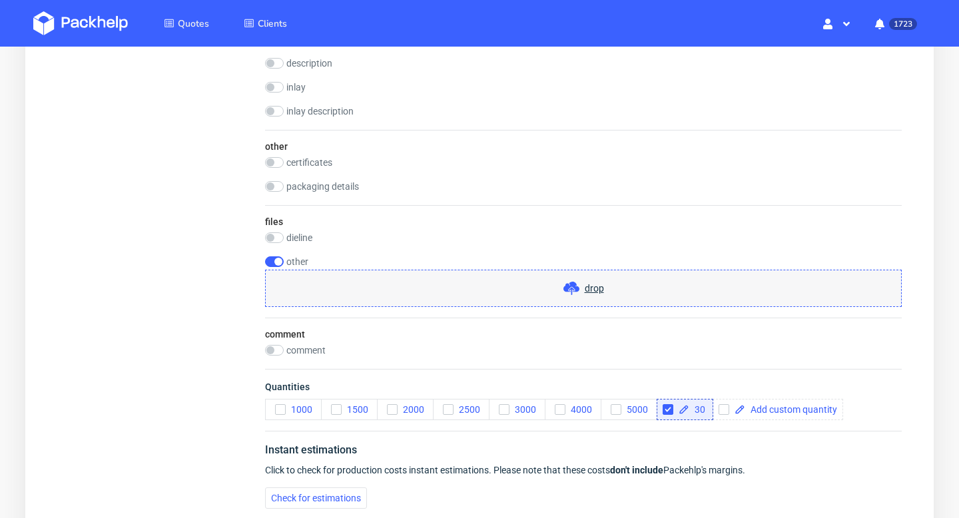
click at [517, 299] on div "drop" at bounding box center [583, 288] width 636 height 37
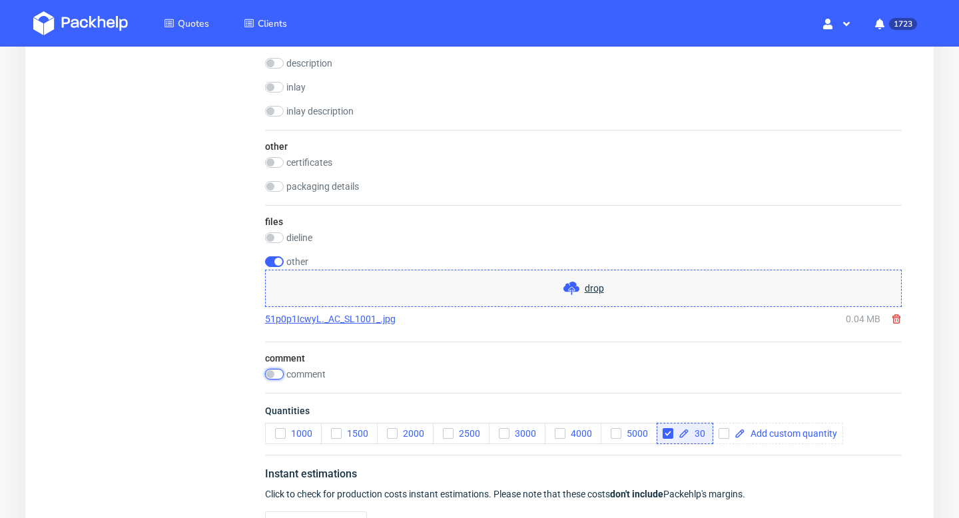
click at [279, 373] on input "checkbox" at bounding box center [274, 374] width 19 height 11
checkbox input "true"
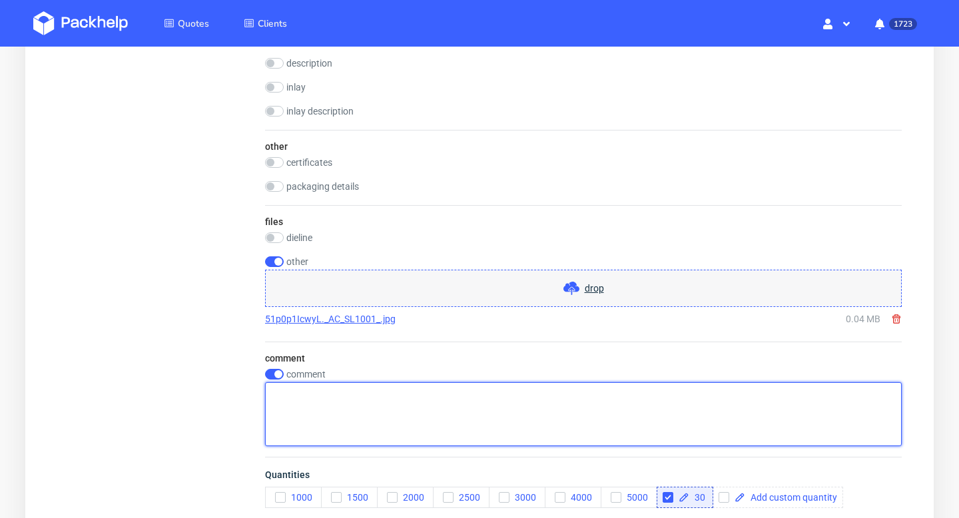
click at [326, 397] on textarea at bounding box center [583, 414] width 636 height 64
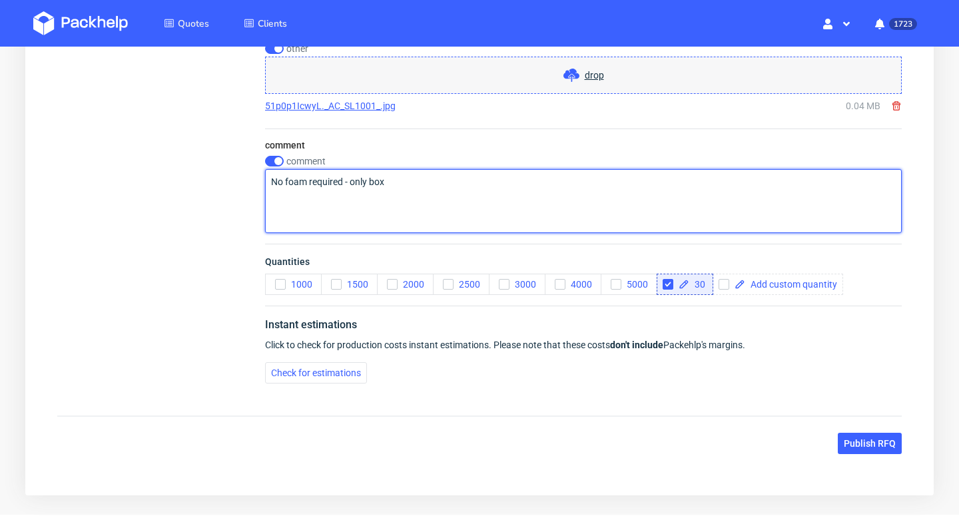
scroll to position [1950, 0]
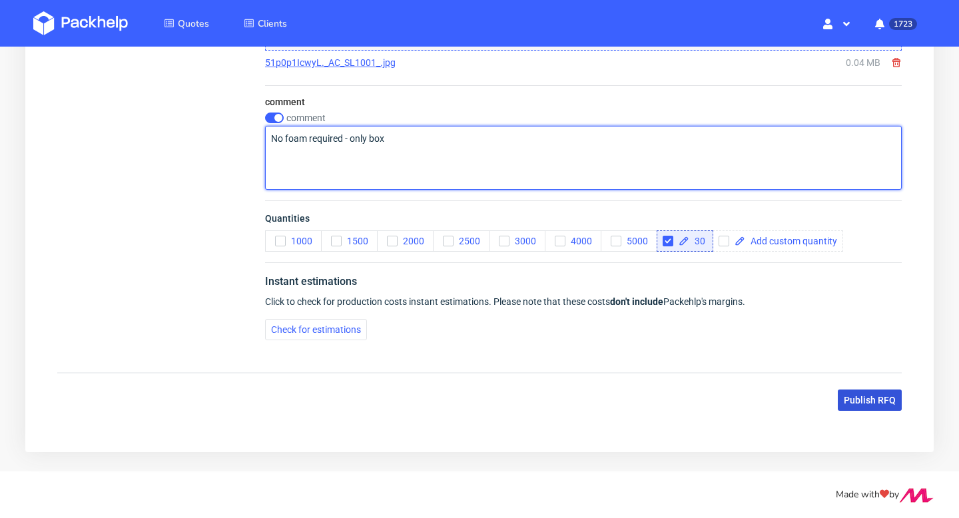
type textarea "No foam required - only box"
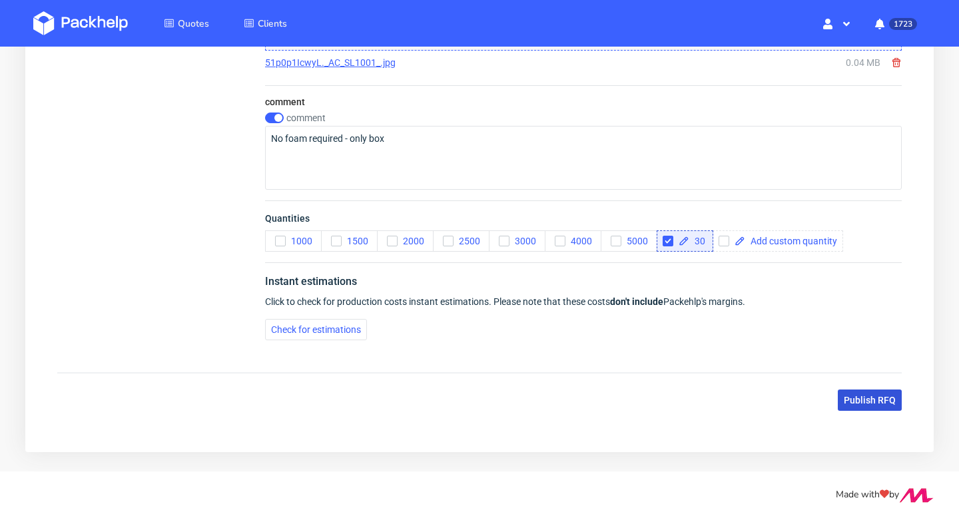
click at [878, 400] on span "Publish RFQ" at bounding box center [870, 399] width 52 height 9
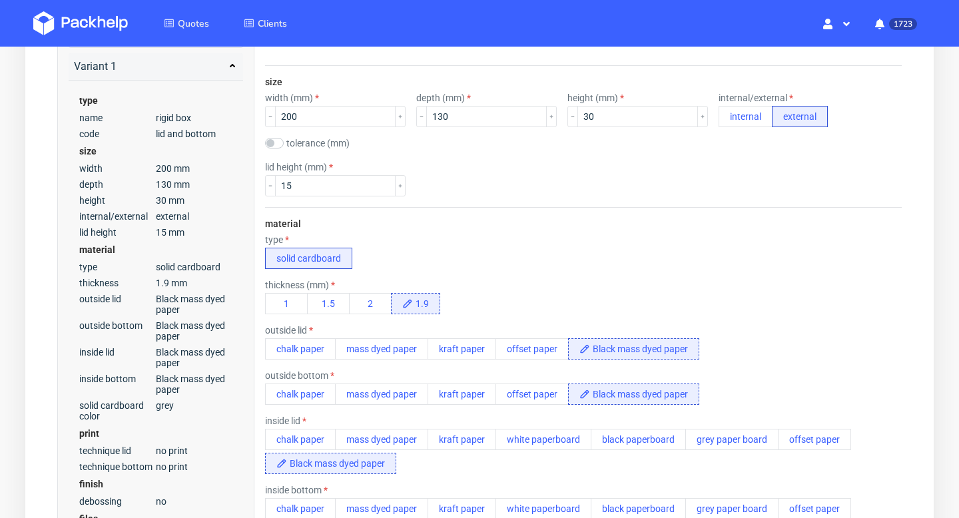
scroll to position [330, 0]
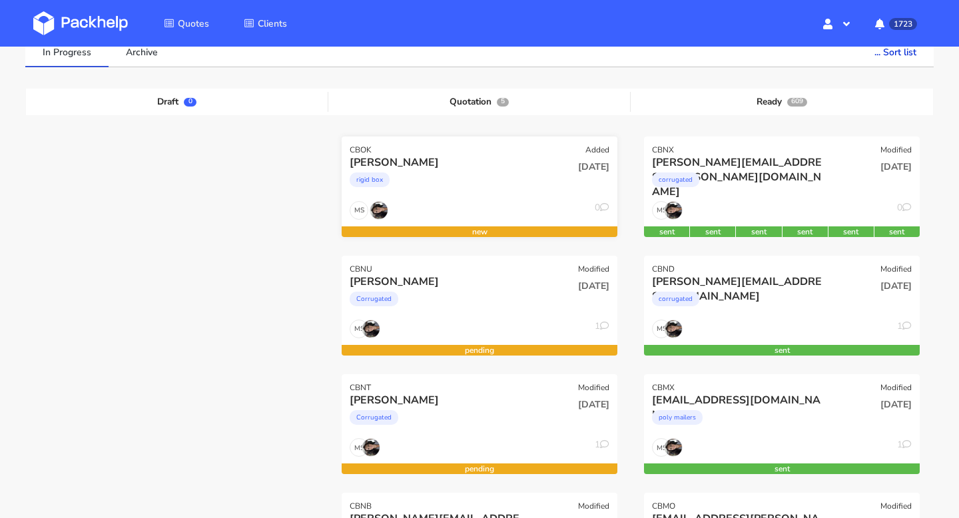
scroll to position [119, 0]
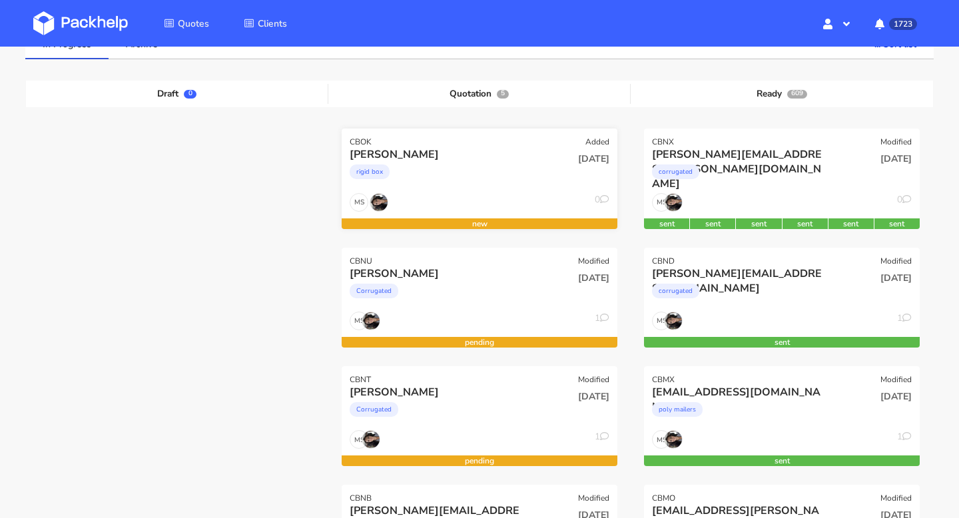
click at [433, 144] on div "CBOK Added" at bounding box center [480, 137] width 276 height 19
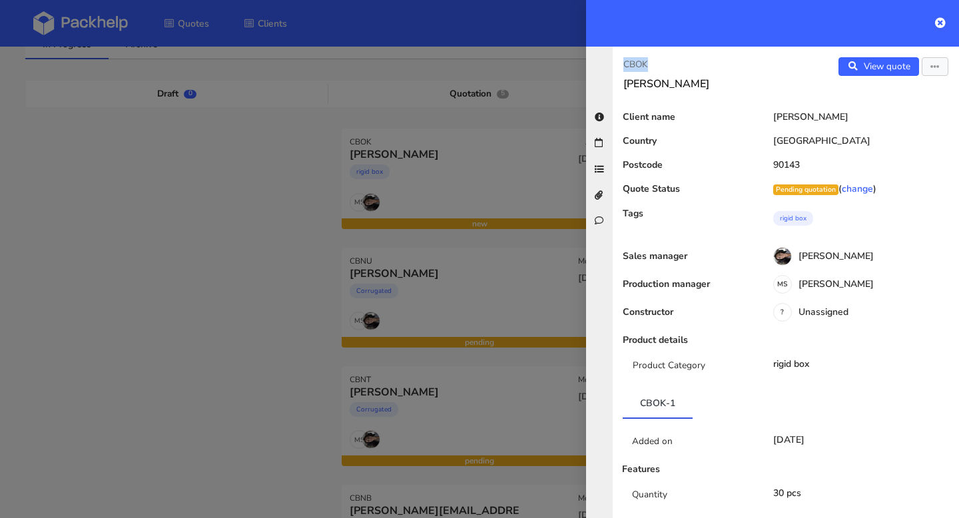
drag, startPoint x: 661, startPoint y: 63, endPoint x: 605, endPoint y: 63, distance: 56.6
click at [605, 63] on div "CBOK Mia Burton View quote Edit quote Client name Mia Burton Country Italy Post…" at bounding box center [772, 282] width 373 height 471
copy p "CBOK"
click at [935, 69] on icon "button" at bounding box center [934, 67] width 9 height 9
click at [879, 92] on link "Edit quote" at bounding box center [891, 94] width 117 height 22
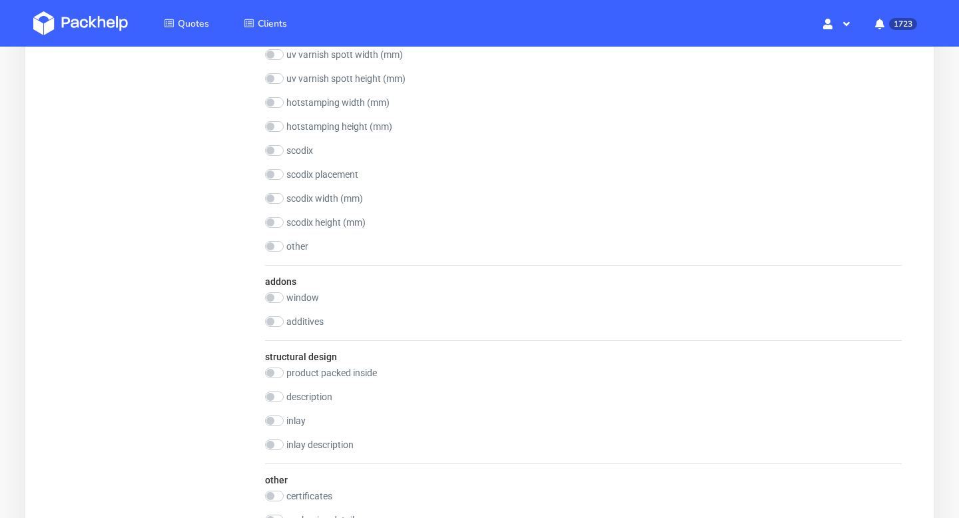
scroll to position [1950, 0]
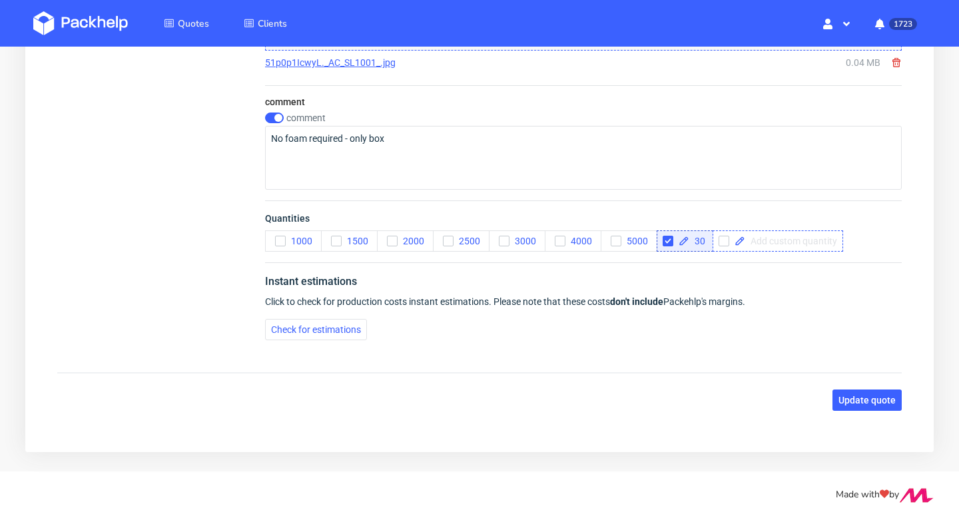
click at [753, 242] on span at bounding box center [791, 240] width 92 height 9
click at [669, 241] on input "checkbox" at bounding box center [667, 241] width 11 height 11
checkbox input "true"
checkbox input "false"
click at [848, 399] on span "Update quote" at bounding box center [866, 399] width 57 height 9
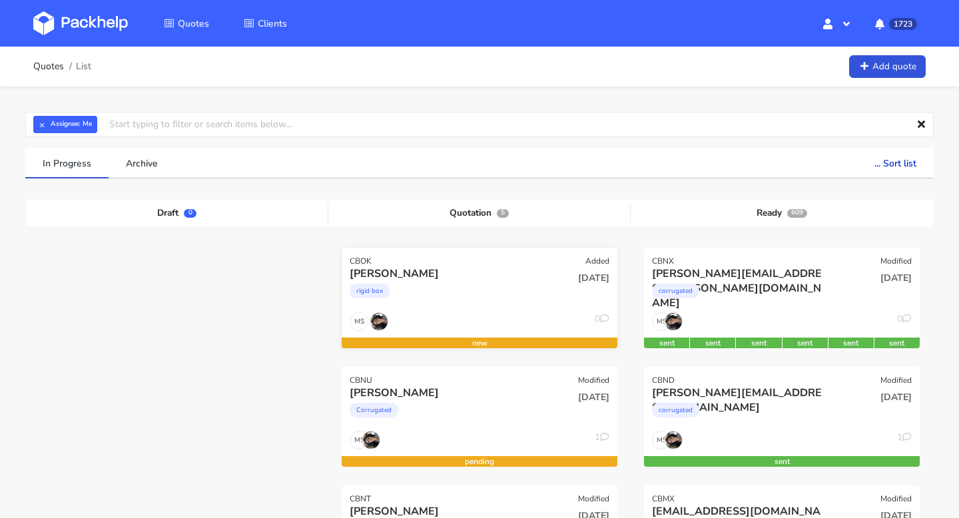
click at [442, 270] on div "[PERSON_NAME]" at bounding box center [438, 273] width 176 height 15
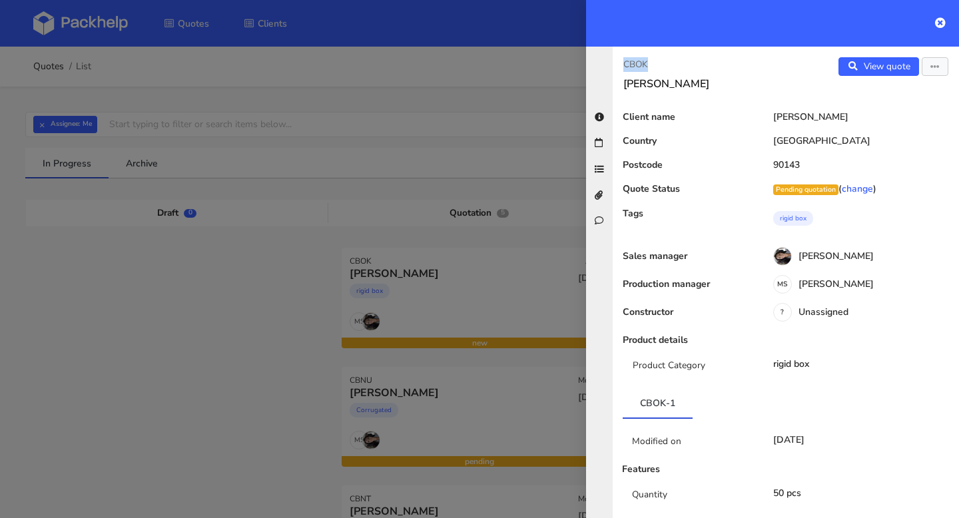
drag, startPoint x: 655, startPoint y: 65, endPoint x: 610, endPoint y: 64, distance: 45.3
click at [610, 64] on div "CBOK [PERSON_NAME] View quote Edit quote Client name [PERSON_NAME] Country [GEO…" at bounding box center [772, 282] width 373 height 471
copy p "CBOK"
click at [939, 22] on icon at bounding box center [940, 22] width 11 height 11
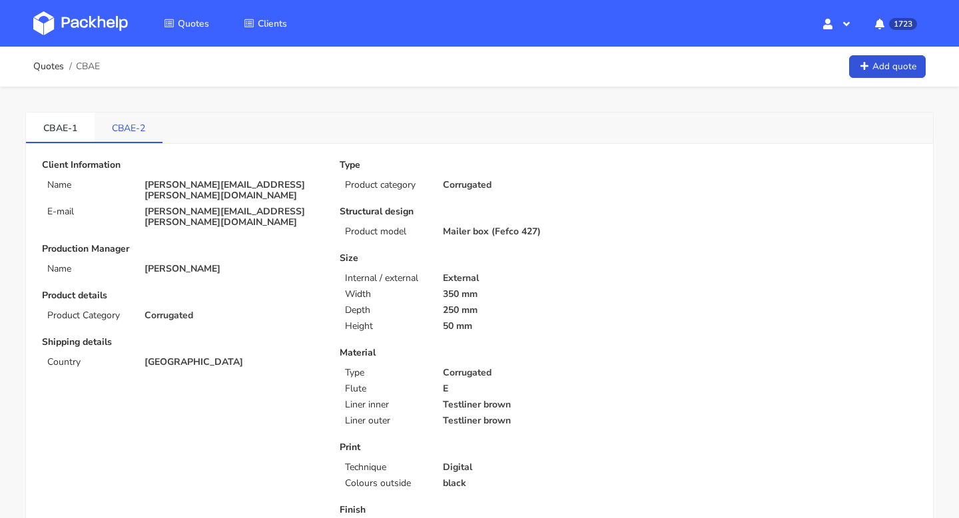
click at [134, 119] on link "CBAE-2" at bounding box center [129, 127] width 68 height 29
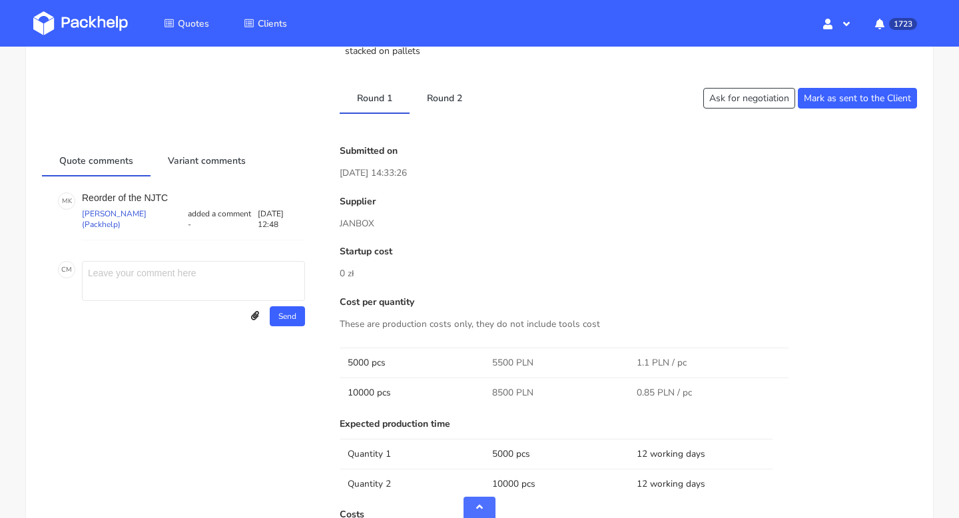
scroll to position [575, 0]
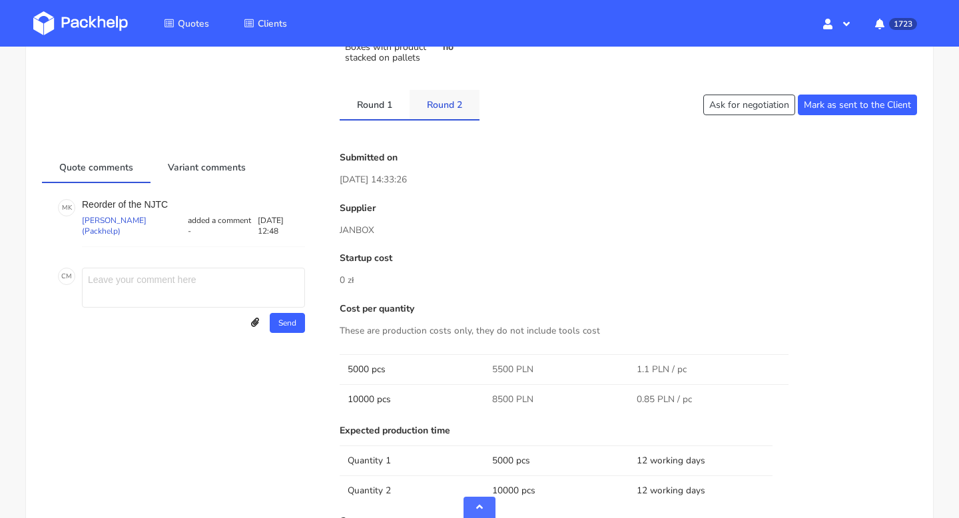
click at [457, 94] on link "Round 2" at bounding box center [444, 104] width 70 height 29
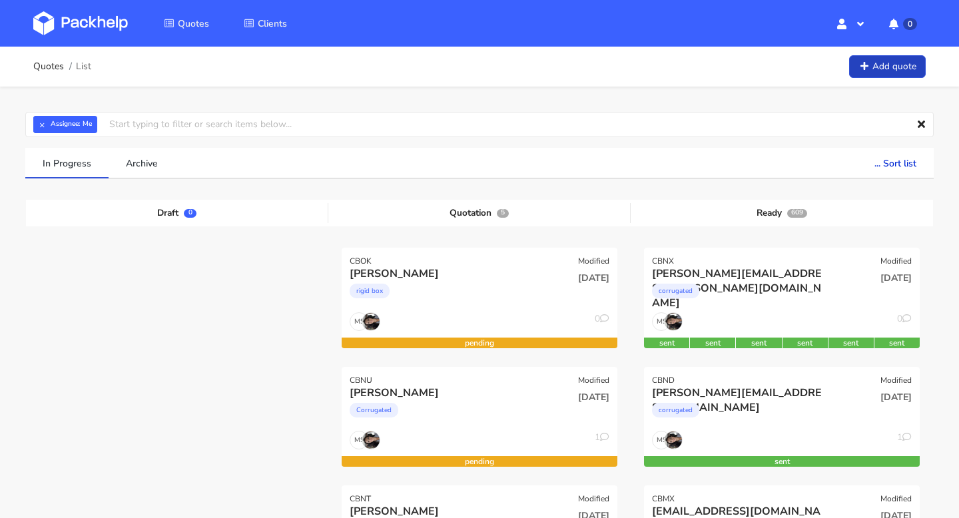
click at [877, 63] on link "Add quote" at bounding box center [887, 66] width 77 height 23
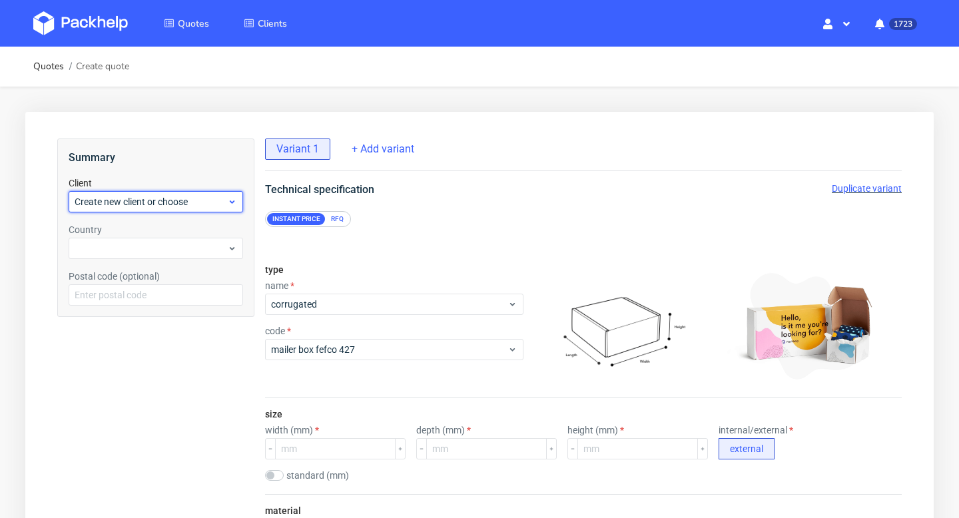
click at [176, 209] on div "Create new client or choose" at bounding box center [156, 201] width 174 height 21
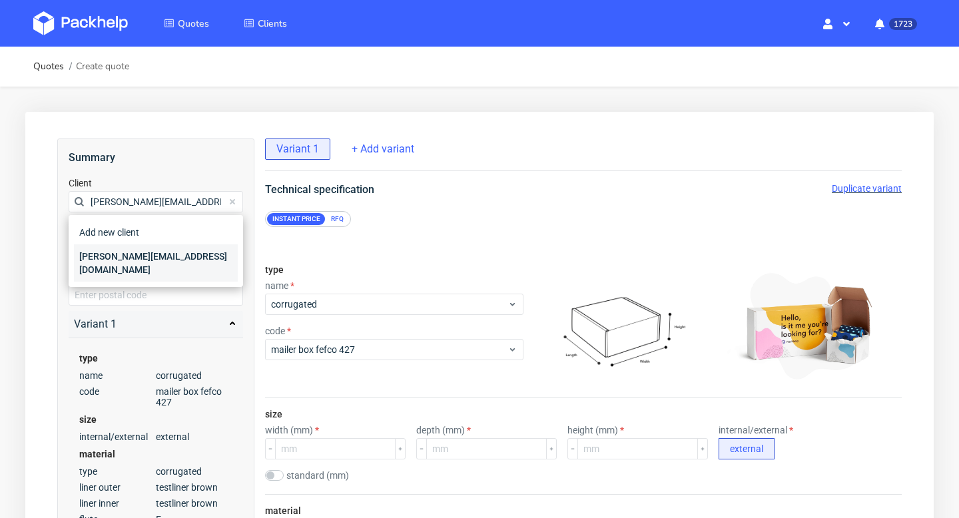
type input "[PERSON_NAME][EMAIL_ADDRESS][DOMAIN_NAME]"
click at [116, 254] on div "[PERSON_NAME][EMAIL_ADDRESS][DOMAIN_NAME]" at bounding box center [156, 262] width 164 height 37
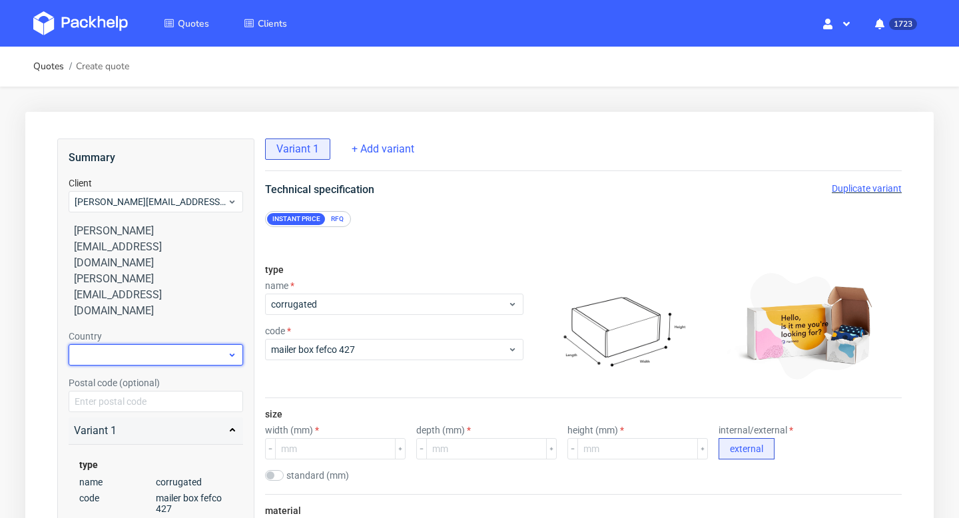
click at [108, 344] on div at bounding box center [156, 354] width 174 height 21
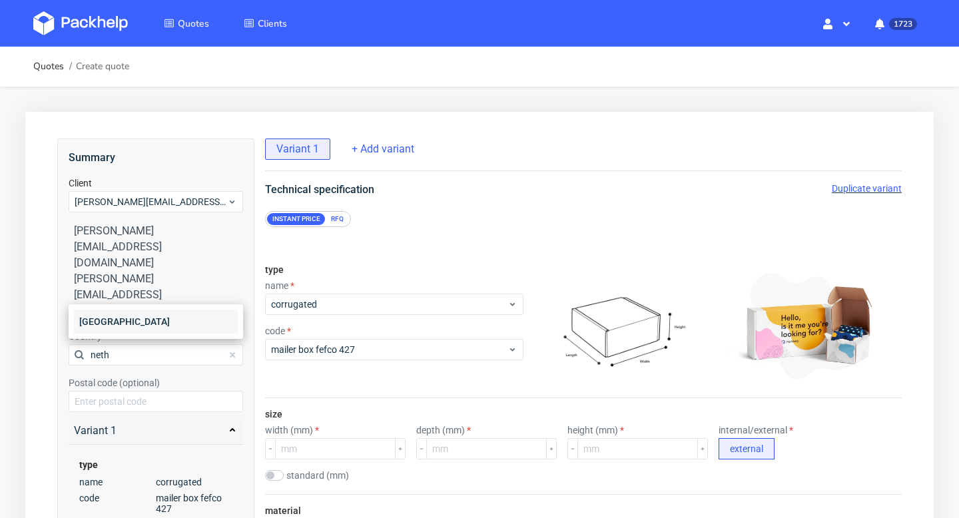
type input "neth"
click at [102, 320] on div "[GEOGRAPHIC_DATA]" at bounding box center [156, 322] width 164 height 24
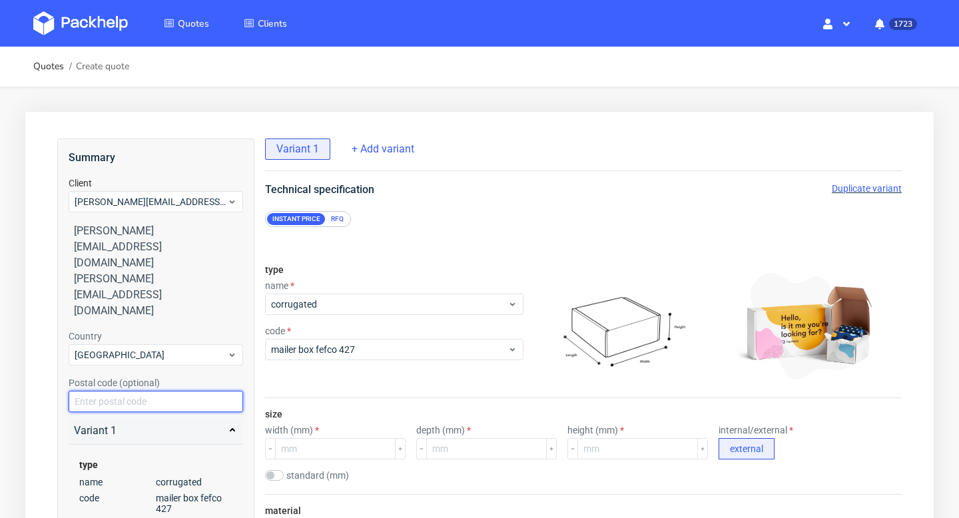
click at [114, 391] on input "text" at bounding box center [156, 401] width 174 height 21
paste input "3047AV"
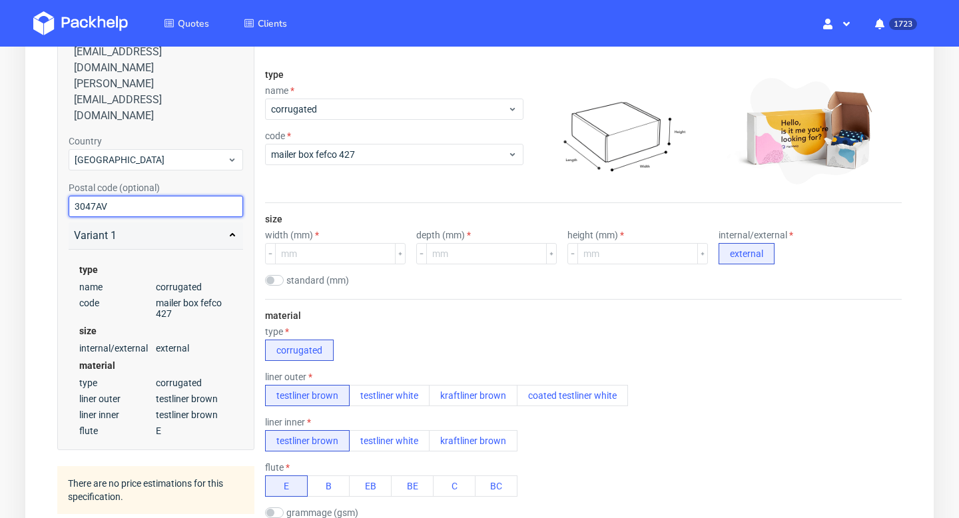
scroll to position [199, 0]
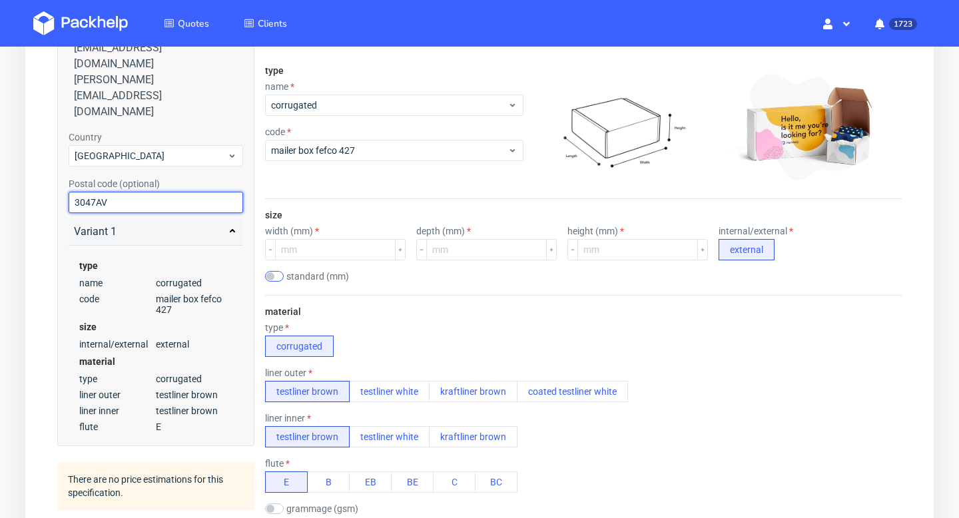
type input "3047AV"
click at [279, 274] on input "checkbox" at bounding box center [274, 276] width 19 height 11
checkbox input "true"
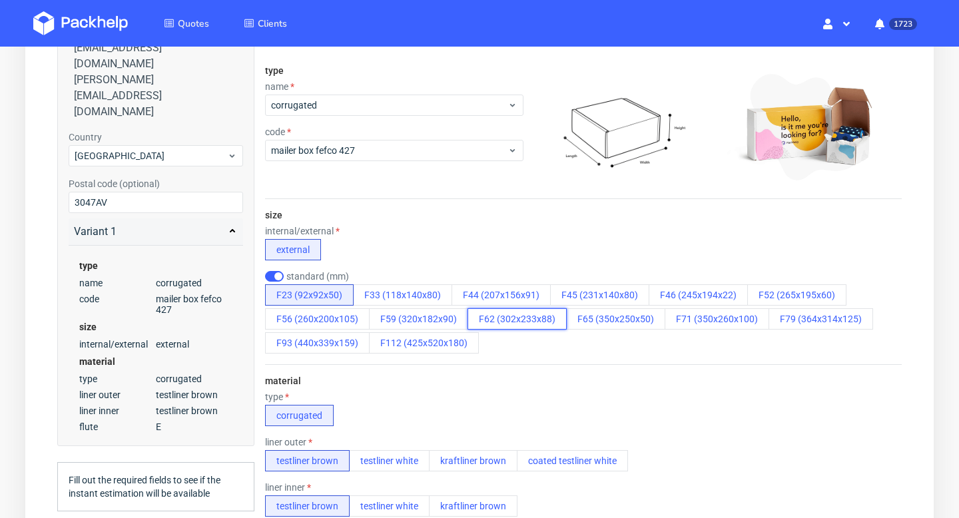
click at [509, 317] on button "F62 (302x233x88)" at bounding box center [516, 318] width 99 height 21
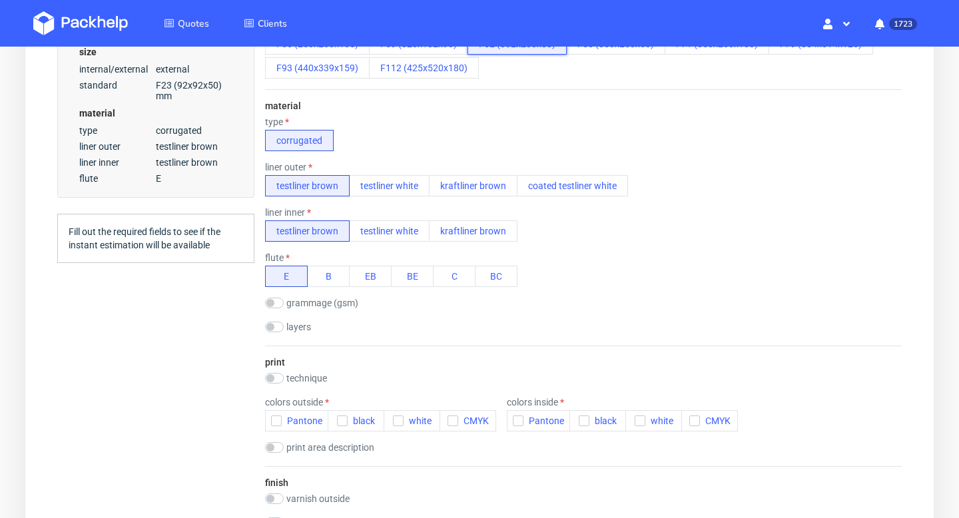
scroll to position [485, 0]
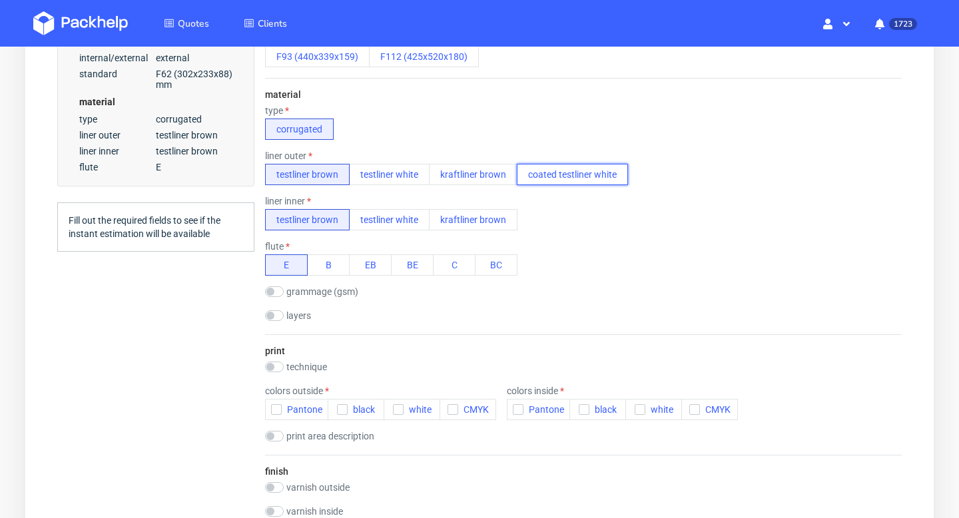
click at [539, 172] on button "coated testliner white" at bounding box center [572, 174] width 111 height 21
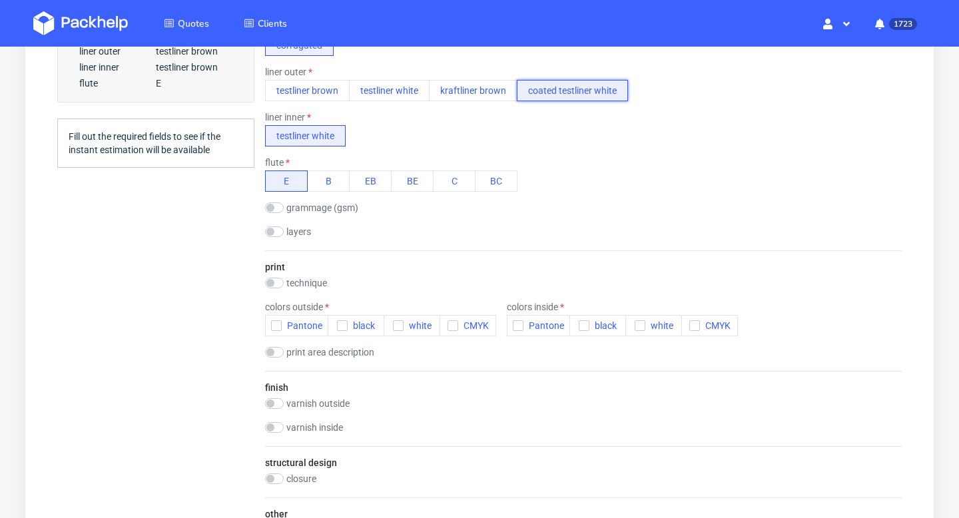
scroll to position [571, 0]
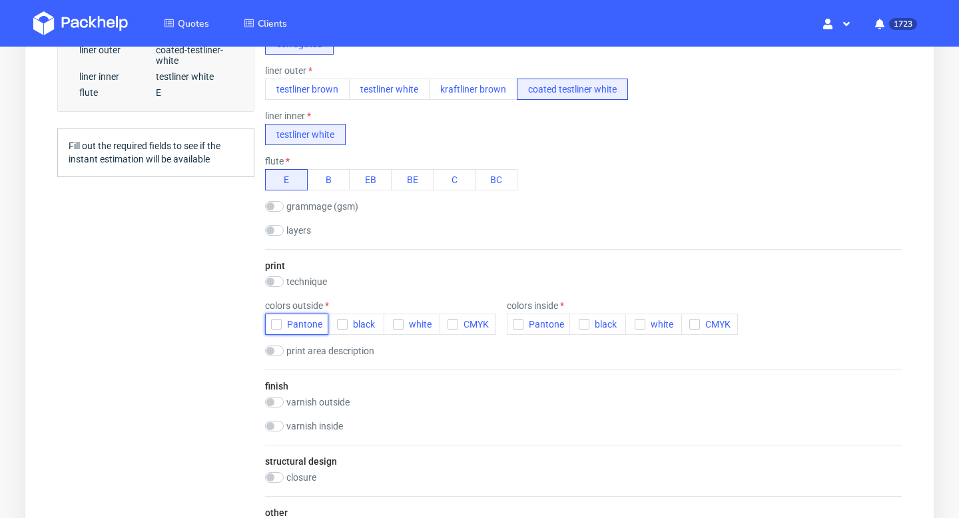
click at [284, 319] on span "Pantone" at bounding box center [302, 324] width 41 height 11
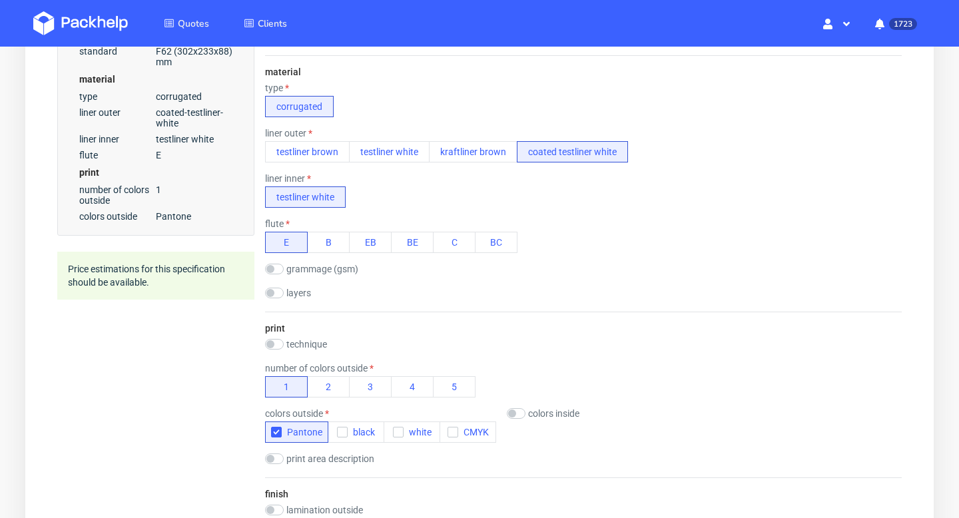
scroll to position [498, 0]
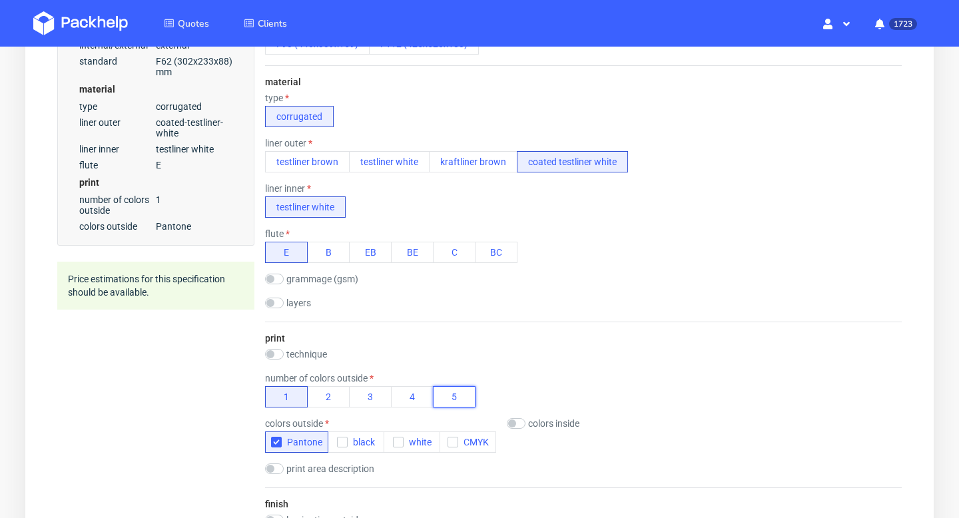
click at [449, 400] on button "5" at bounding box center [454, 396] width 43 height 21
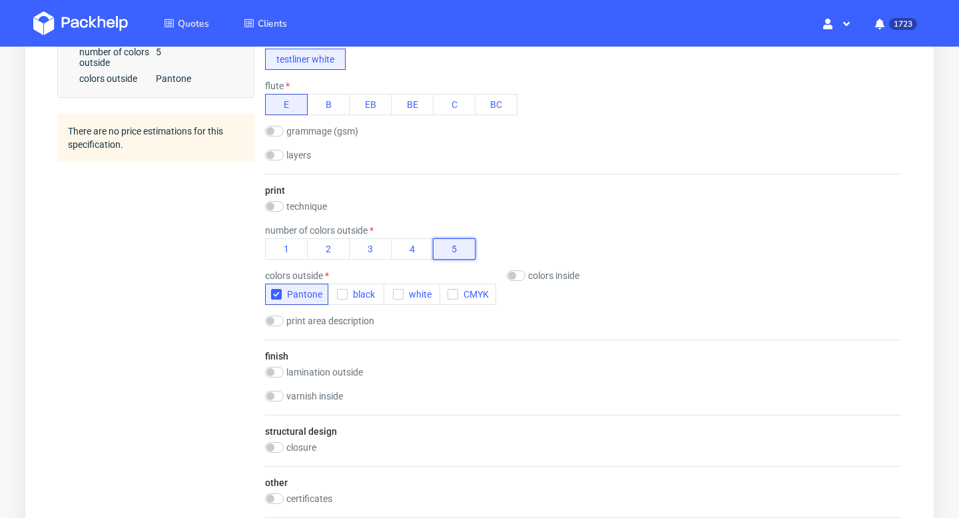
scroll to position [644, 0]
click at [515, 276] on input "checkbox" at bounding box center [516, 277] width 19 height 11
checkbox input "true"
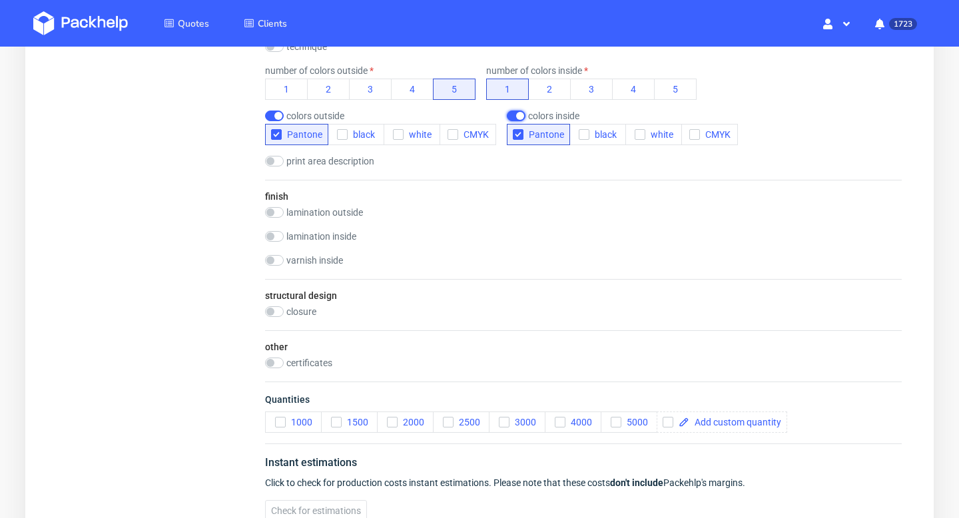
scroll to position [846, 0]
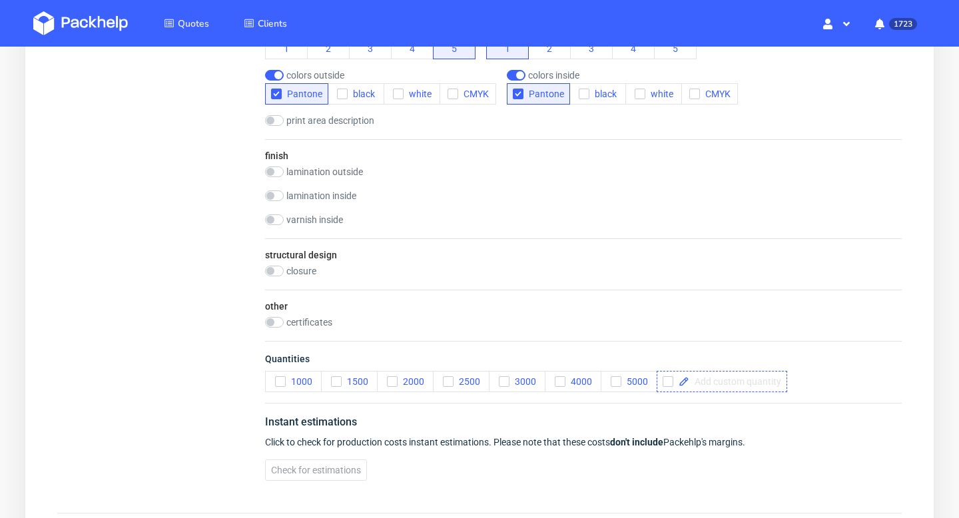
click at [701, 377] on span at bounding box center [735, 381] width 92 height 9
click at [723, 415] on div "Instant estimations" at bounding box center [583, 424] width 636 height 21
checkbox input "true"
click at [344, 462] on button "Check for estimations" at bounding box center [316, 469] width 102 height 21
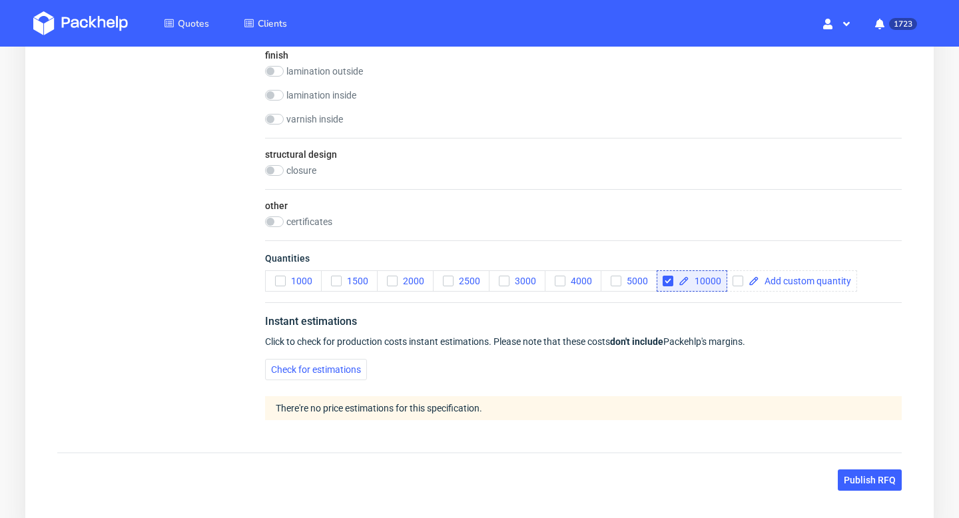
scroll to position [1027, 0]
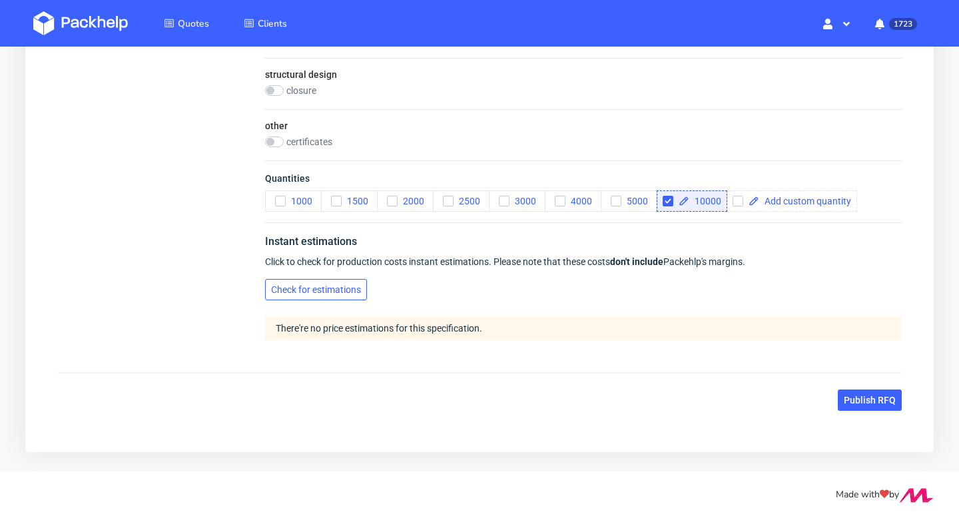
click at [329, 296] on button "Check for estimations" at bounding box center [316, 289] width 102 height 21
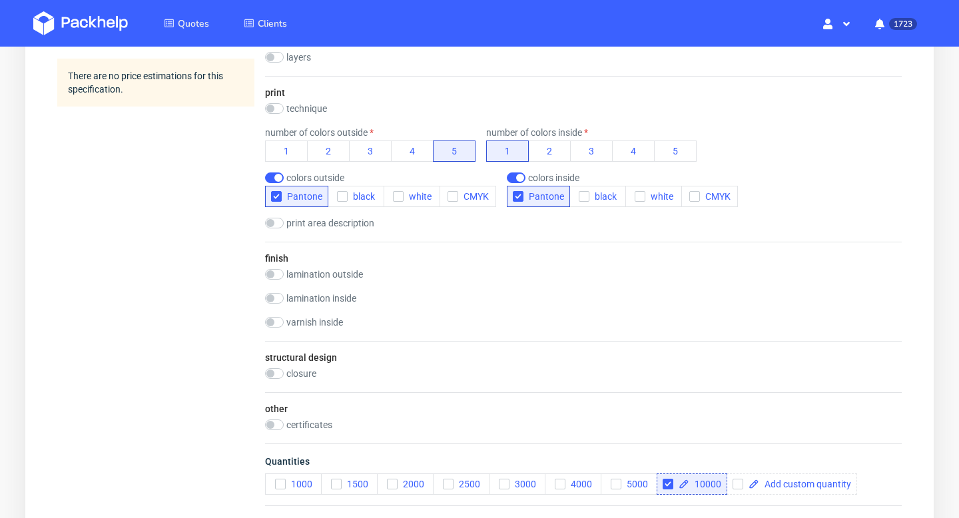
scroll to position [745, 0]
click at [452, 193] on icon "button" at bounding box center [452, 194] width 9 height 9
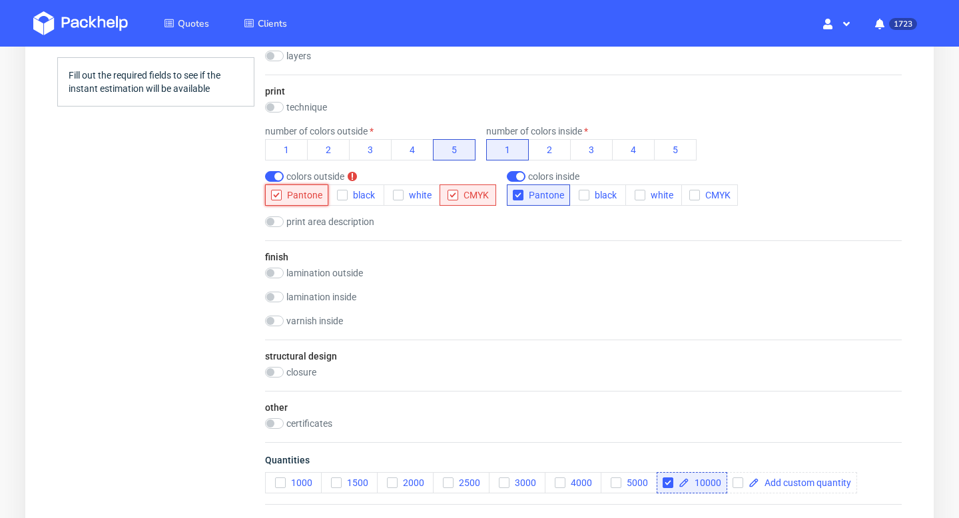
click at [274, 194] on icon "button" at bounding box center [276, 194] width 9 height 9
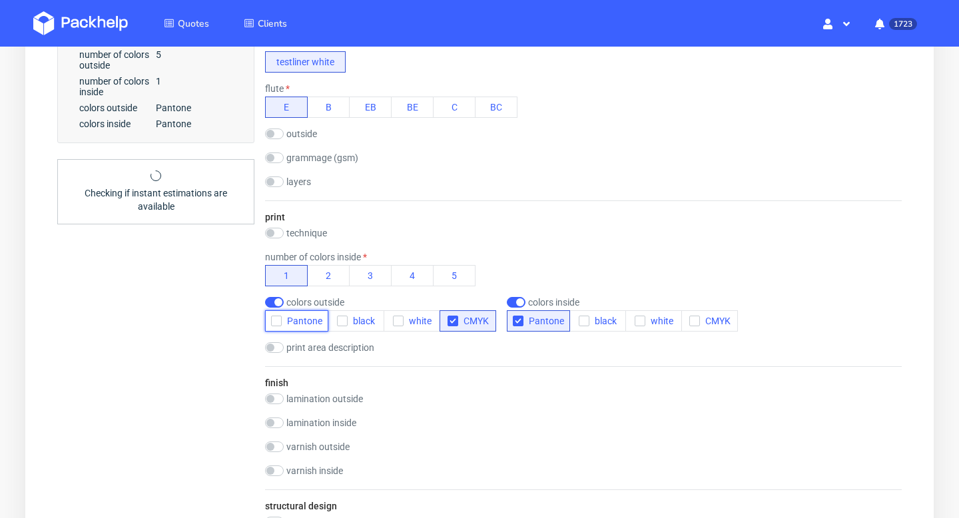
scroll to position [640, 0]
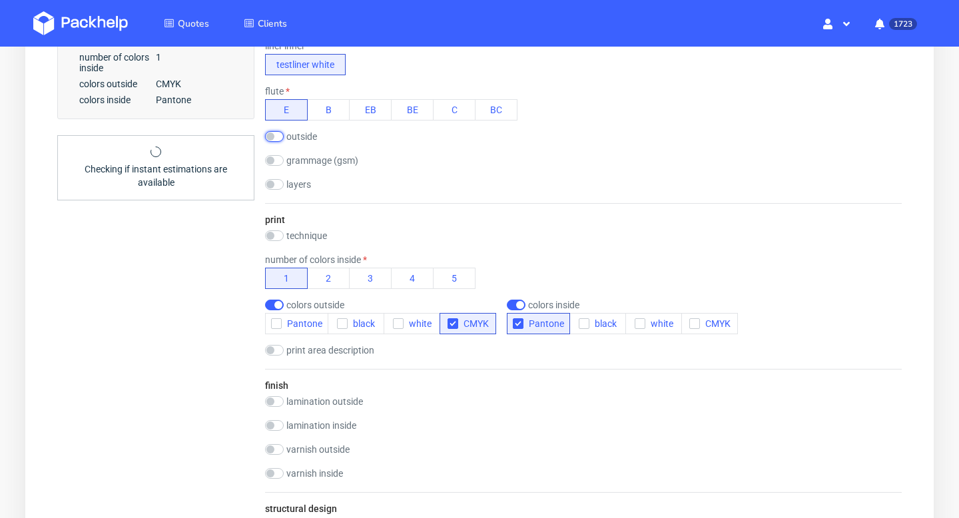
click at [276, 134] on input "checkbox" at bounding box center [274, 136] width 19 height 11
checkbox input "true"
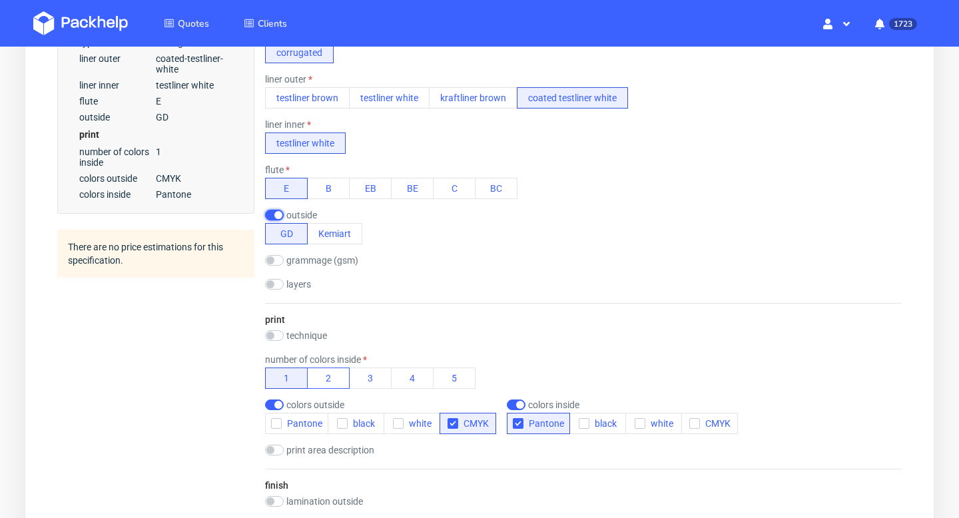
scroll to position [542, 0]
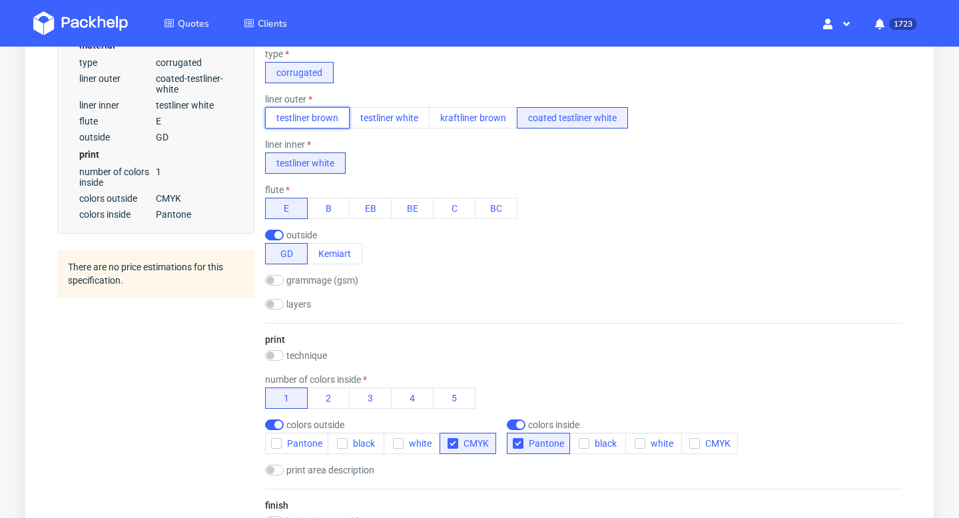
click at [308, 115] on button "testliner brown" at bounding box center [307, 117] width 85 height 21
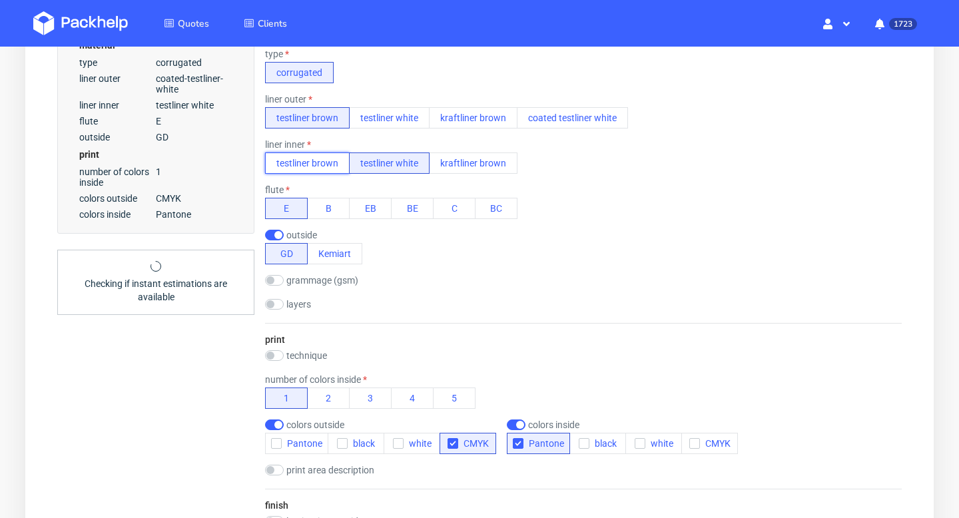
click at [323, 161] on button "testliner brown" at bounding box center [307, 162] width 85 height 21
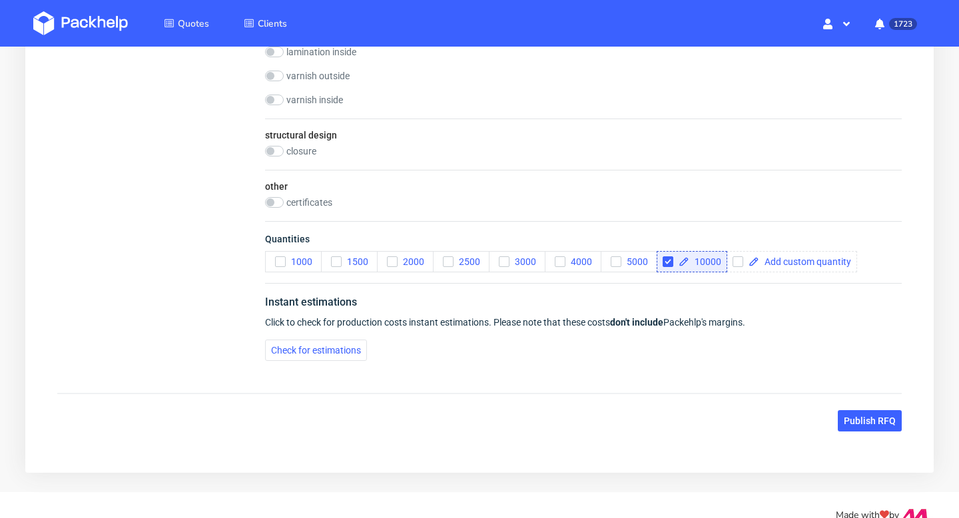
scroll to position [1056, 0]
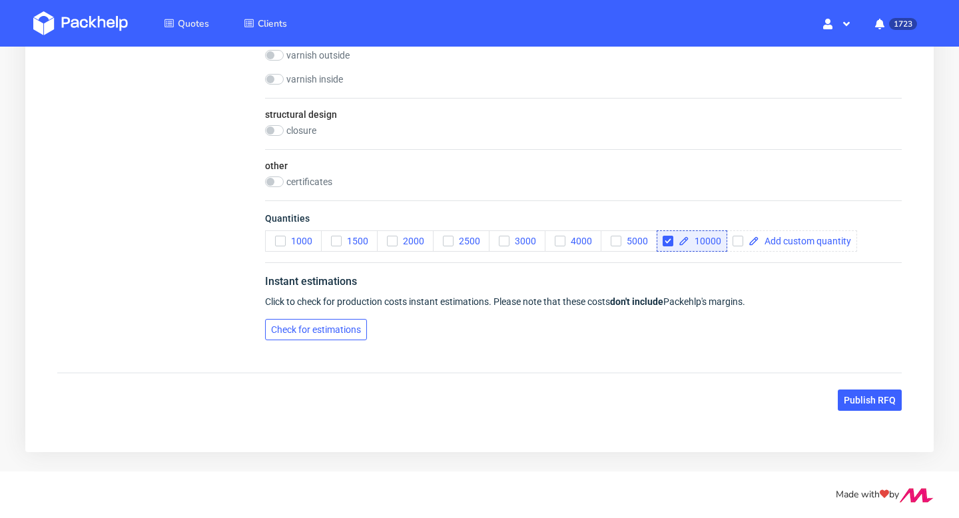
click at [346, 330] on span "Check for estimations" at bounding box center [316, 329] width 90 height 9
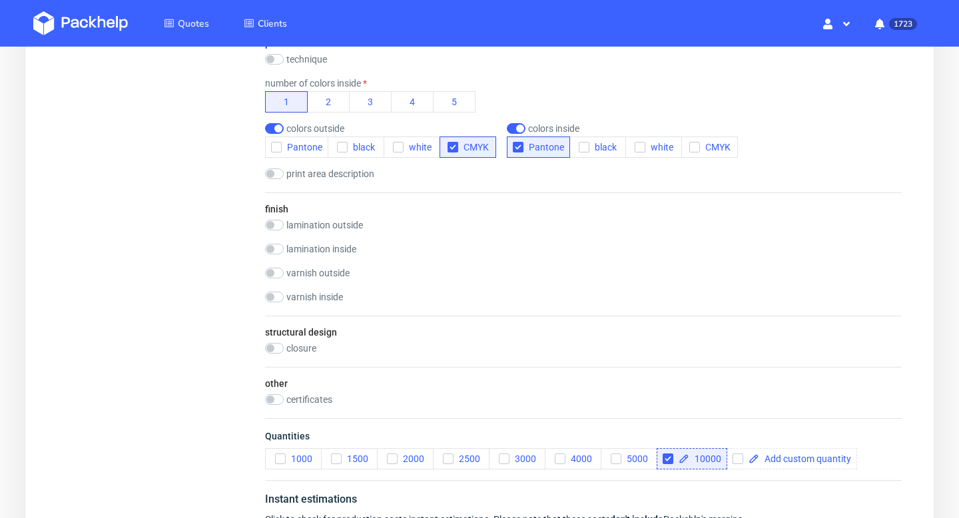
scroll to position [839, 0]
click at [518, 126] on input "checkbox" at bounding box center [516, 127] width 19 height 11
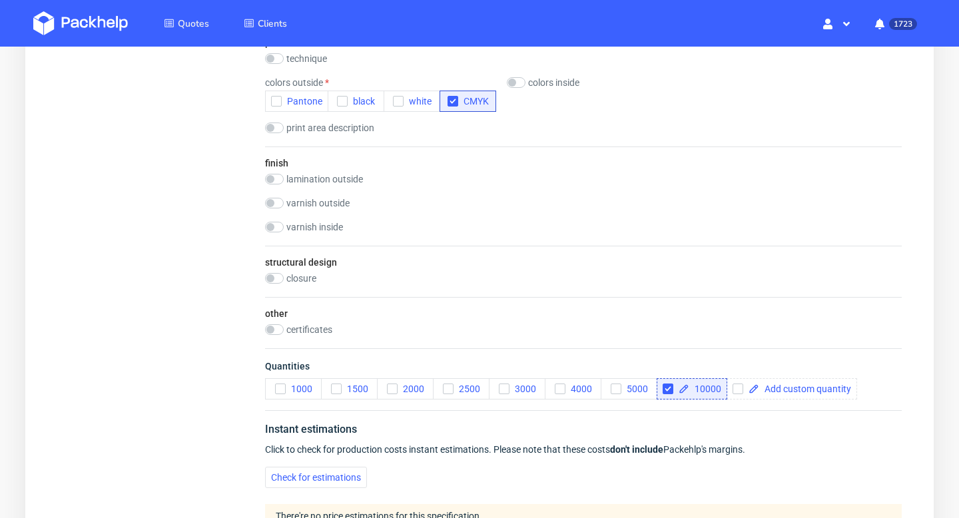
click at [517, 75] on div "print technique no print flexo offset offset + flexo digital colors outside Pan…" at bounding box center [583, 86] width 636 height 121
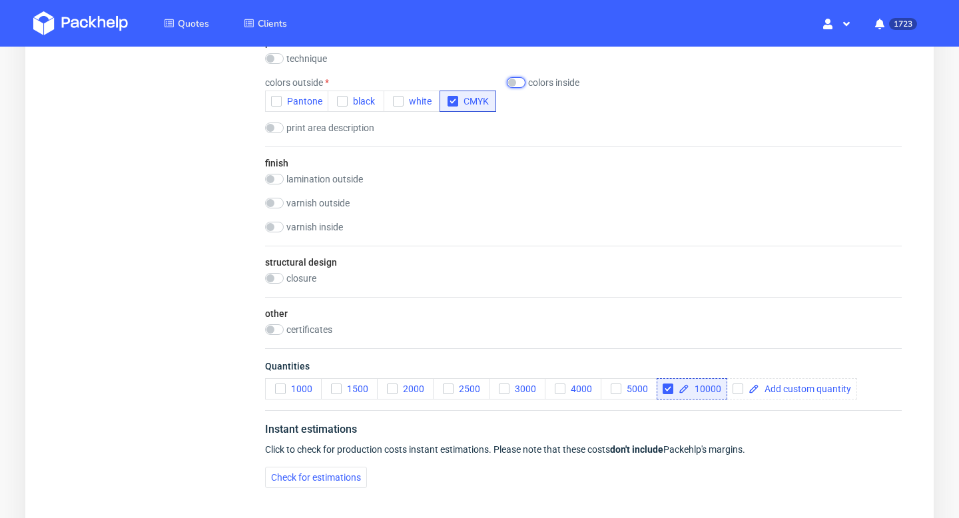
click at [516, 81] on input "checkbox" at bounding box center [516, 82] width 19 height 11
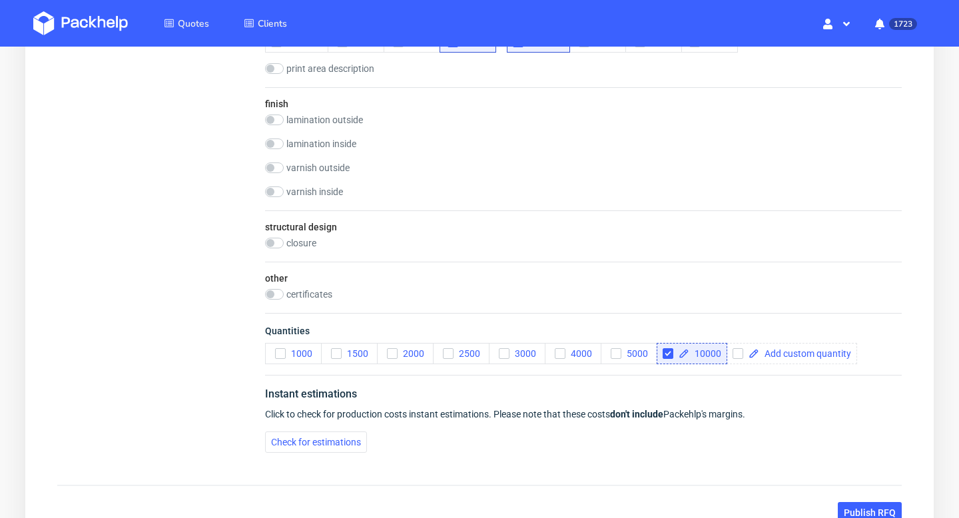
scroll to position [965, 0]
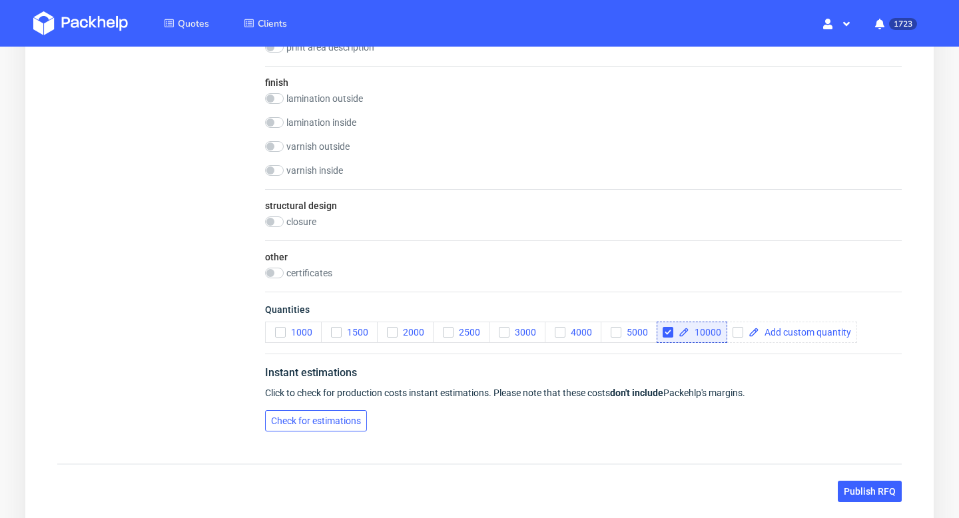
click at [314, 417] on span "Check for estimations" at bounding box center [316, 420] width 90 height 9
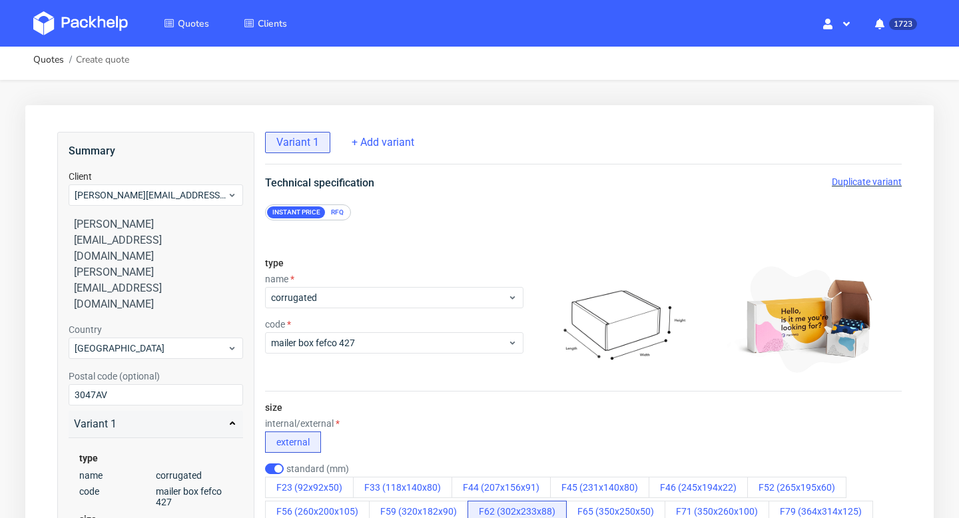
scroll to position [0, 0]
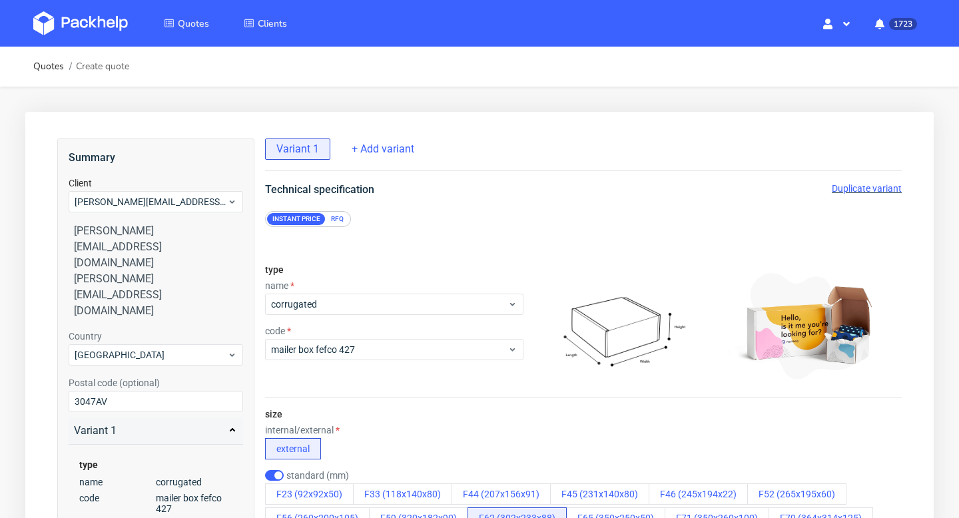
click at [336, 220] on div "RFQ" at bounding box center [337, 219] width 23 height 12
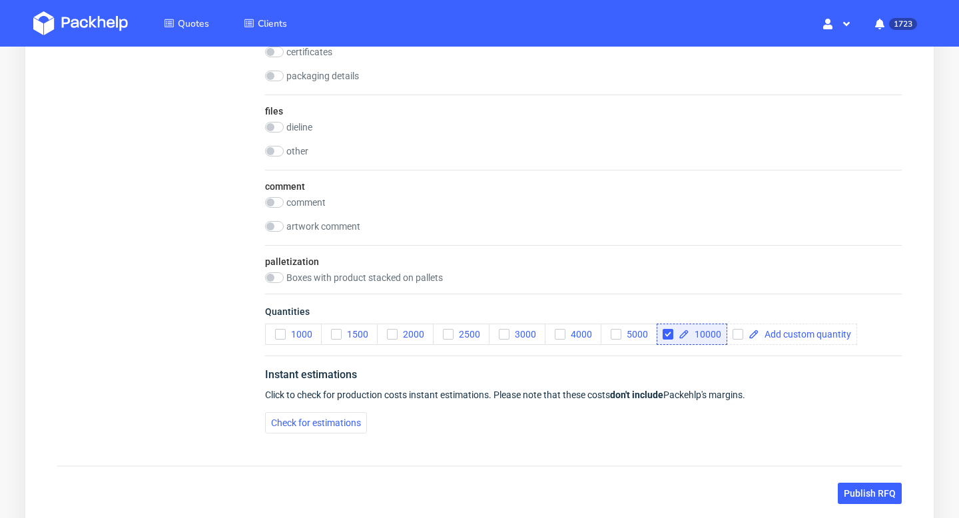
scroll to position [1546, 0]
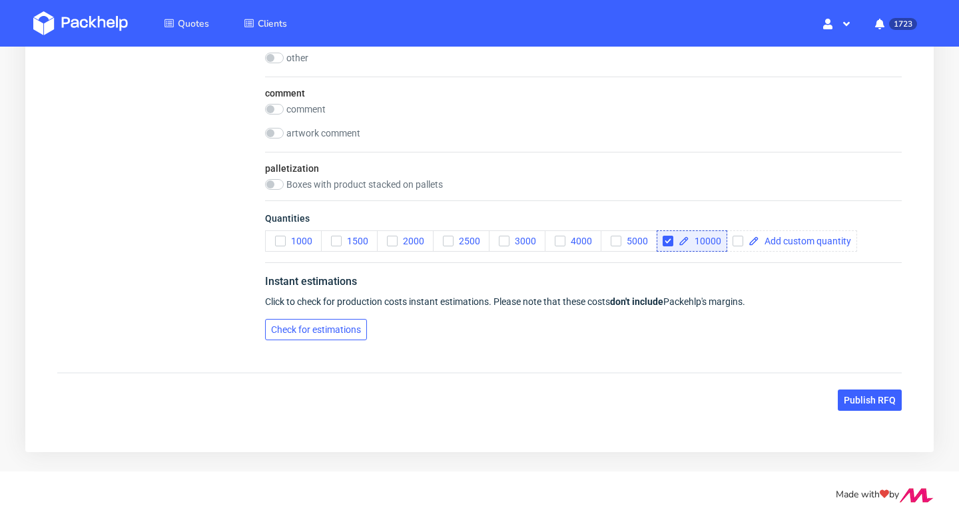
click at [340, 328] on span "Check for estimations" at bounding box center [316, 329] width 90 height 9
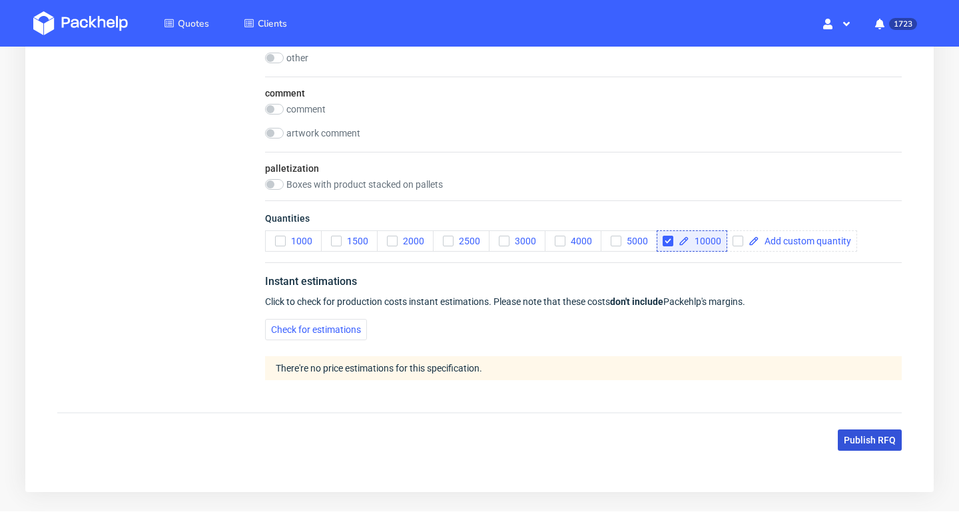
click at [879, 443] on span "Publish RFQ" at bounding box center [870, 439] width 52 height 9
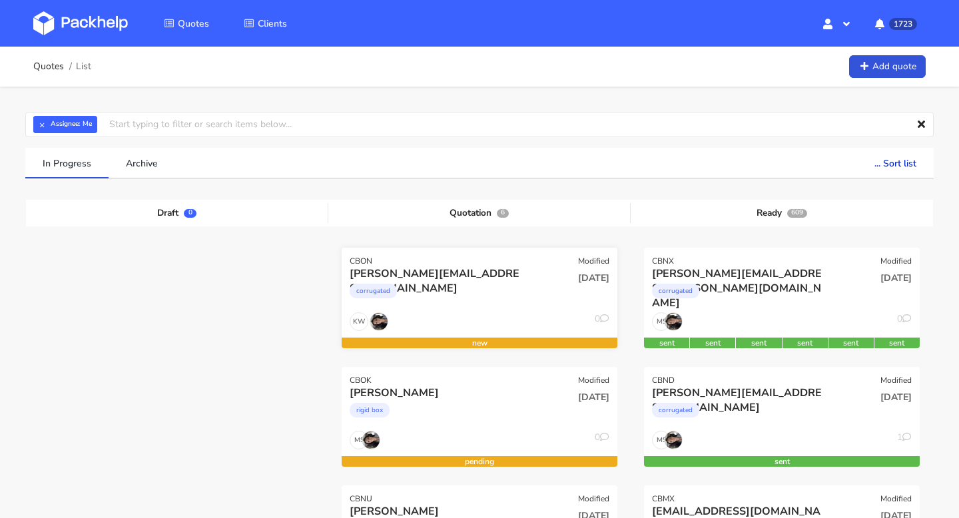
click at [495, 269] on div "[PERSON_NAME][EMAIL_ADDRESS][DOMAIN_NAME]" at bounding box center [438, 273] width 176 height 15
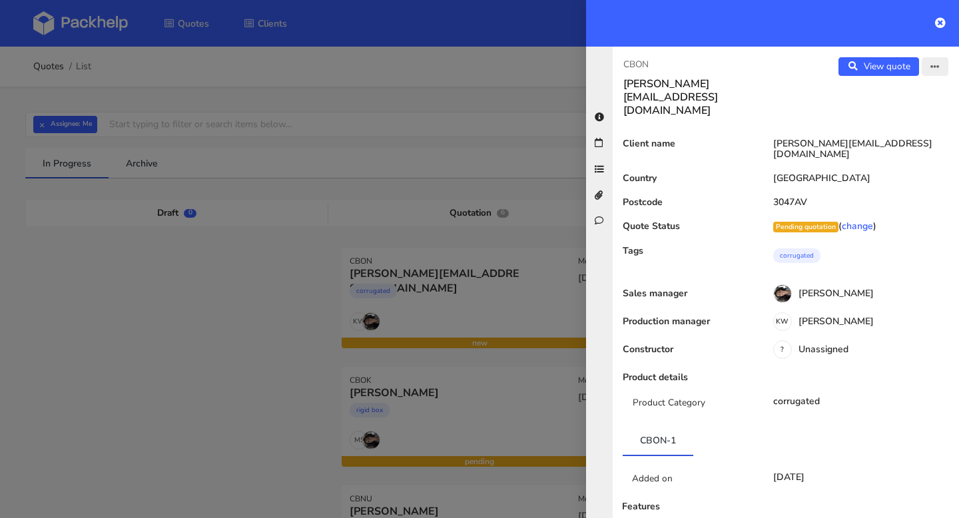
click at [945, 68] on button "button" at bounding box center [934, 66] width 27 height 19
click at [935, 73] on button "button" at bounding box center [934, 66] width 27 height 19
click at [935, 65] on icon "button" at bounding box center [934, 67] width 9 height 9
click at [875, 92] on link "Edit quote" at bounding box center [891, 94] width 117 height 22
click at [861, 220] on link "change" at bounding box center [857, 226] width 31 height 13
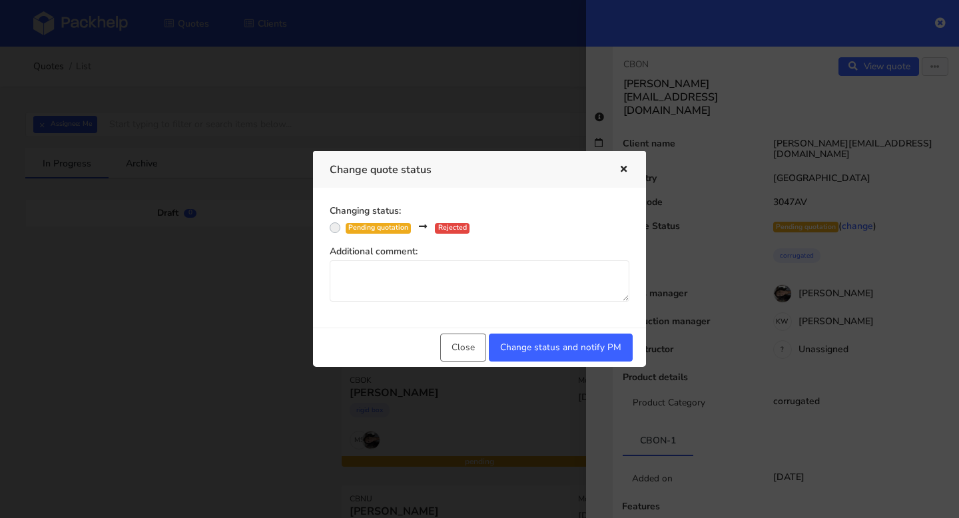
click at [346, 228] on label "Pending quotation Rejected" at bounding box center [408, 227] width 124 height 14
click at [330, 228] on input "Pending quotation Rejected" at bounding box center [335, 226] width 11 height 13
radio input "true"
click at [554, 352] on button "Change status and notify PM" at bounding box center [561, 348] width 144 height 28
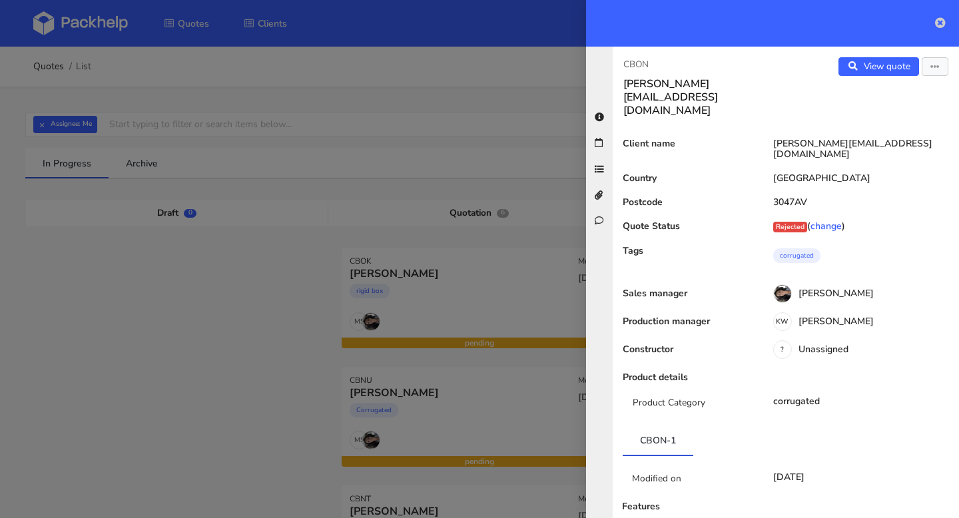
click at [941, 23] on icon at bounding box center [940, 22] width 11 height 11
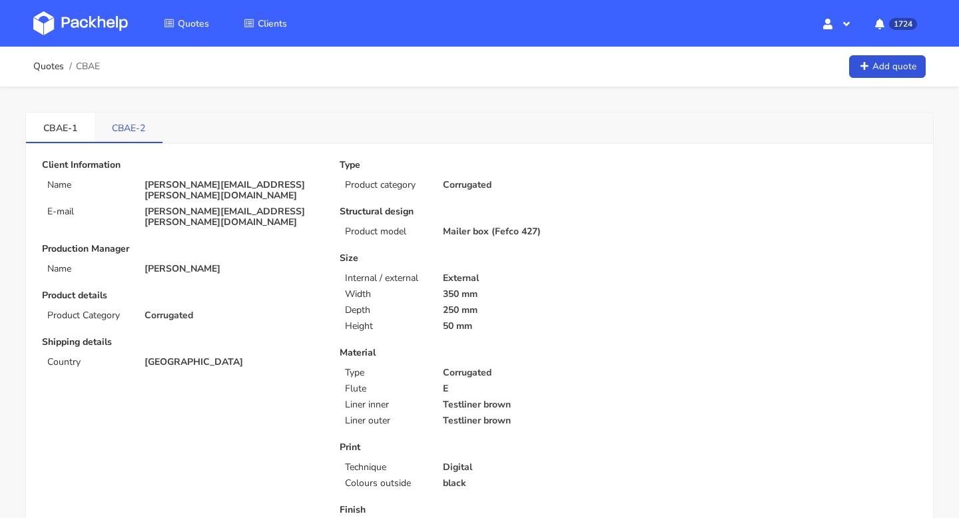
click at [135, 121] on link "CBAE-2" at bounding box center [129, 127] width 68 height 29
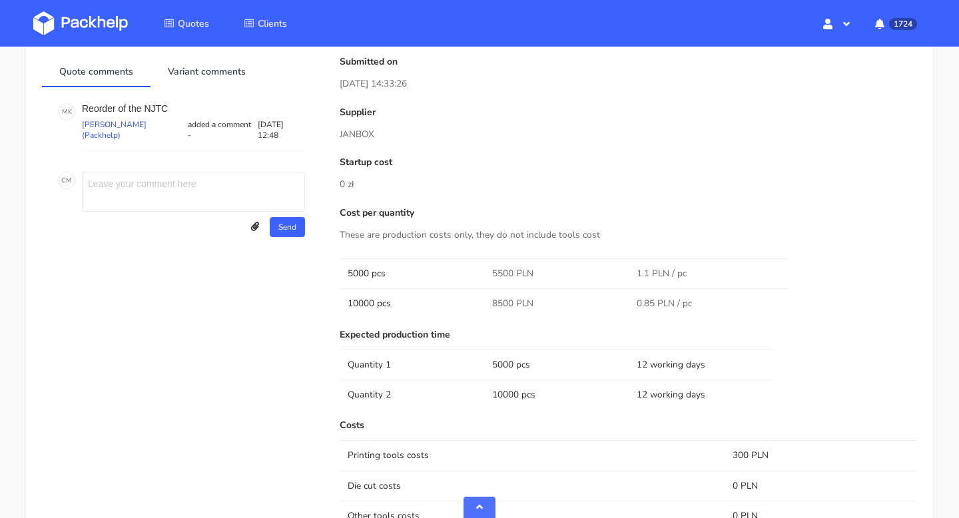
scroll to position [423, 0]
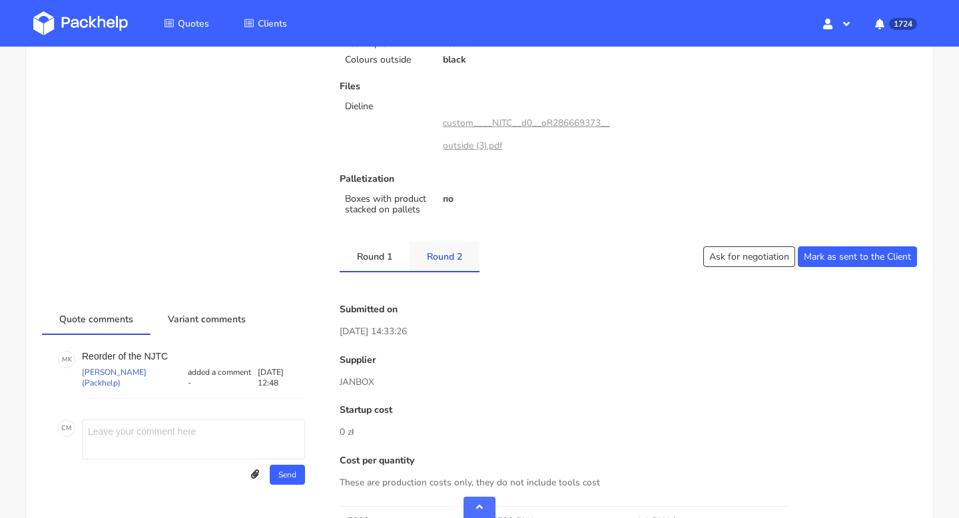
click at [453, 263] on link "Round 2" at bounding box center [444, 256] width 70 height 29
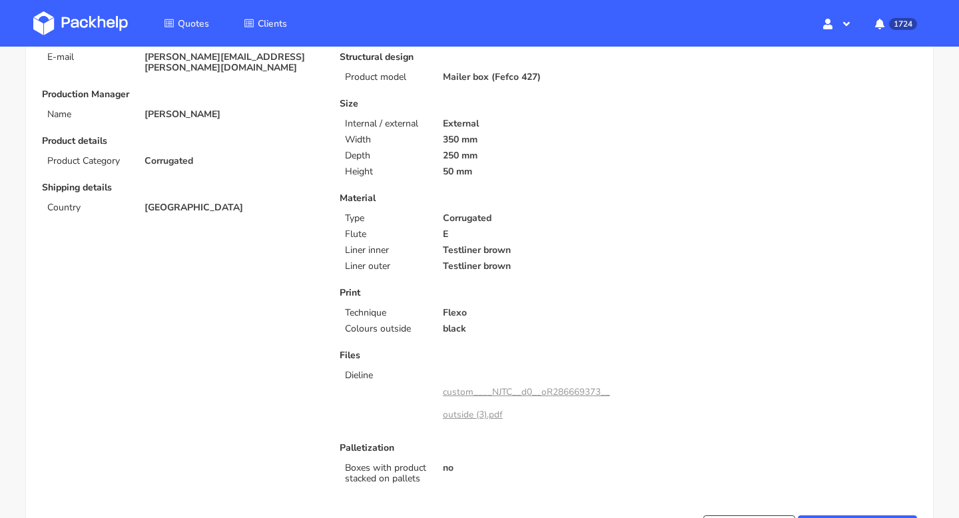
scroll to position [0, 0]
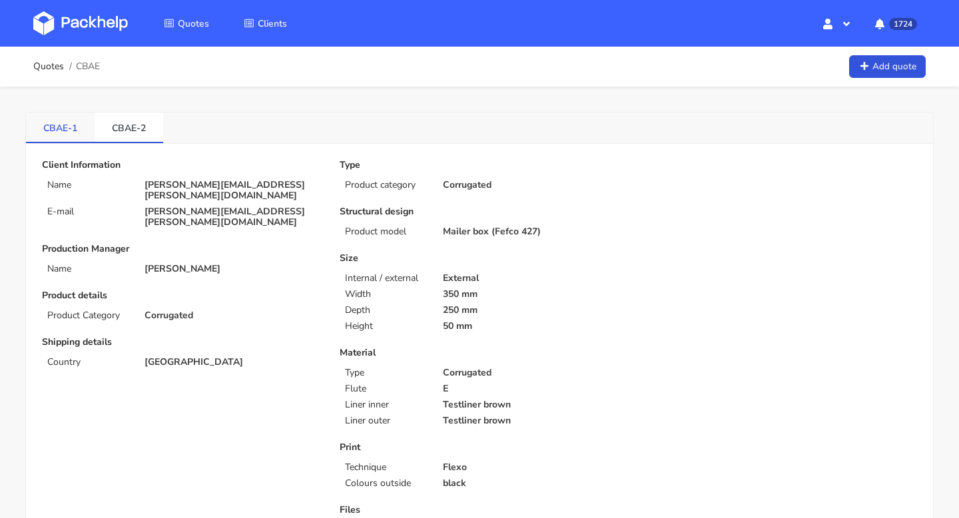
click at [59, 115] on link "CBAE-1" at bounding box center [60, 127] width 69 height 29
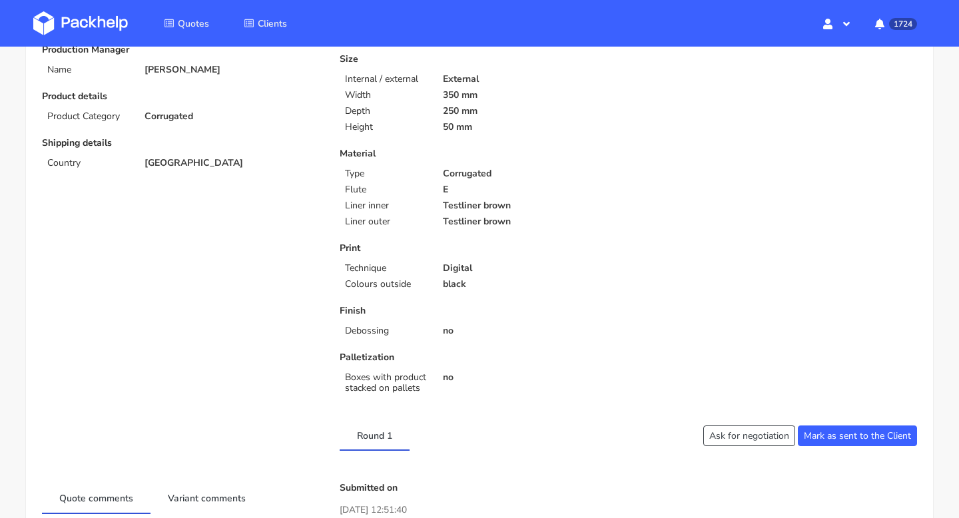
scroll to position [37, 0]
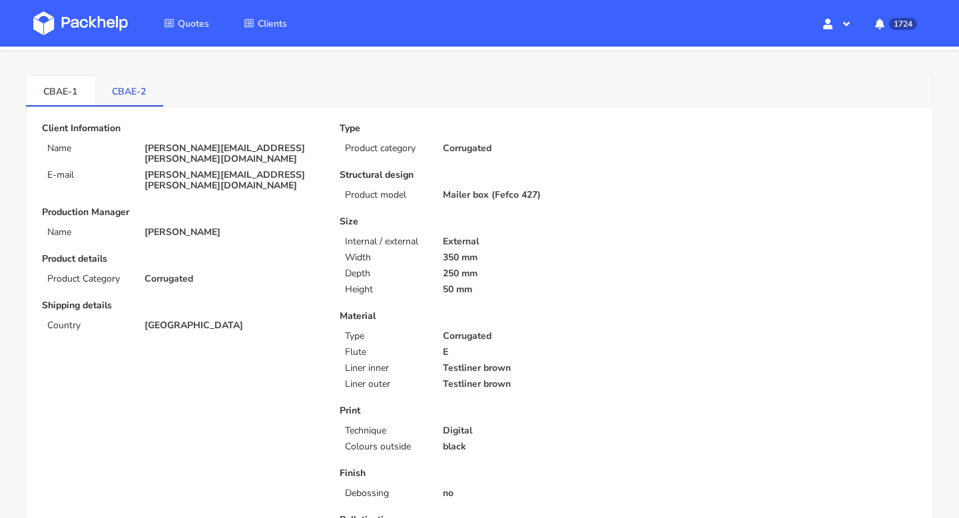
click at [130, 87] on link "CBAE-2" at bounding box center [129, 90] width 69 height 29
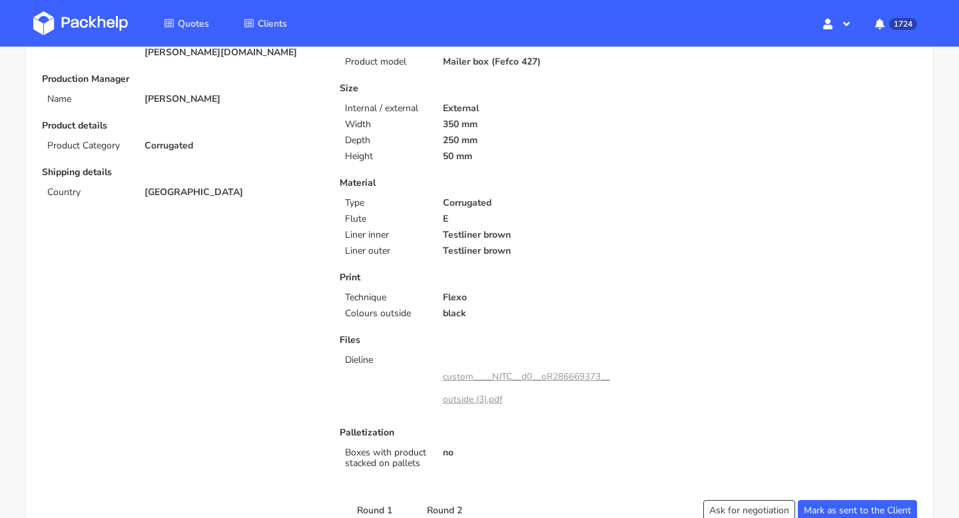
scroll to position [352, 0]
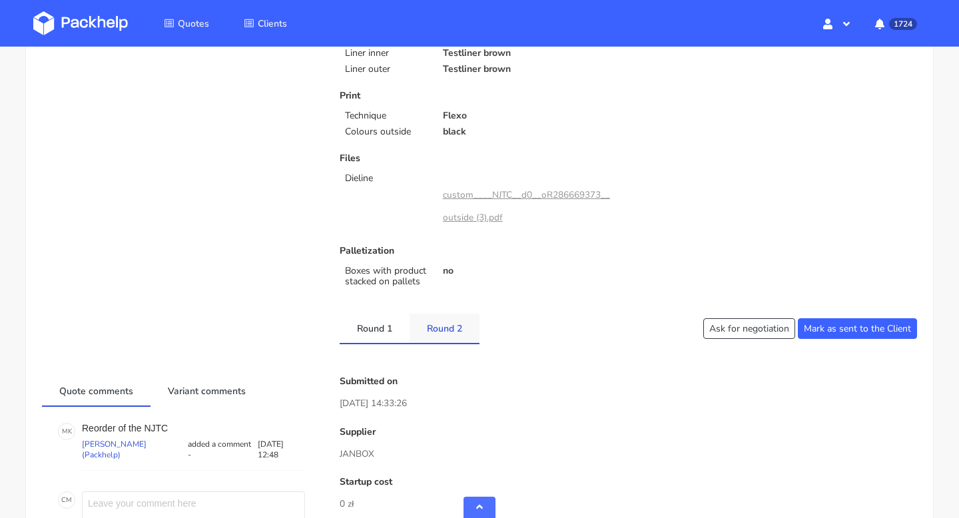
click at [460, 335] on link "Round 2" at bounding box center [444, 328] width 70 height 29
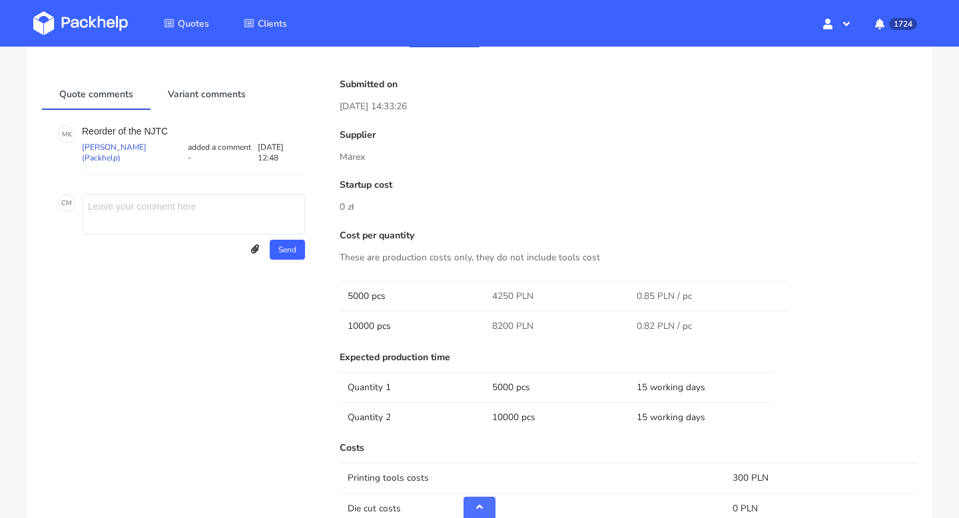
scroll to position [469, 0]
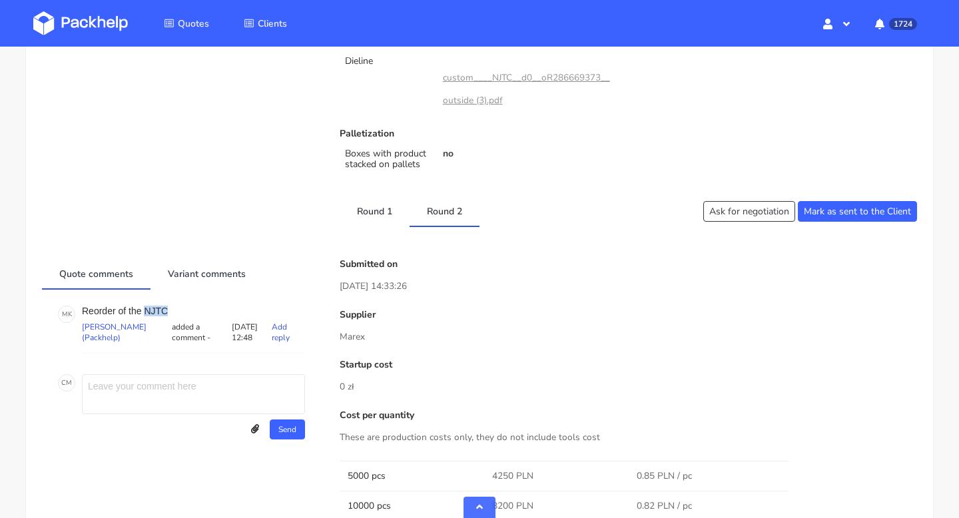
drag, startPoint x: 175, startPoint y: 310, endPoint x: 146, endPoint y: 309, distance: 28.7
click at [146, 309] on p "Reorder of the NJTC" at bounding box center [193, 311] width 223 height 11
copy p "NJTC"
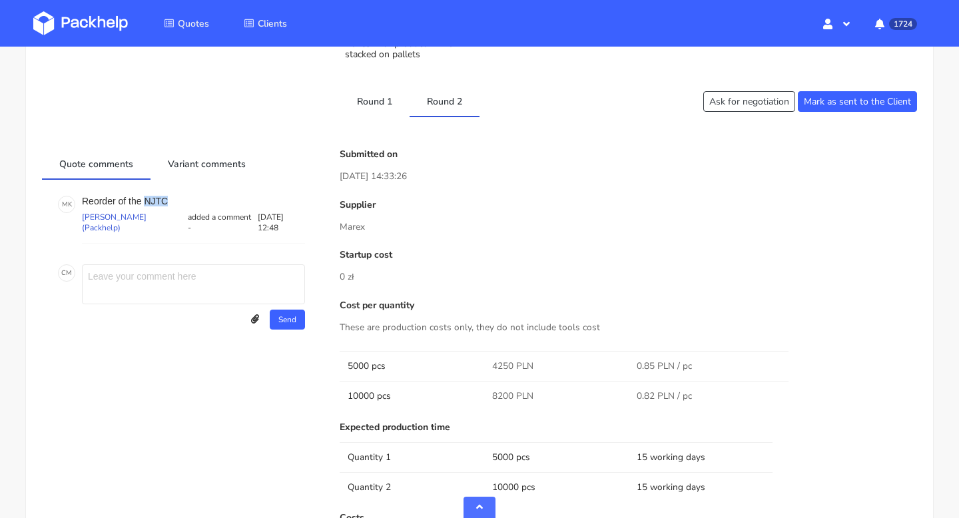
scroll to position [626, 0]
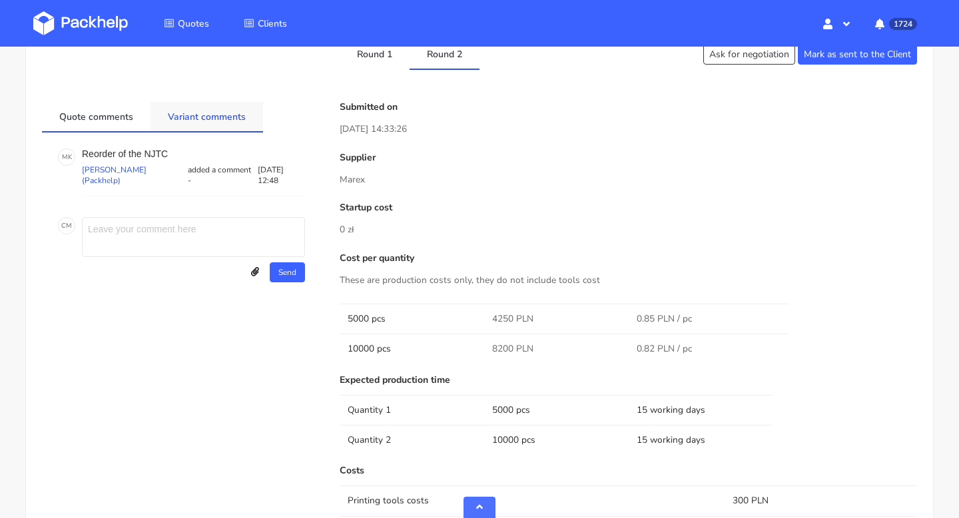
click at [229, 114] on link "Variant comments" at bounding box center [206, 116] width 113 height 29
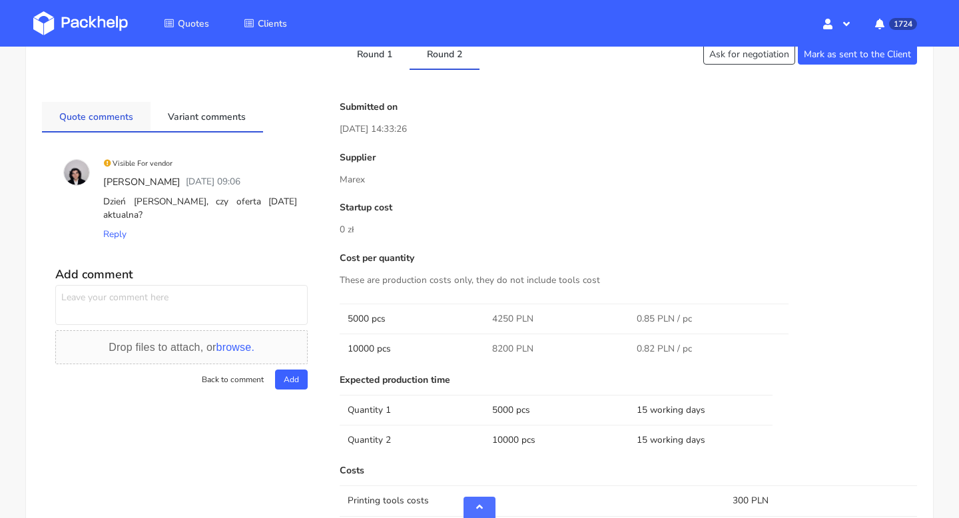
click at [103, 119] on link "Quote comments" at bounding box center [96, 116] width 109 height 29
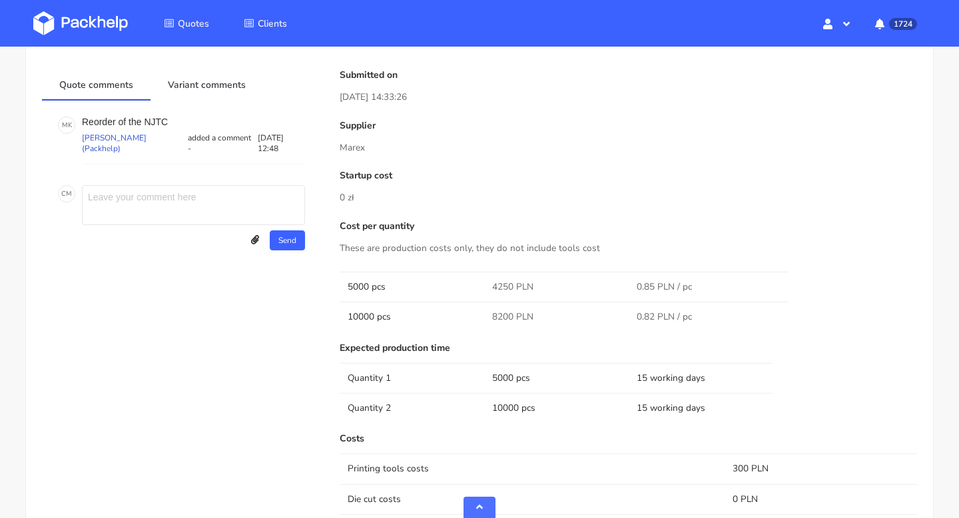
scroll to position [588, 0]
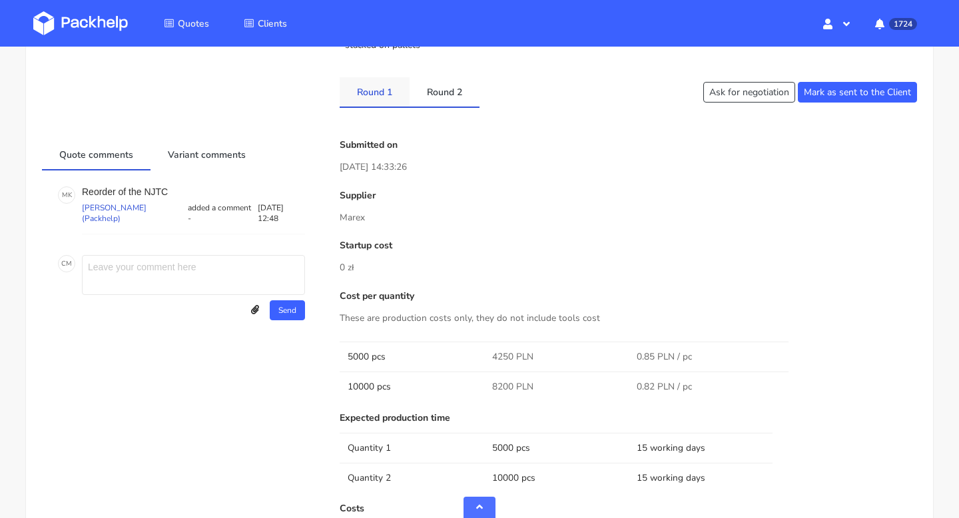
click at [378, 99] on link "Round 1" at bounding box center [375, 91] width 70 height 29
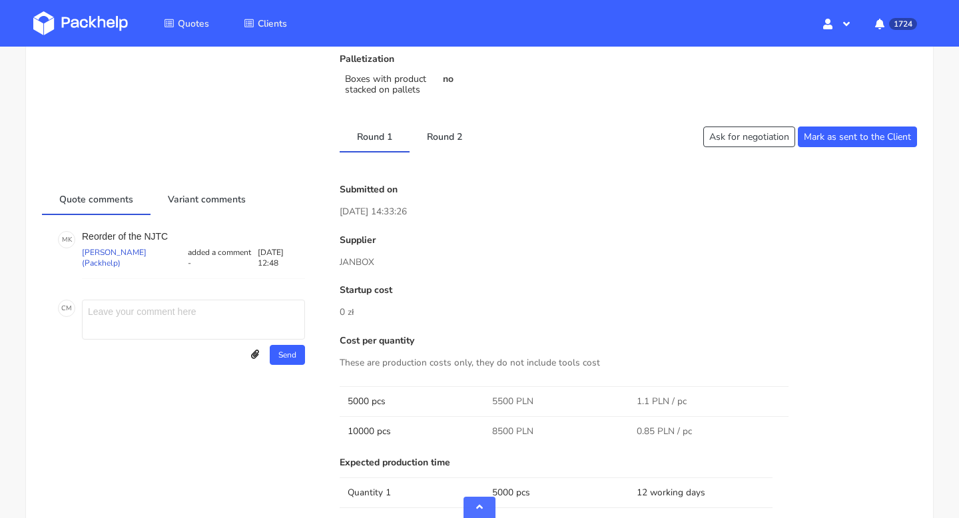
scroll to position [496, 0]
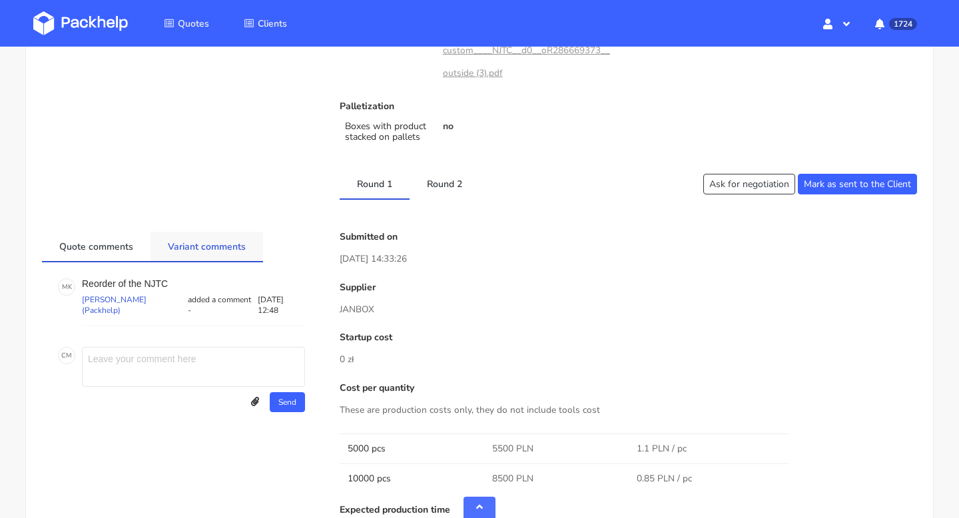
click at [200, 257] on link "Variant comments" at bounding box center [206, 246] width 113 height 29
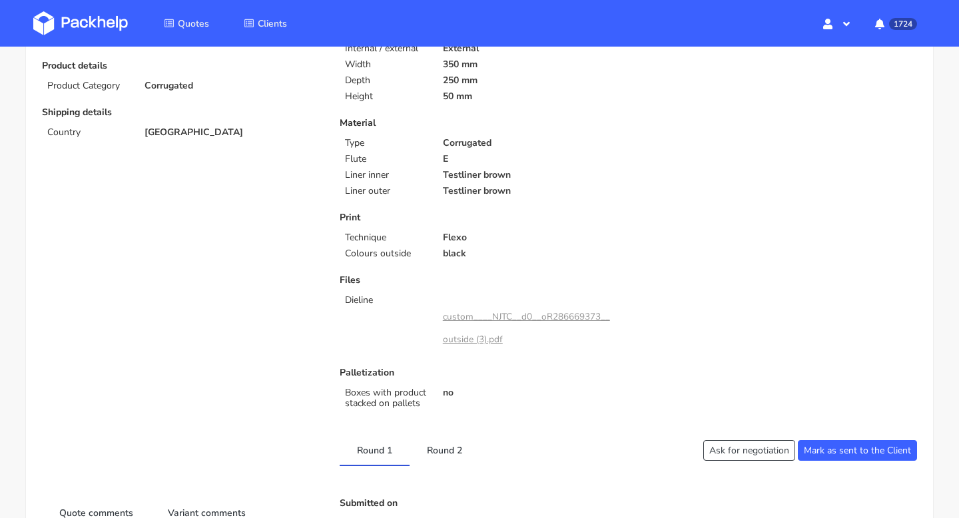
scroll to position [263, 0]
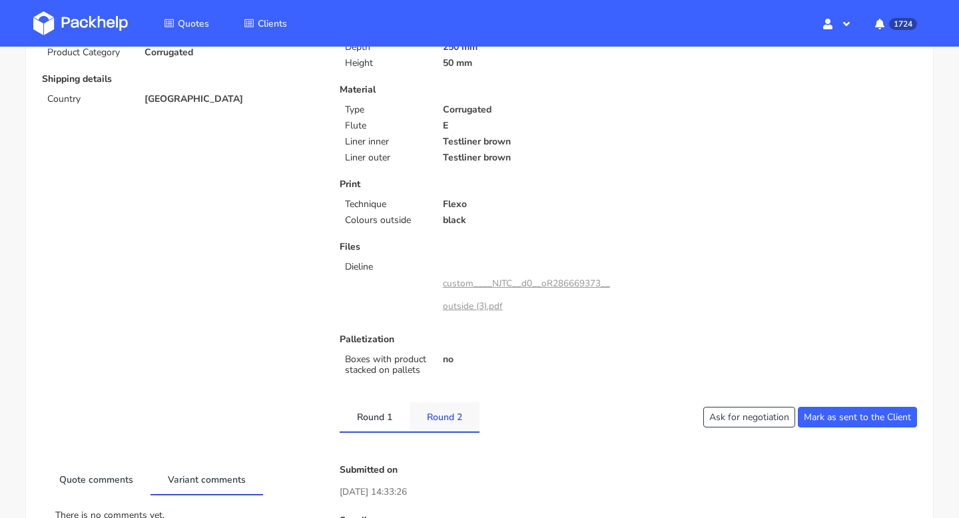
click at [445, 411] on link "Round 2" at bounding box center [444, 416] width 70 height 29
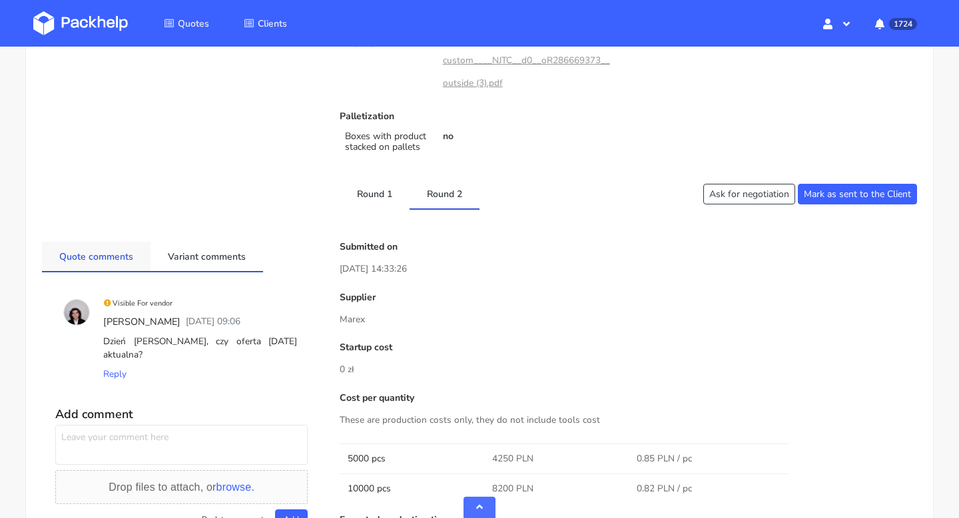
scroll to position [505, 0]
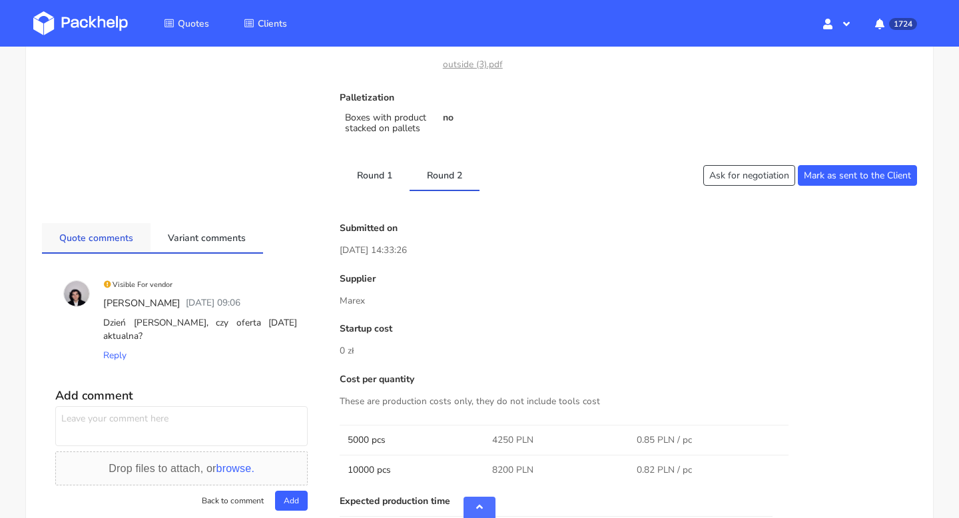
click at [122, 236] on link "Quote comments" at bounding box center [96, 237] width 109 height 29
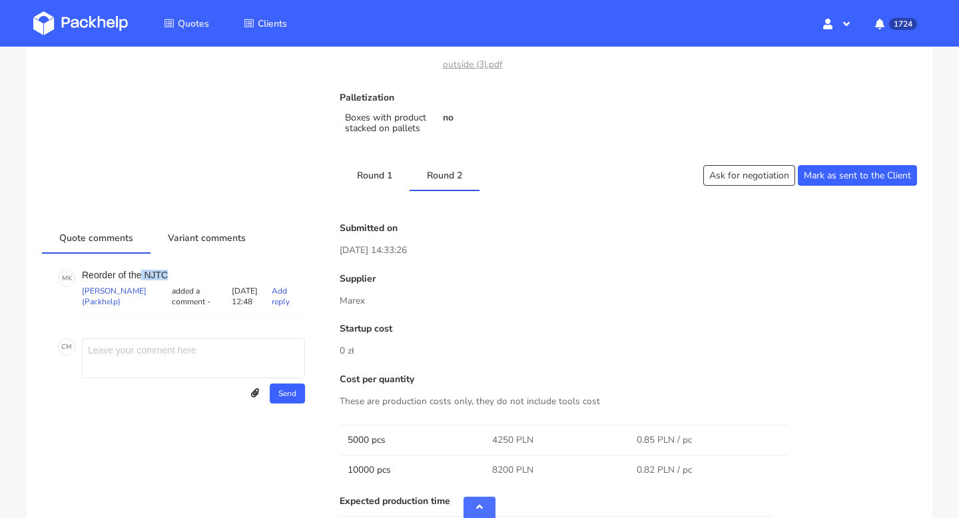
drag, startPoint x: 172, startPoint y: 276, endPoint x: 144, endPoint y: 276, distance: 27.3
click at [144, 276] on p "Reorder of the NJTC" at bounding box center [193, 275] width 223 height 11
copy p "NJTC"
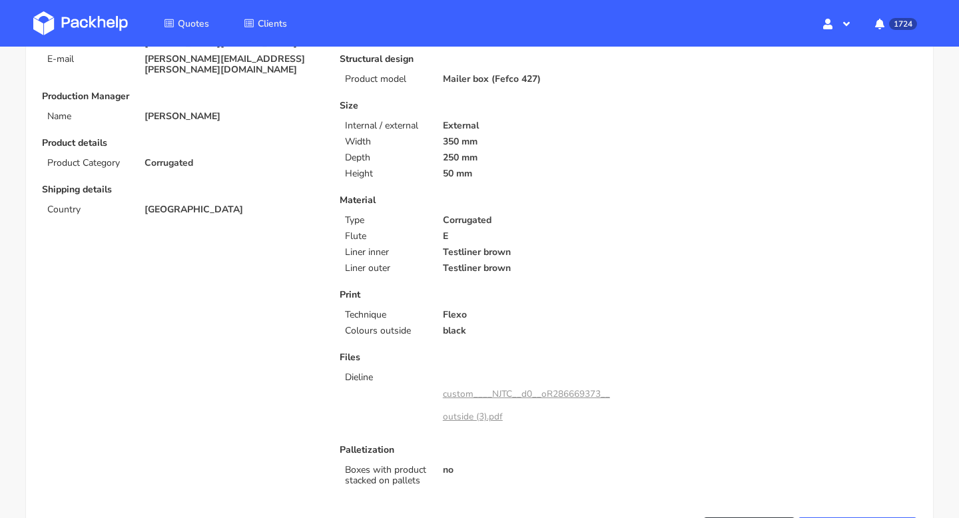
scroll to position [0, 0]
